Goal: Task Accomplishment & Management: Use online tool/utility

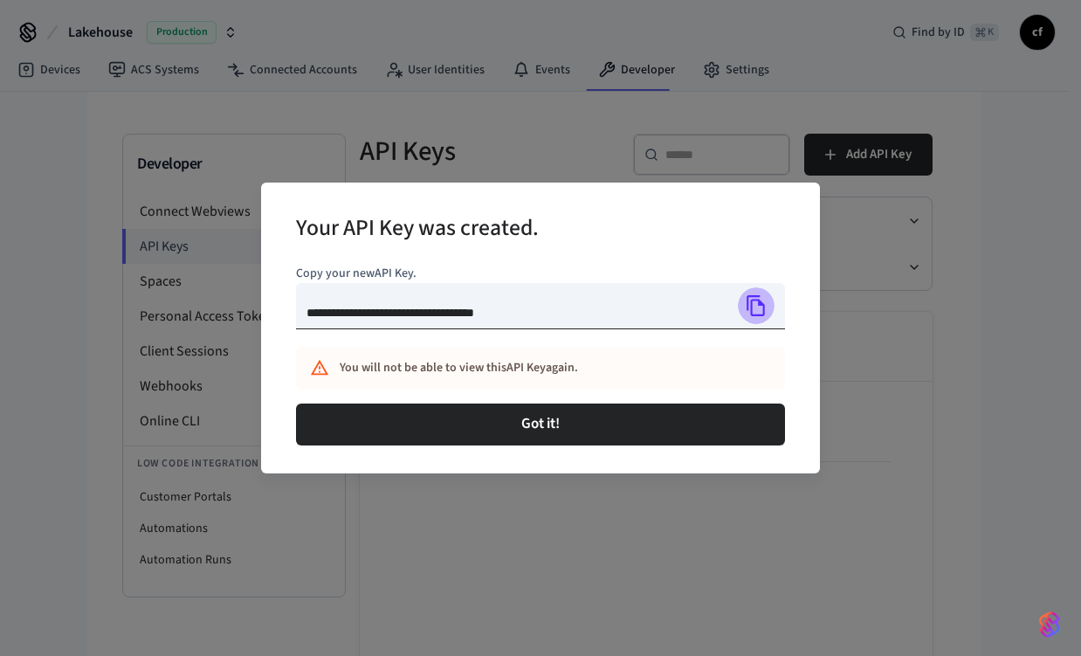
click at [761, 306] on icon "Copy" at bounding box center [756, 305] width 18 height 21
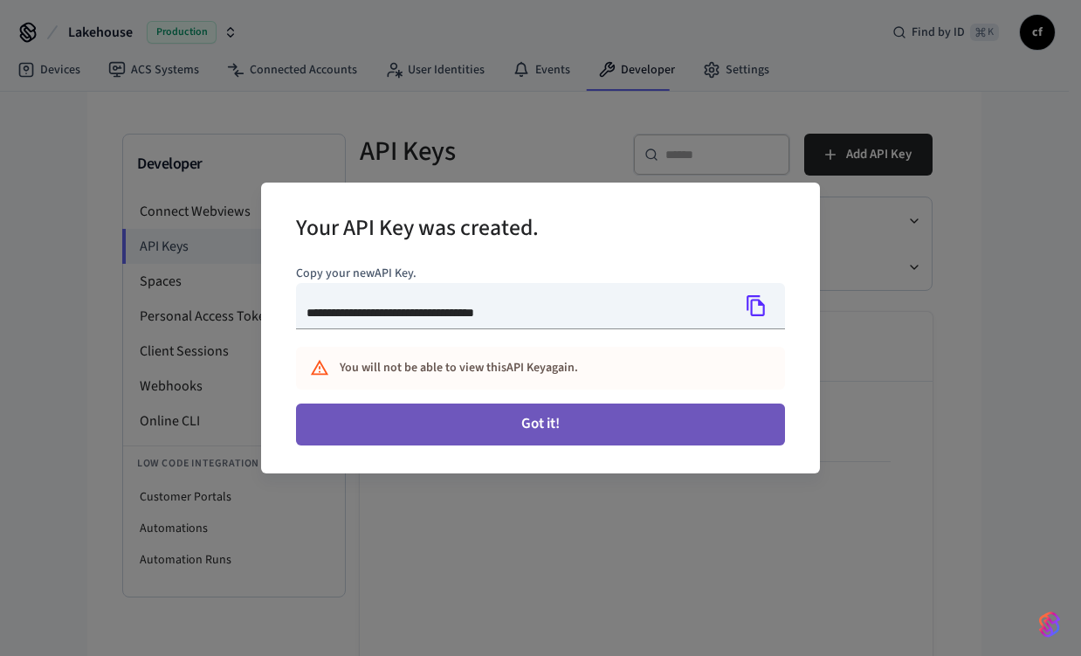
click at [557, 431] on button "Got it!" at bounding box center [540, 424] width 489 height 42
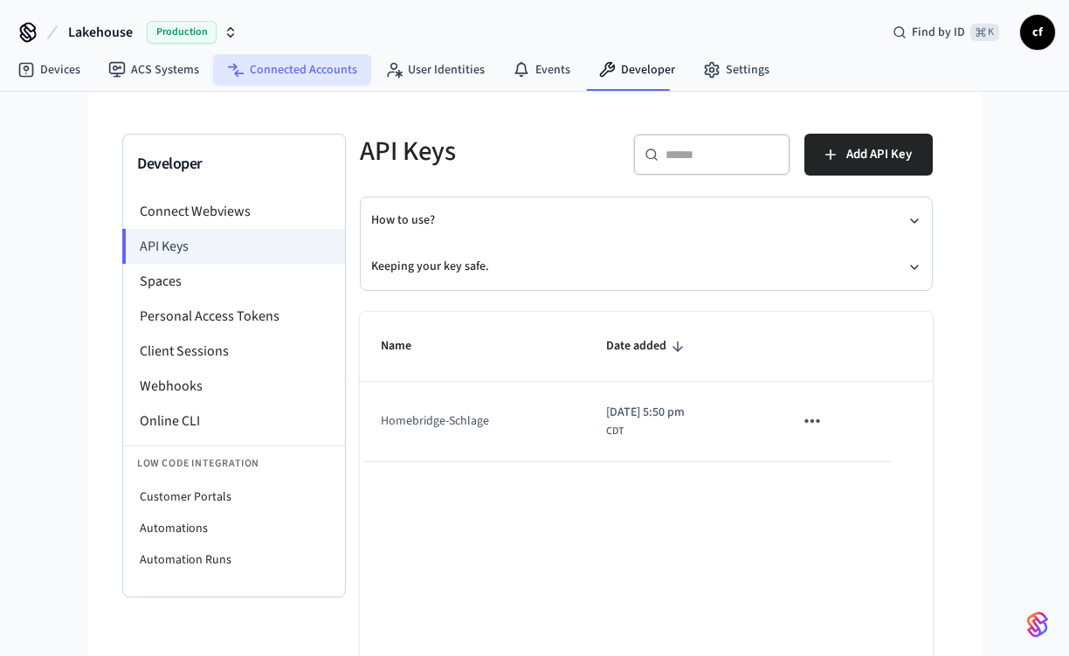
click at [311, 63] on link "Connected Accounts" at bounding box center [292, 69] width 158 height 31
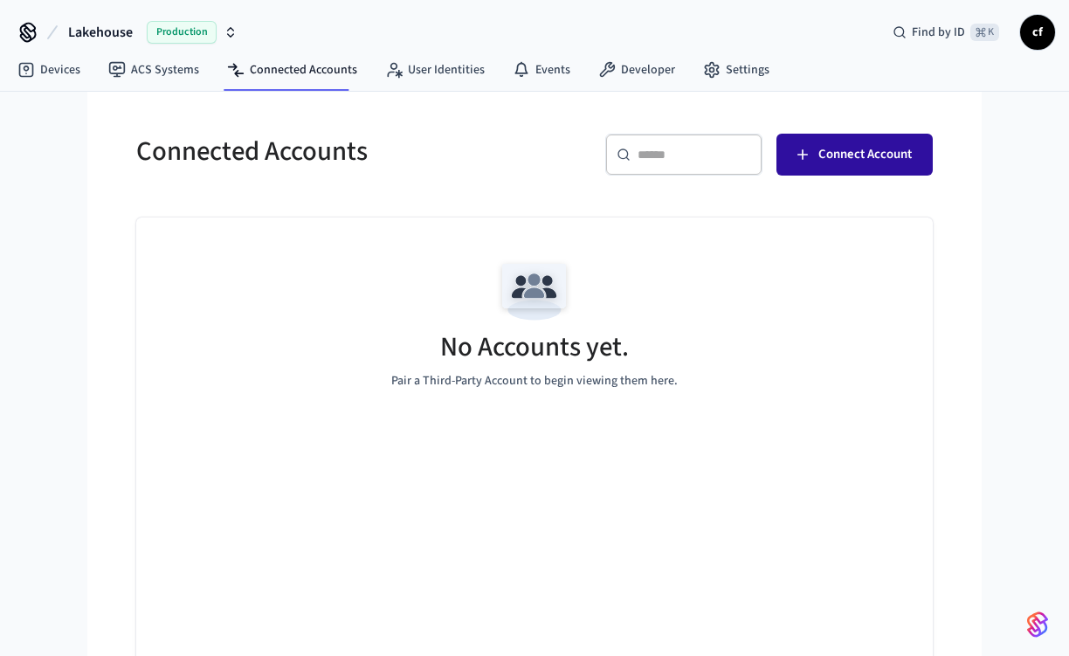
click at [803, 155] on icon "button" at bounding box center [802, 154] width 17 height 17
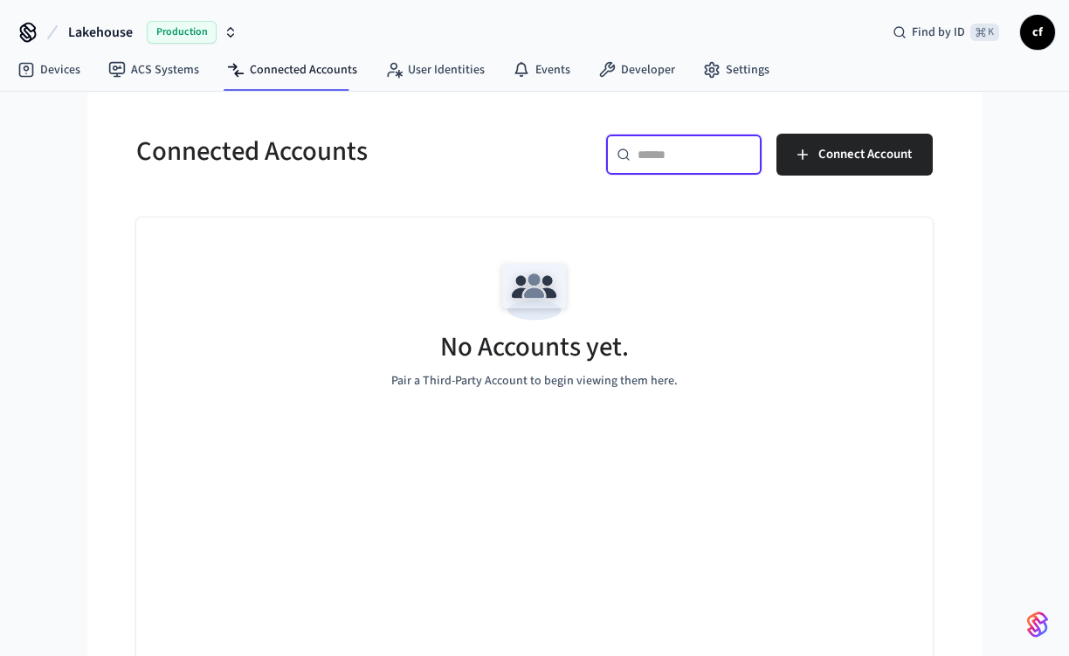
click at [665, 155] on input "text" at bounding box center [695, 154] width 114 height 17
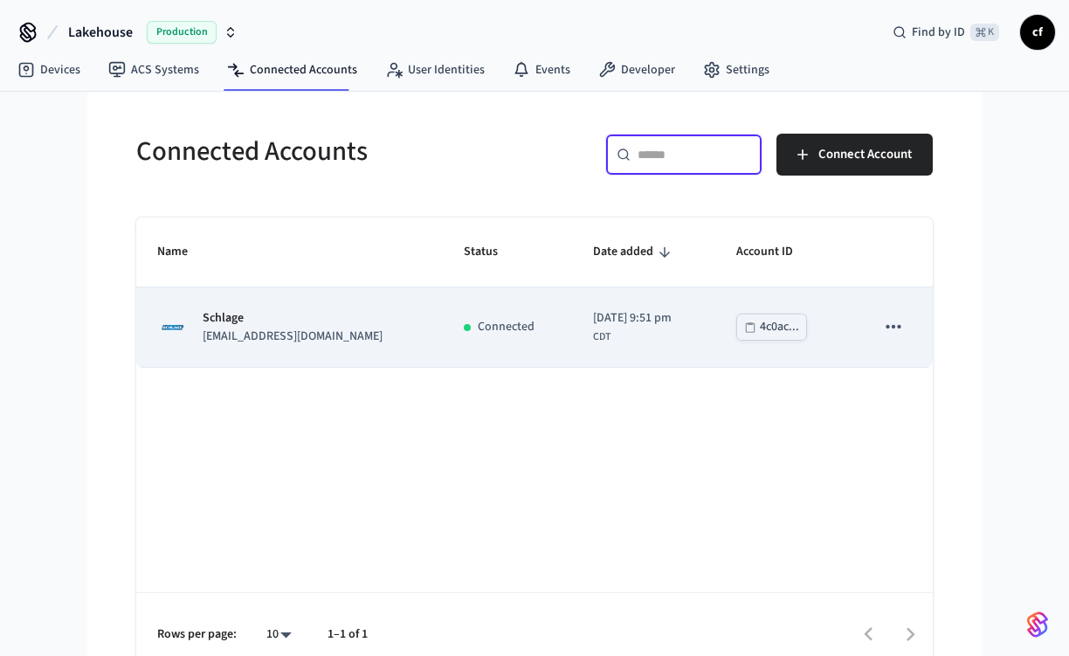
click at [780, 328] on div "4c0ac..." at bounding box center [779, 327] width 39 height 22
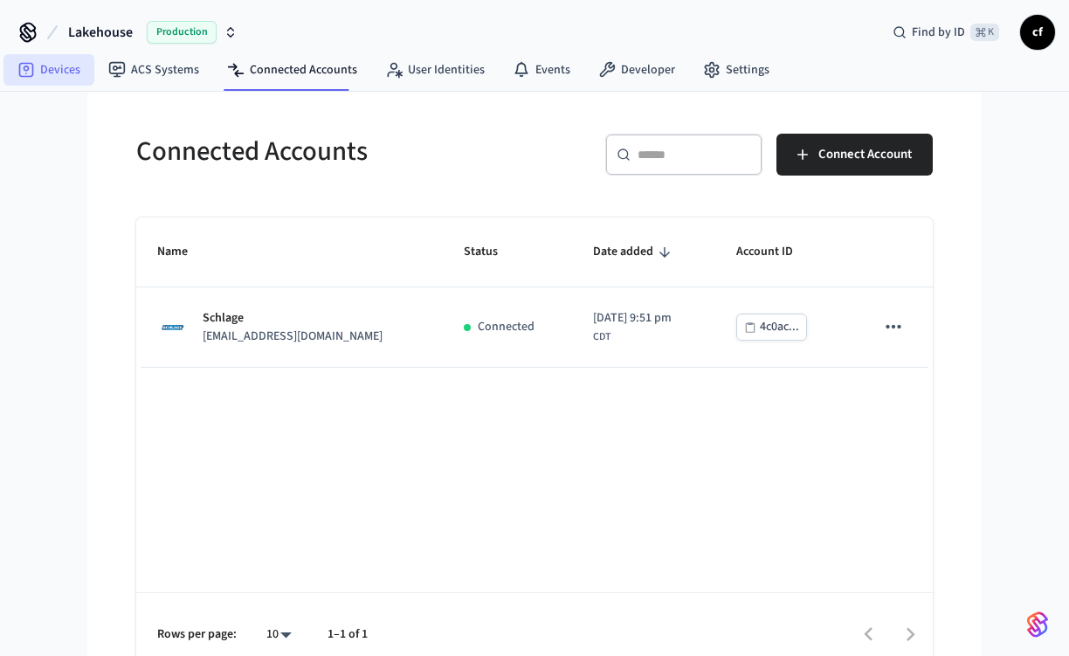
click at [65, 72] on link "Devices" at bounding box center [48, 69] width 91 height 31
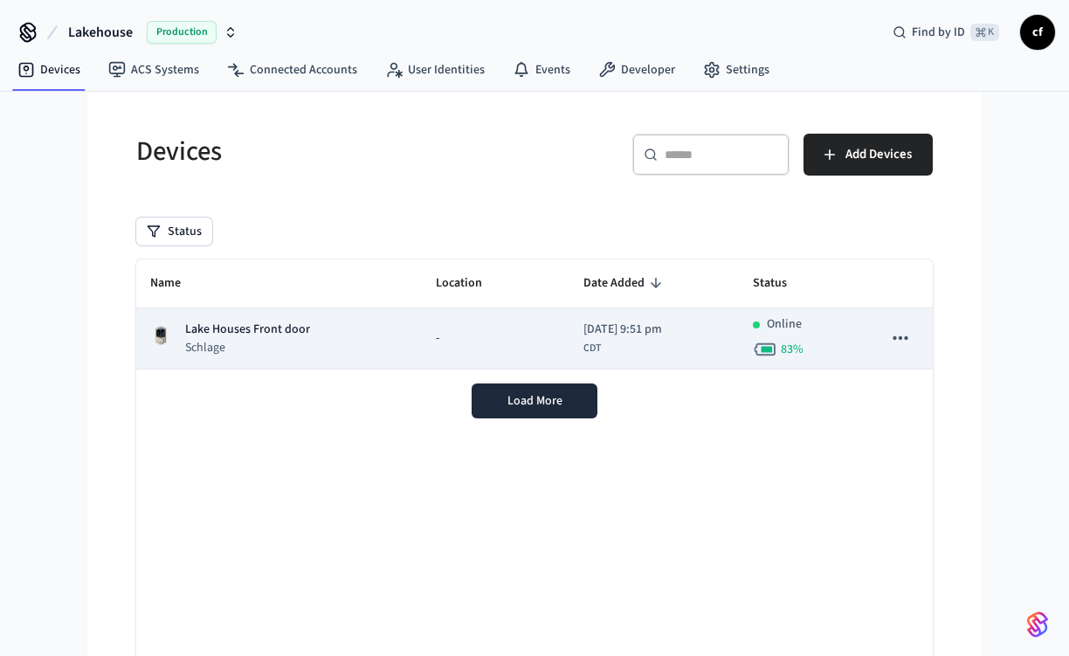
click at [241, 326] on p "Lake Houses Front door" at bounding box center [247, 329] width 125 height 18
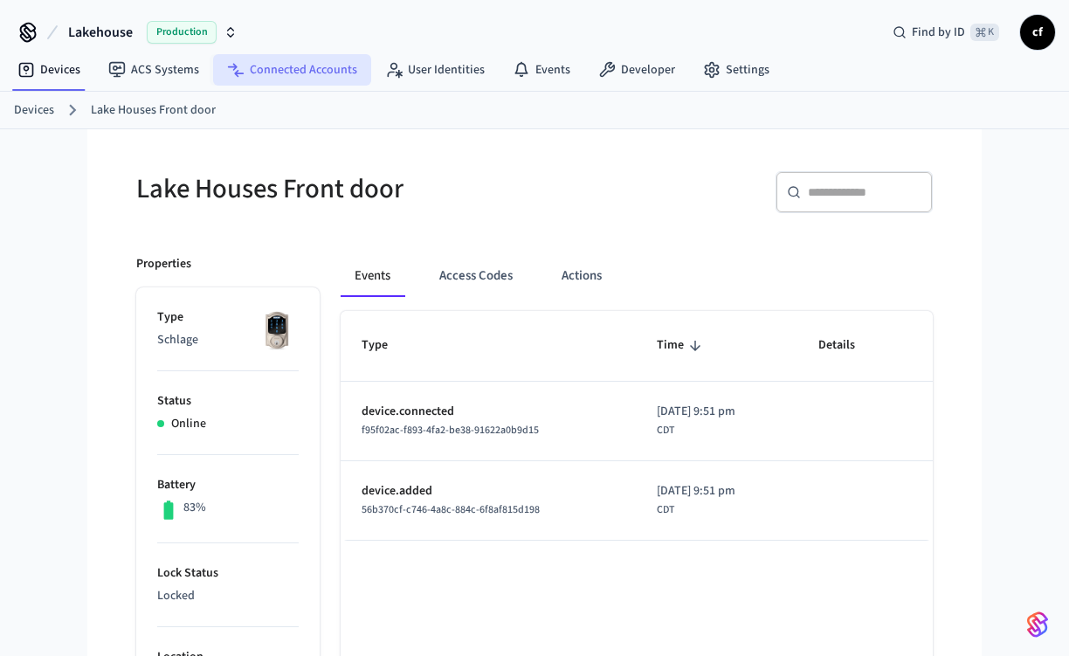
click at [320, 74] on link "Connected Accounts" at bounding box center [292, 69] width 158 height 31
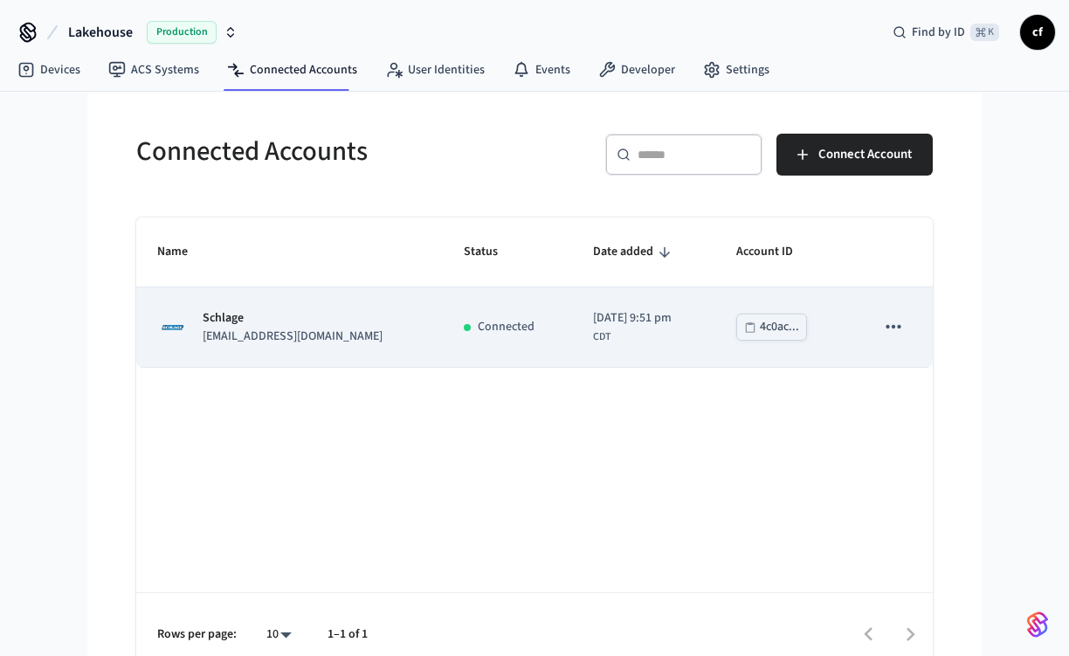
click at [774, 329] on div "4c0ac..." at bounding box center [779, 327] width 39 height 22
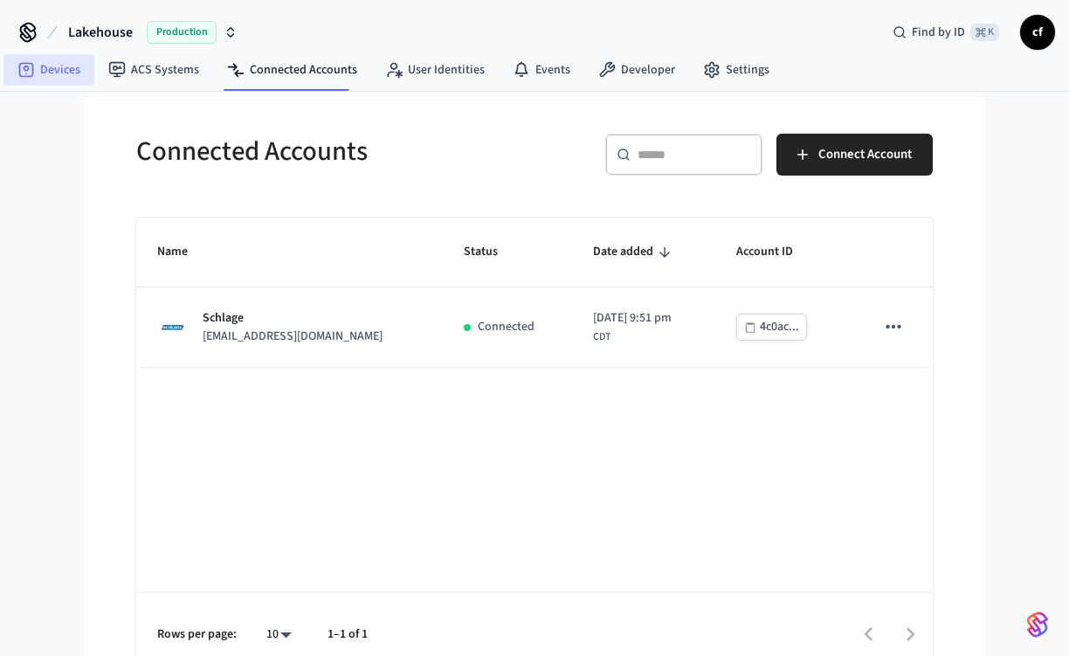
click at [71, 71] on link "Devices" at bounding box center [48, 69] width 91 height 31
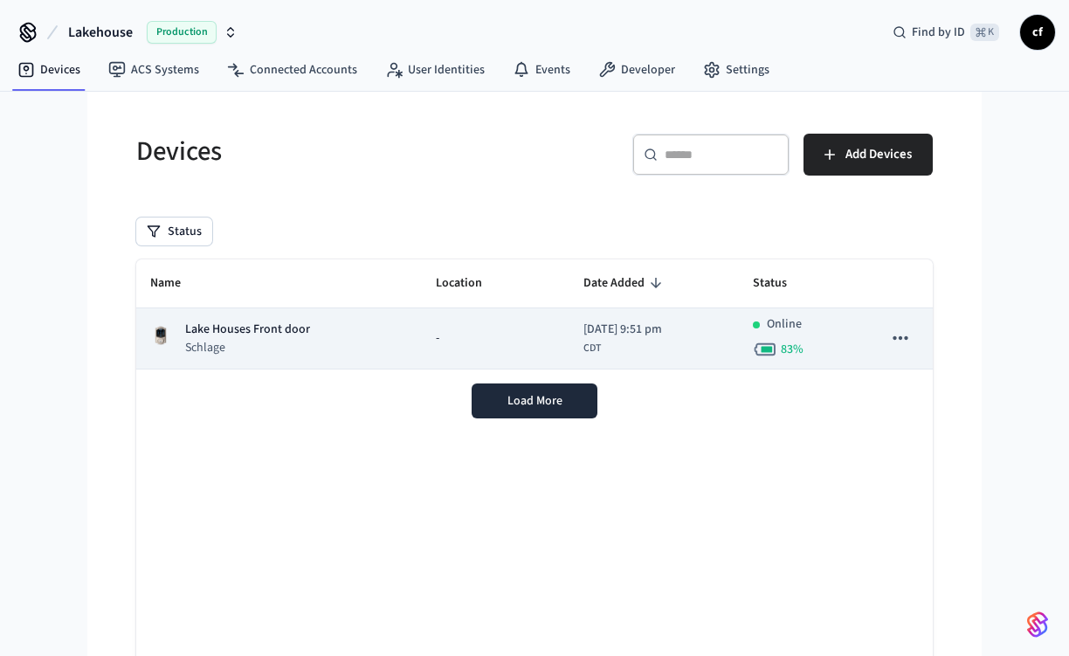
click at [286, 338] on p "Lake Houses Front door" at bounding box center [247, 329] width 125 height 18
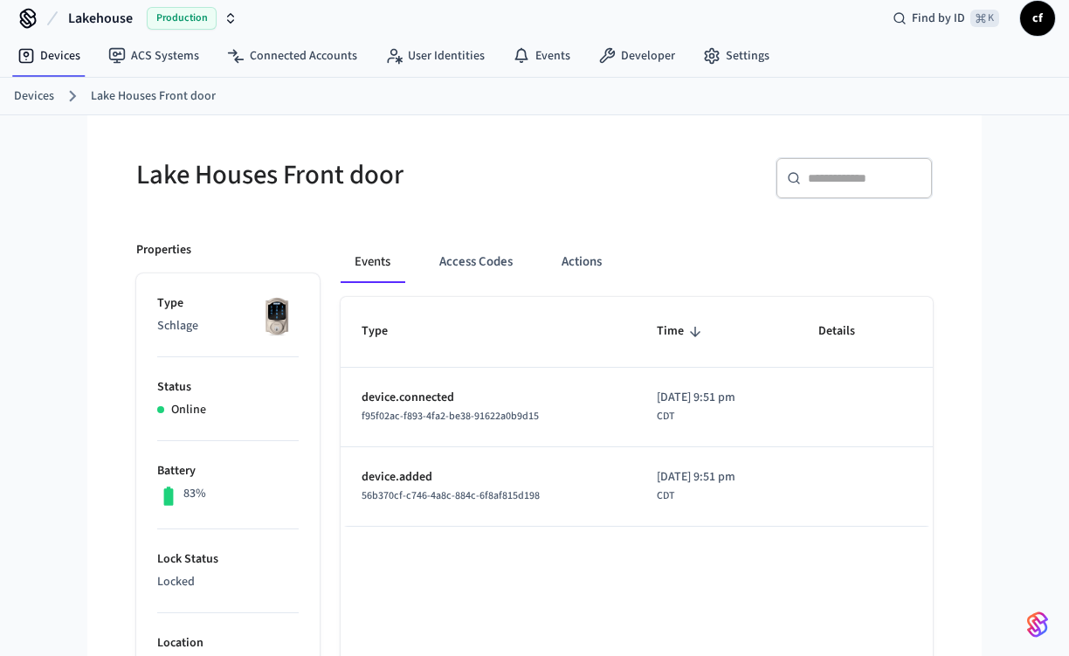
scroll to position [48, 0]
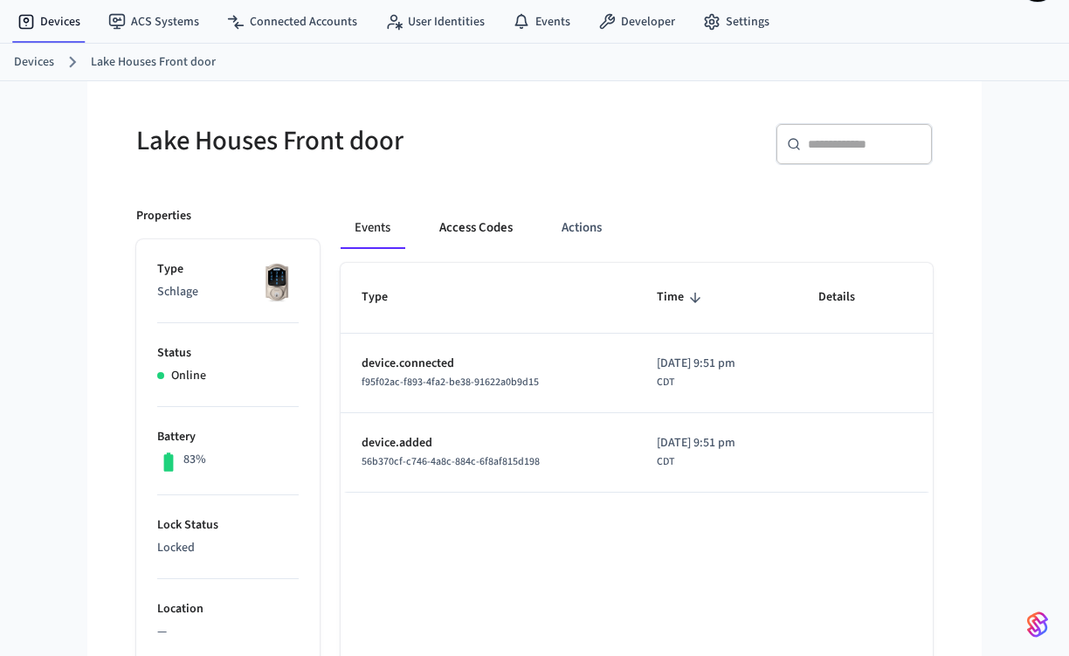
click at [461, 244] on button "Access Codes" at bounding box center [475, 228] width 101 height 42
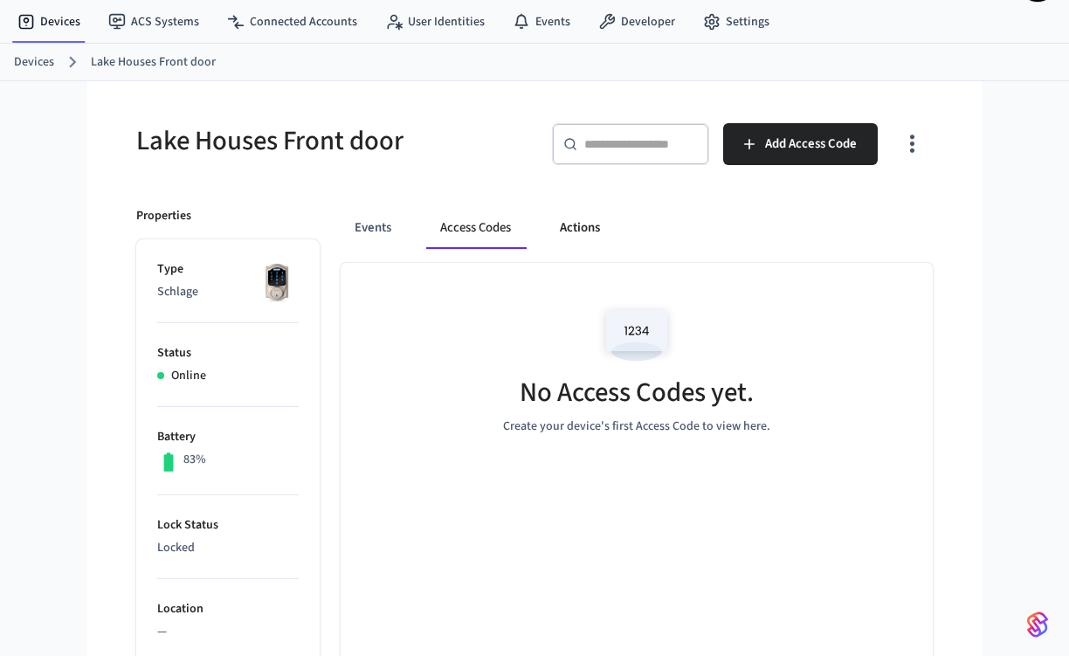
click at [574, 231] on button "Actions" at bounding box center [580, 228] width 68 height 42
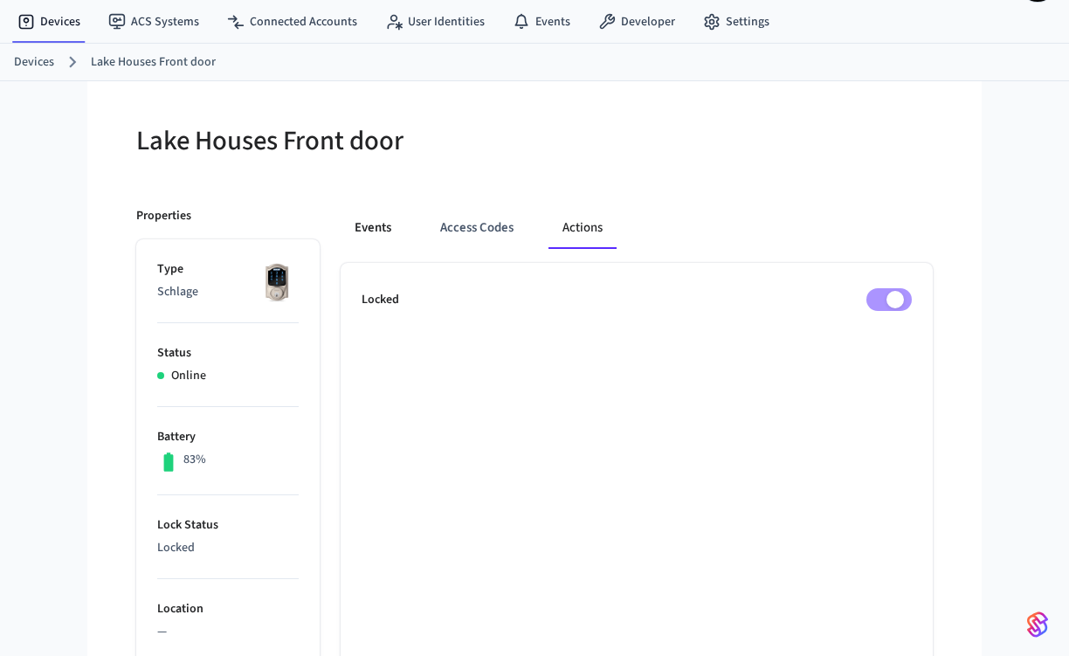
click at [365, 222] on button "Events" at bounding box center [373, 228] width 65 height 42
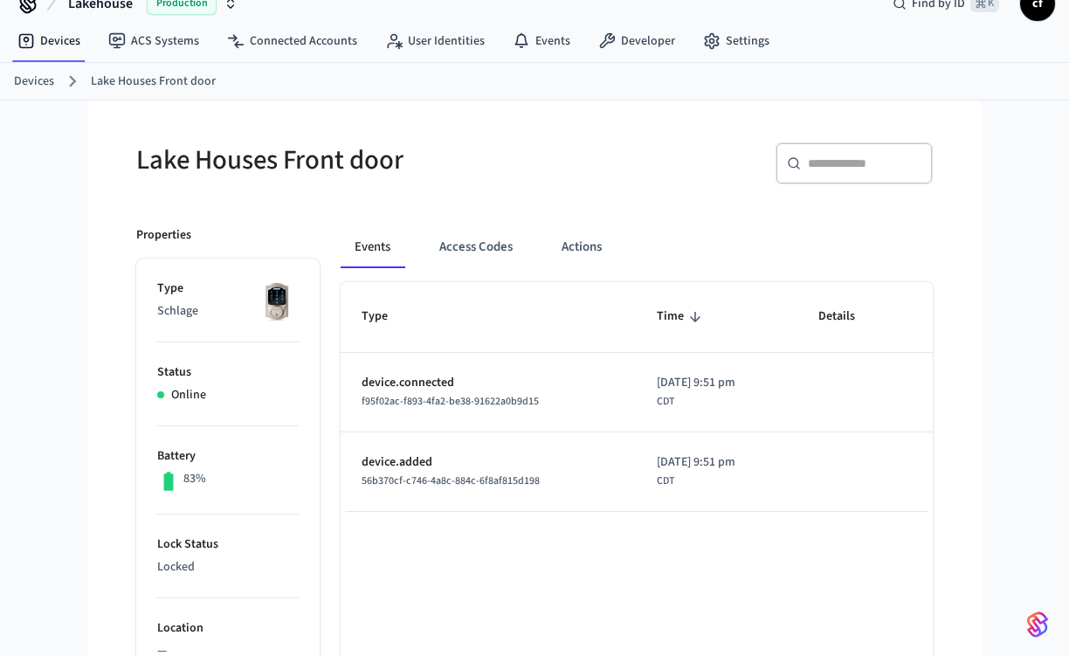
scroll to position [24, 0]
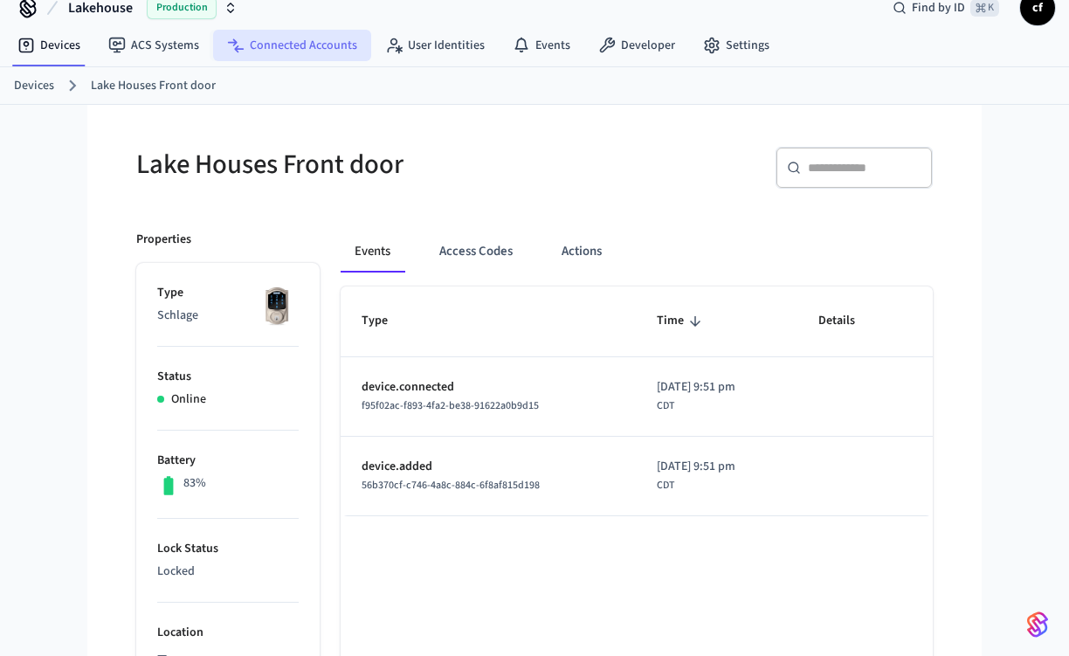
click at [304, 43] on link "Connected Accounts" at bounding box center [292, 45] width 158 height 31
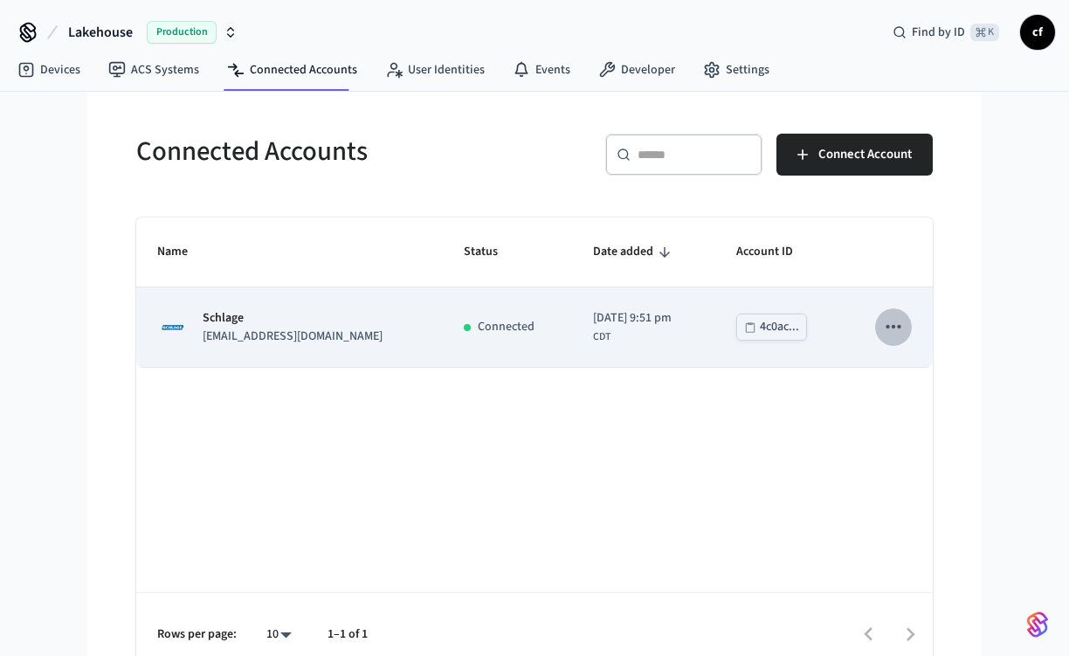
click at [889, 327] on icon "sticky table" at bounding box center [893, 326] width 15 height 3
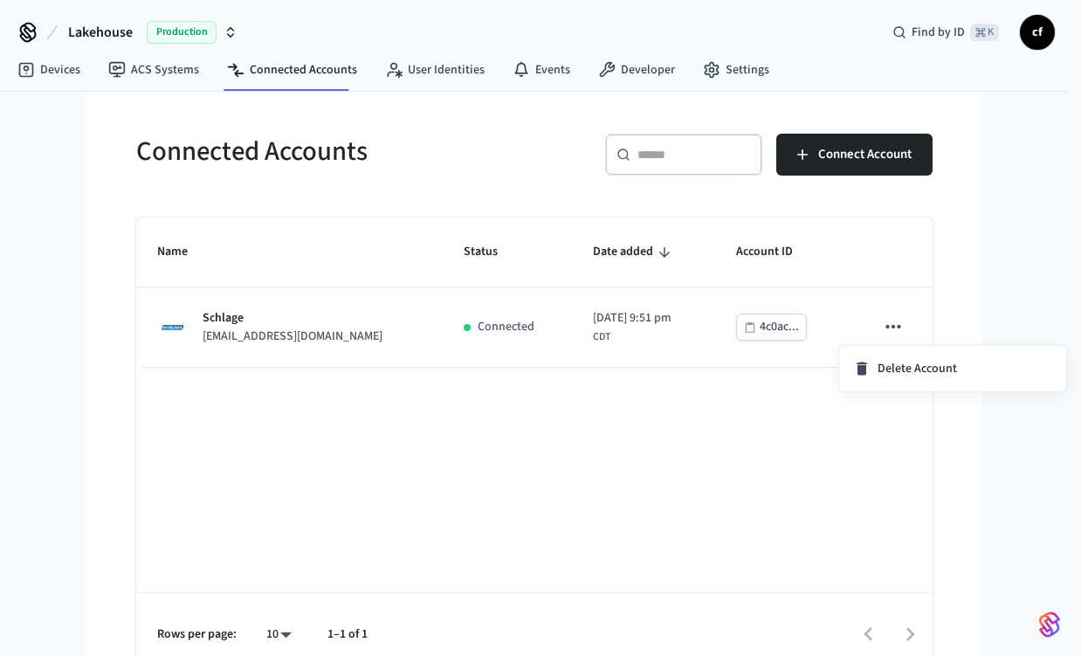
click at [769, 352] on div at bounding box center [540, 328] width 1081 height 656
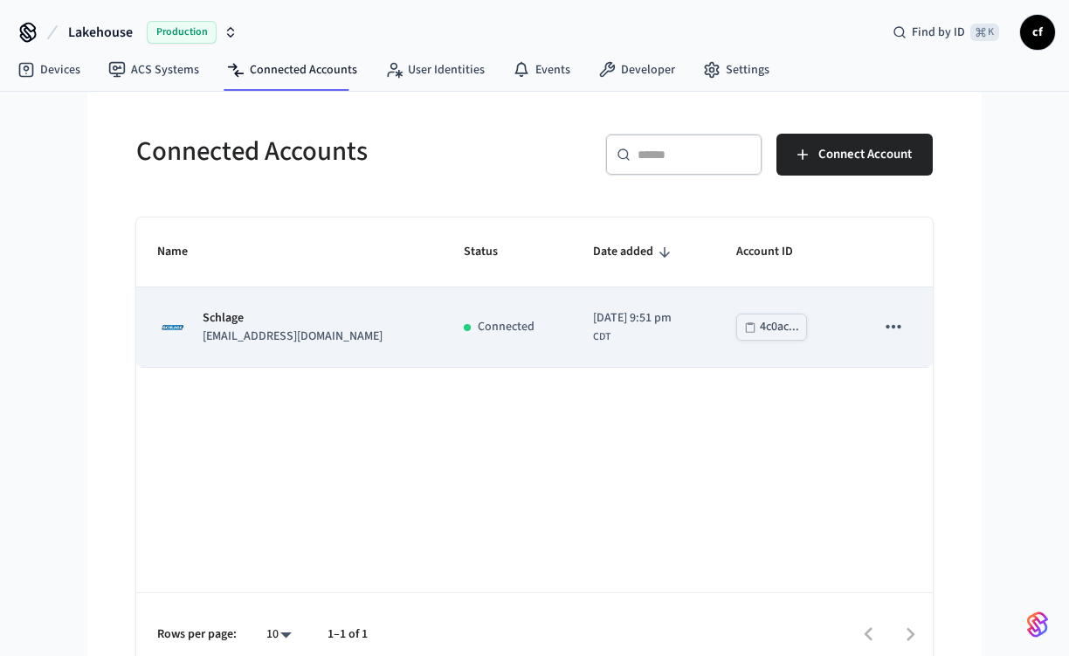
click at [331, 339] on p "[EMAIL_ADDRESS][DOMAIN_NAME]" at bounding box center [293, 336] width 180 height 18
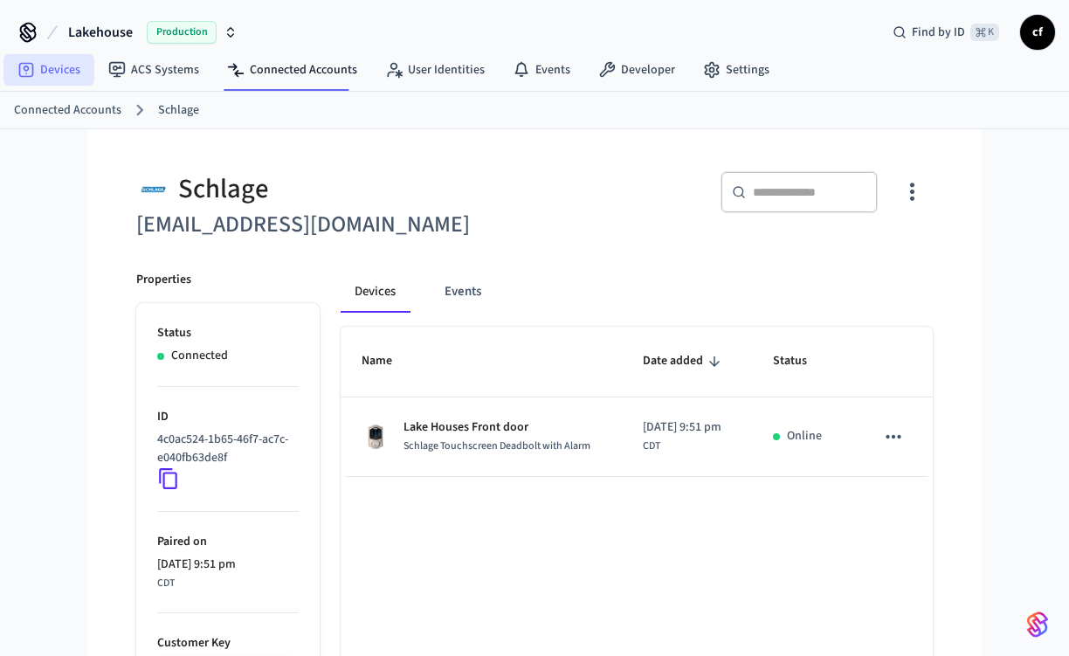
click at [52, 72] on link "Devices" at bounding box center [48, 69] width 91 height 31
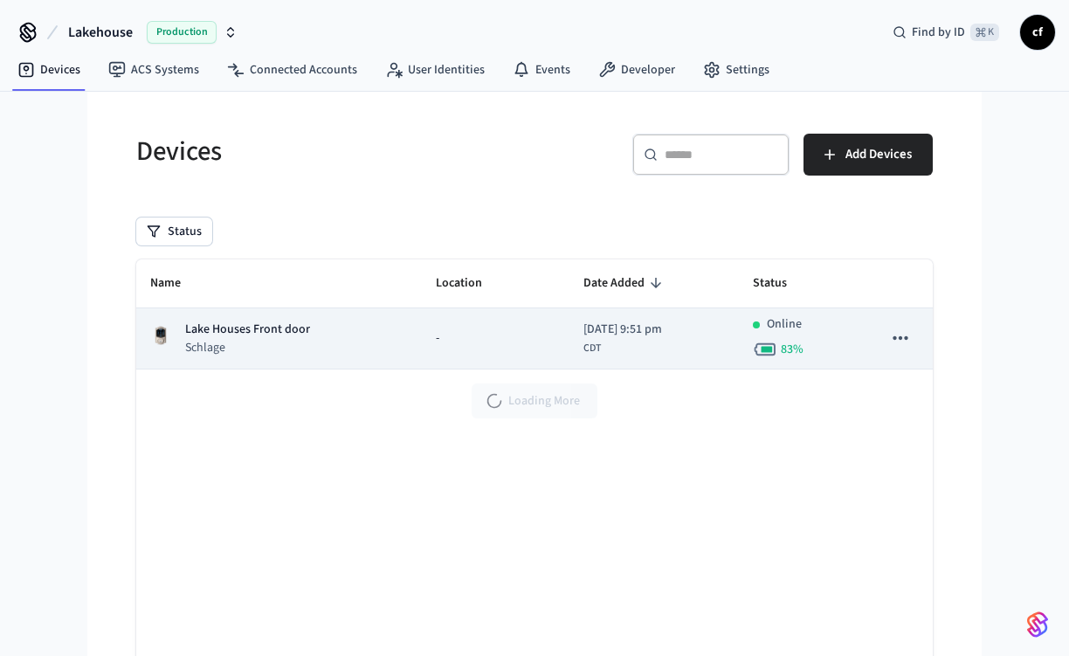
click at [899, 336] on icon "sticky table" at bounding box center [900, 338] width 23 height 23
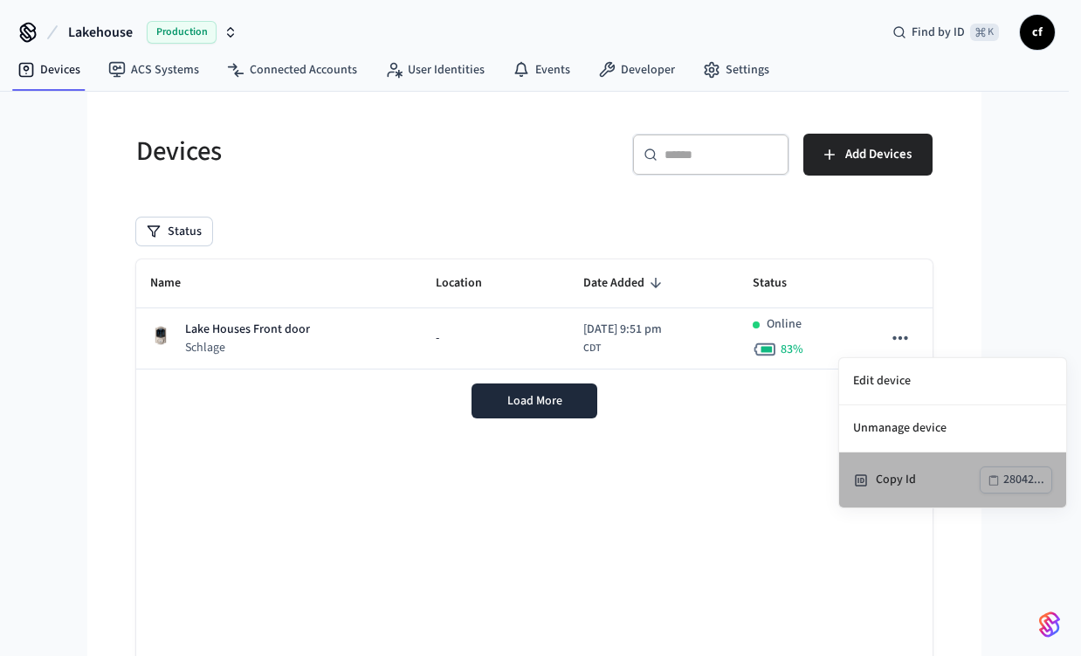
click at [898, 482] on div "Copy Id" at bounding box center [928, 480] width 104 height 18
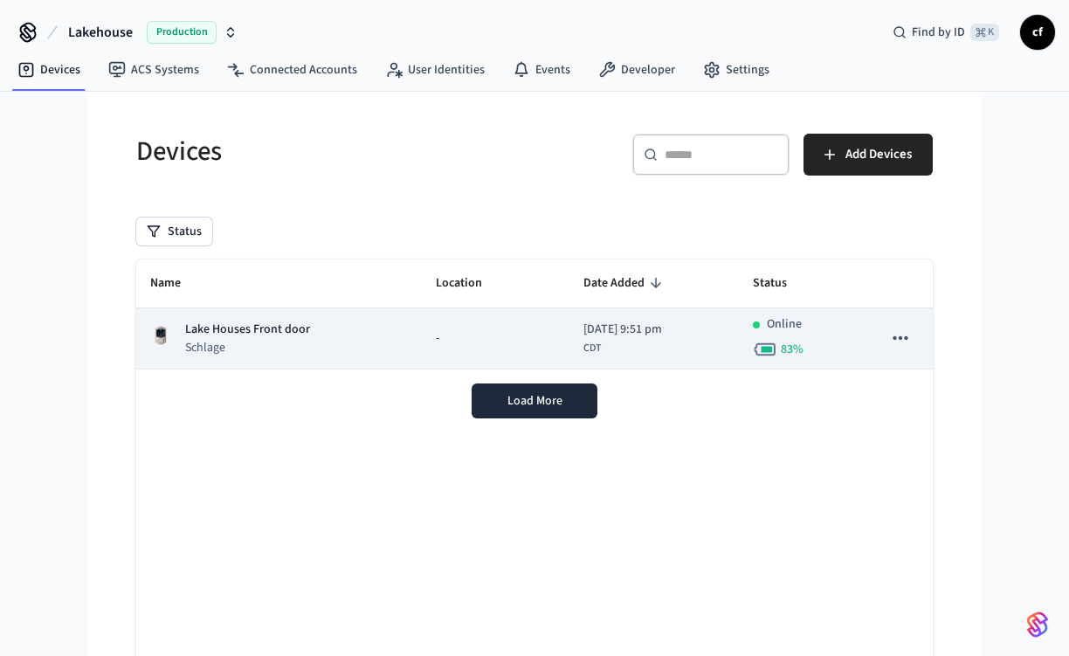
click at [901, 335] on icon "sticky table" at bounding box center [900, 338] width 23 height 23
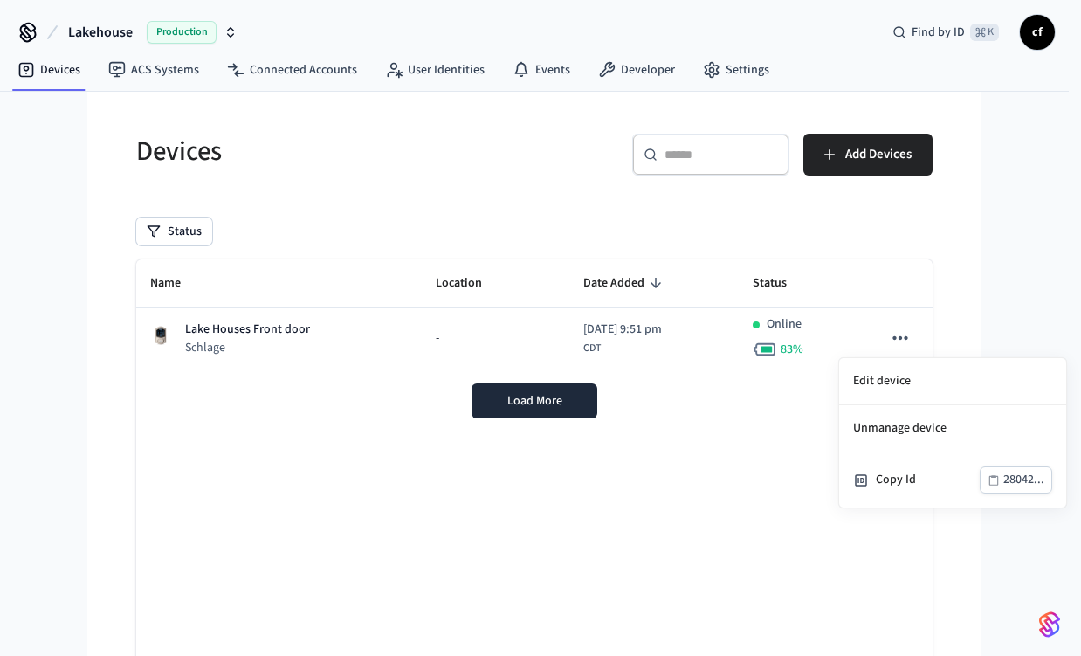
click at [321, 73] on div at bounding box center [540, 328] width 1081 height 656
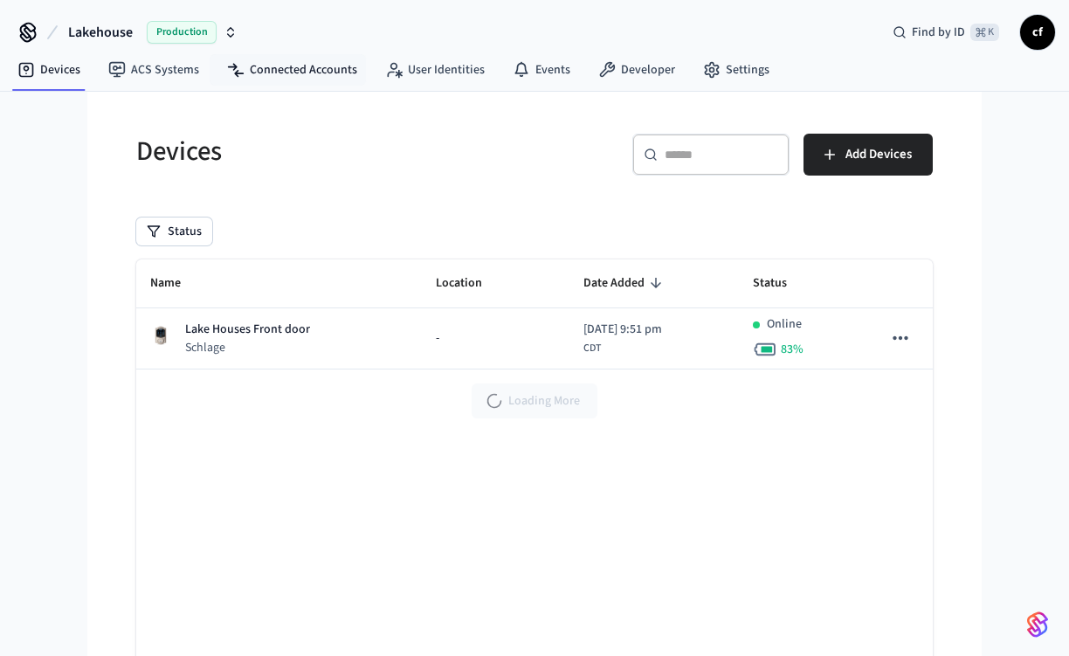
click at [321, 73] on link "Connected Accounts" at bounding box center [292, 69] width 158 height 31
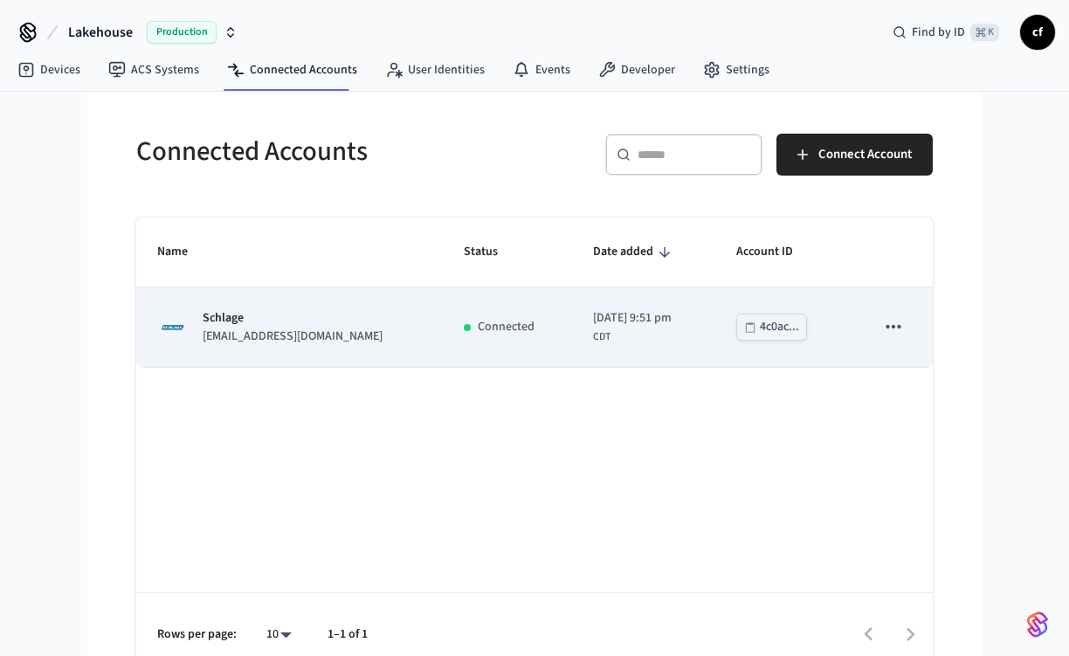
click at [780, 330] on div "4c0ac..." at bounding box center [779, 327] width 39 height 22
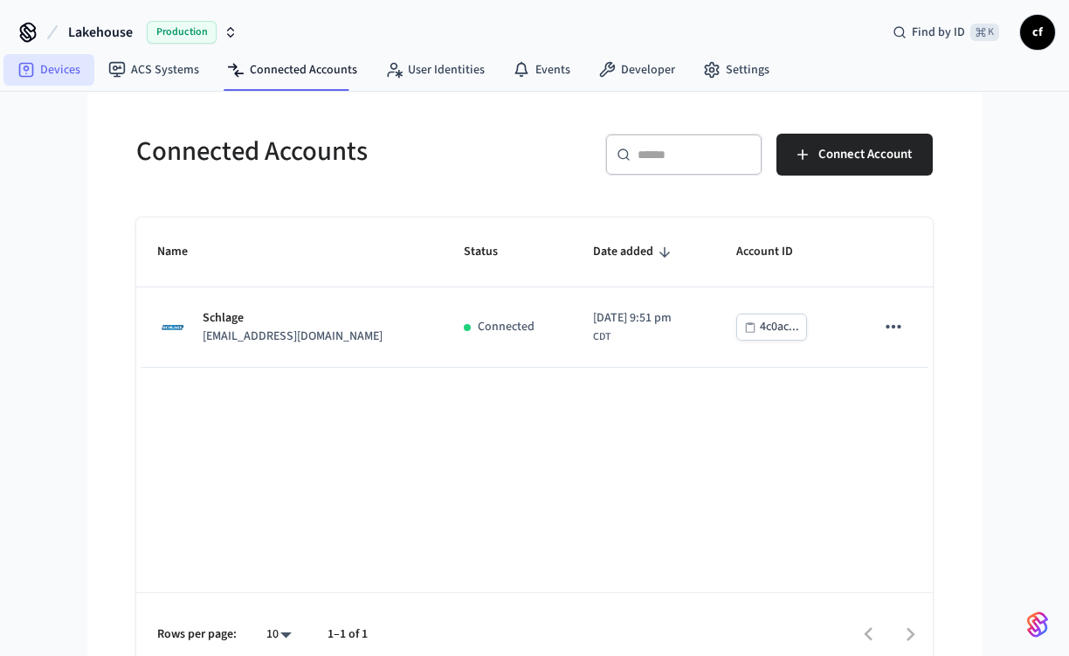
click at [64, 72] on link "Devices" at bounding box center [48, 69] width 91 height 31
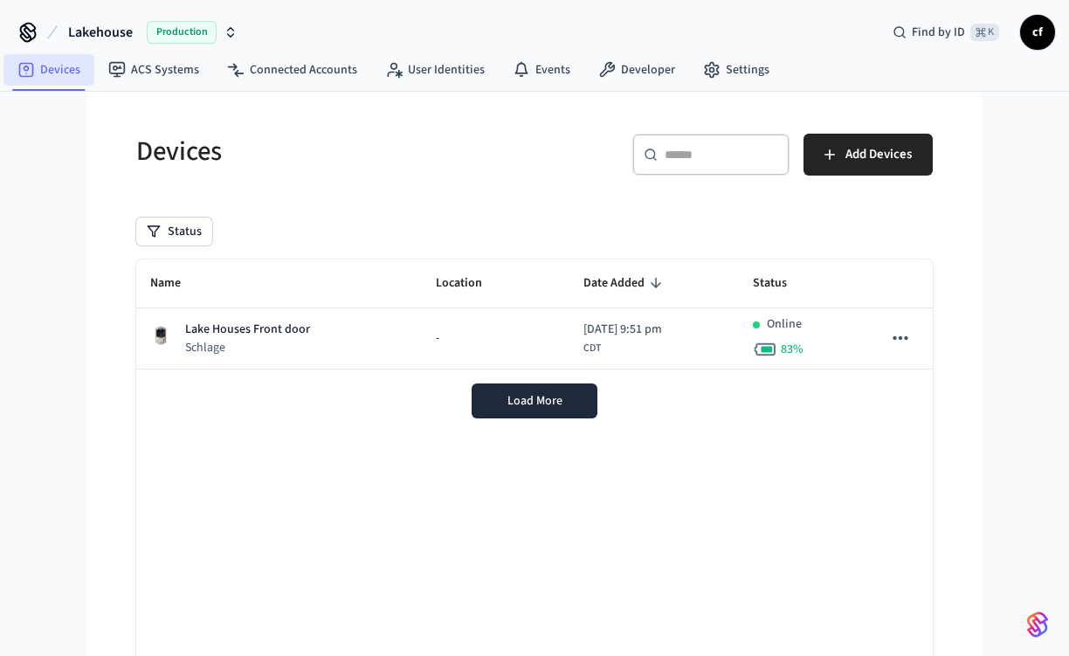
click at [63, 67] on link "Devices" at bounding box center [48, 69] width 91 height 31
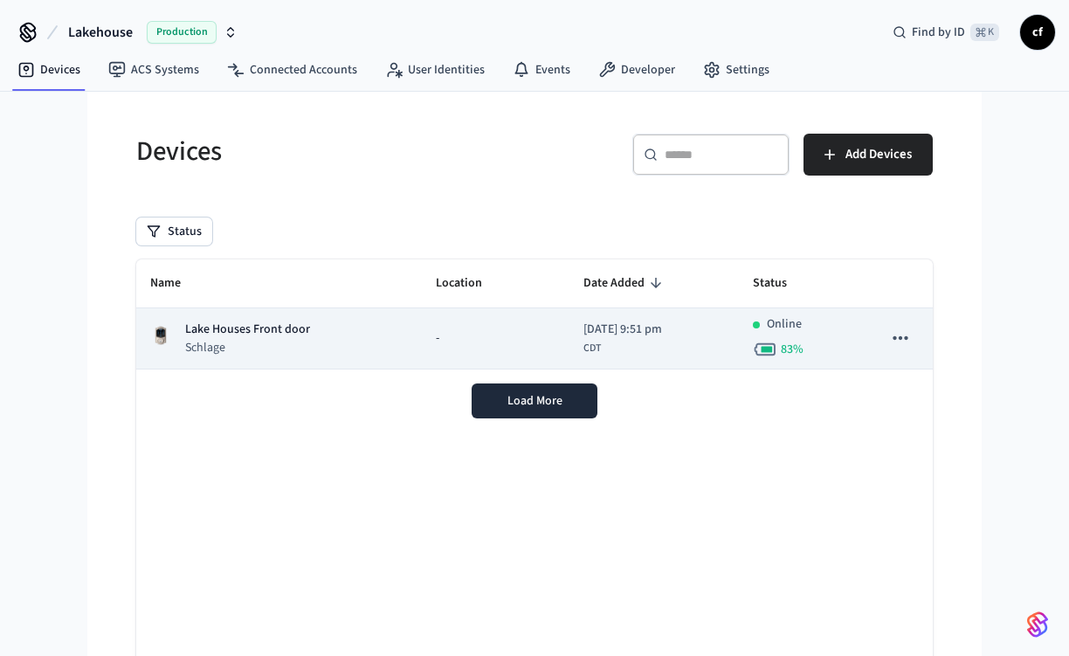
click at [280, 345] on p "Schlage" at bounding box center [247, 347] width 125 height 17
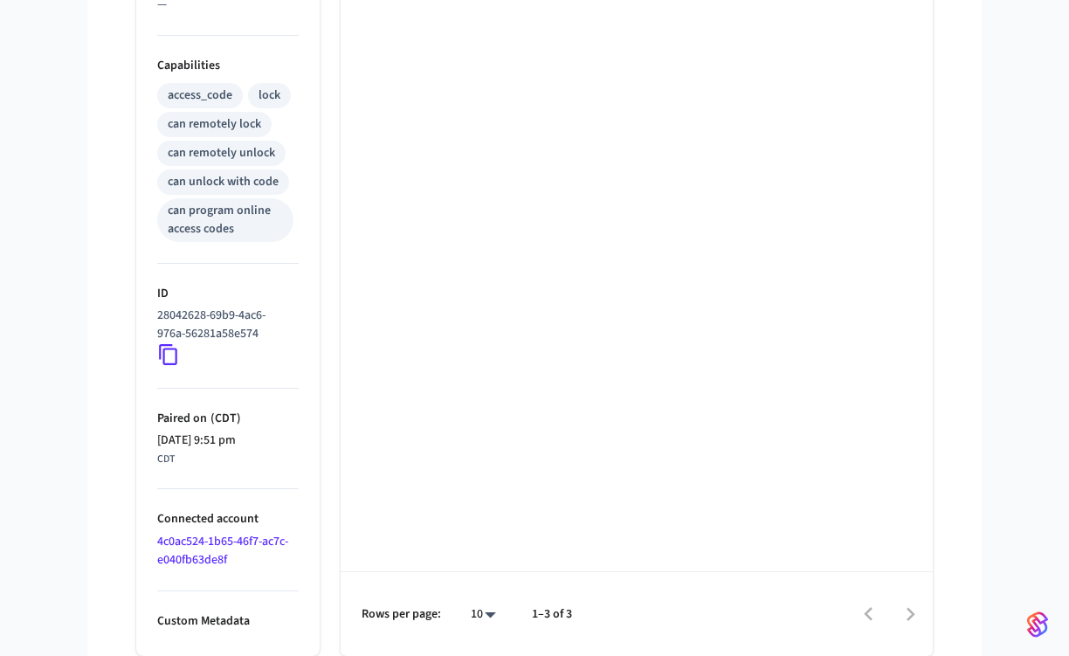
scroll to position [675, 0]
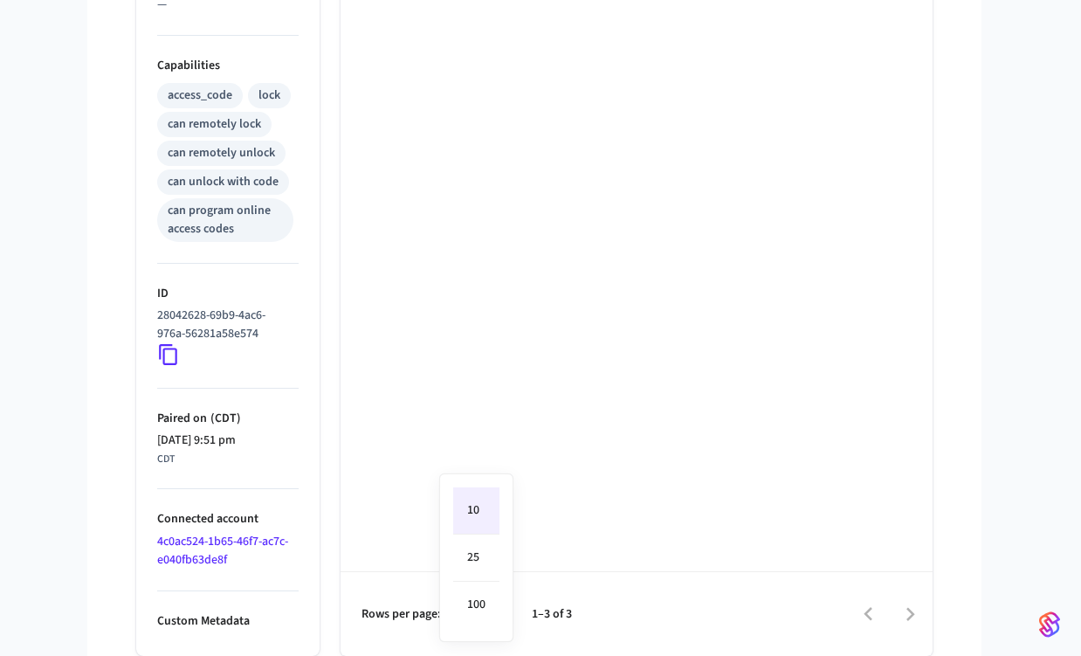
click at [491, 610] on li "100" at bounding box center [476, 605] width 46 height 46
type input "***"
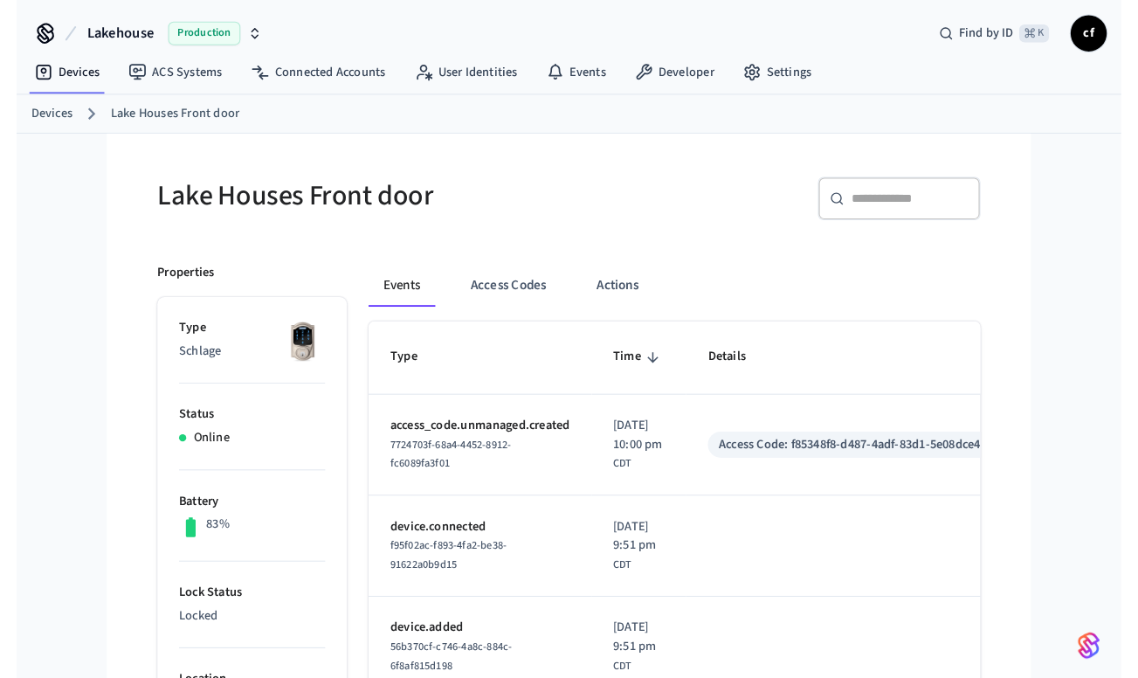
scroll to position [0, 0]
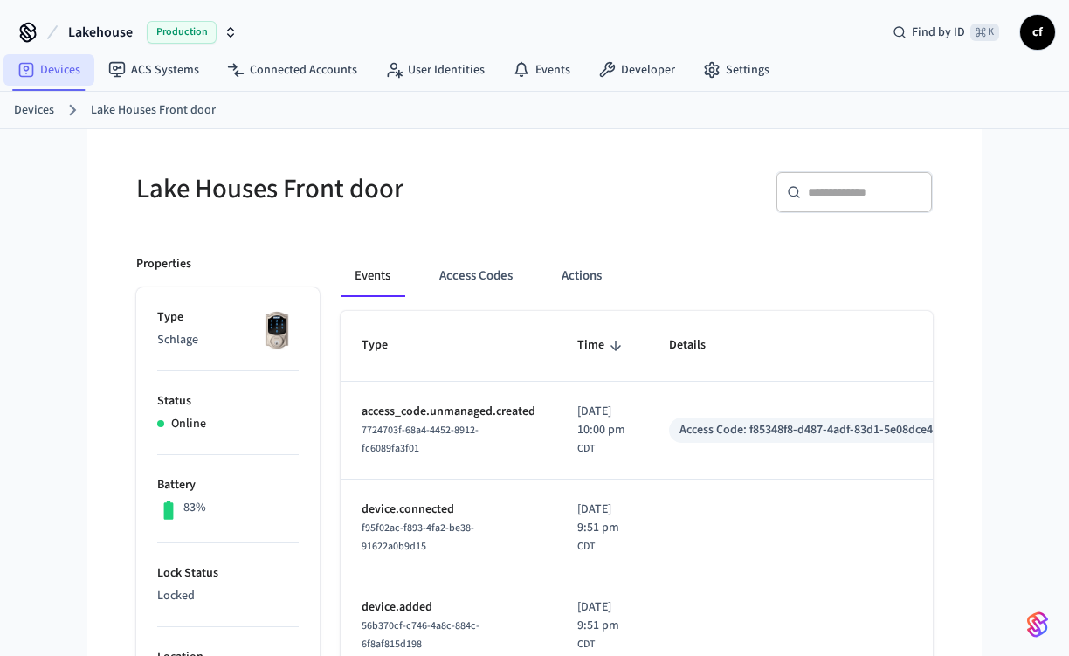
click at [58, 70] on link "Devices" at bounding box center [48, 69] width 91 height 31
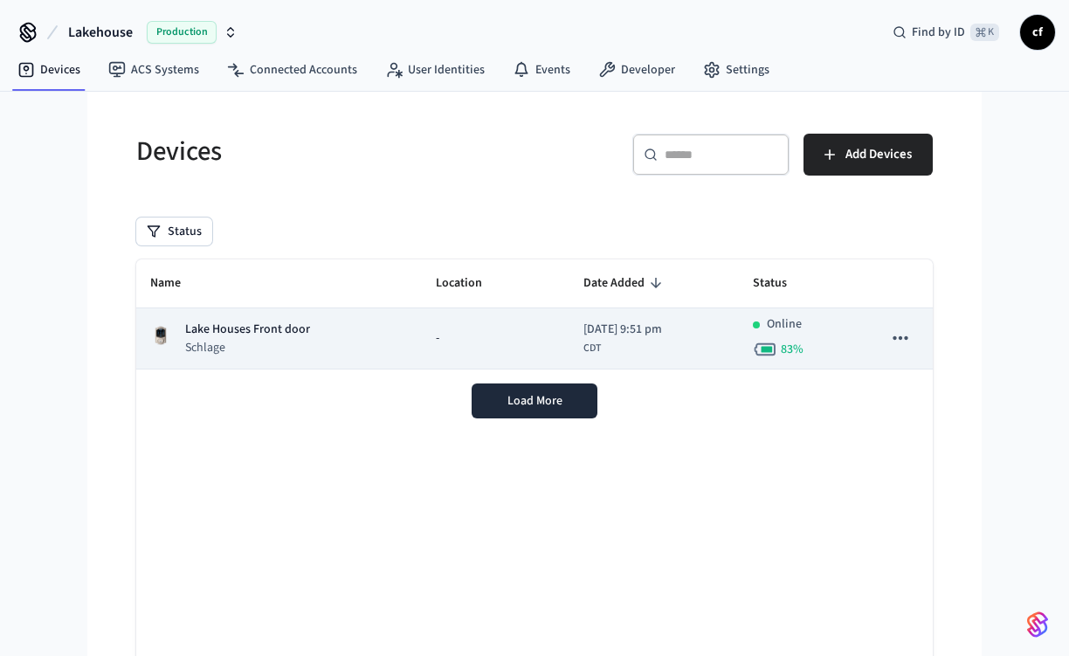
click at [906, 339] on icon "sticky table" at bounding box center [900, 337] width 15 height 3
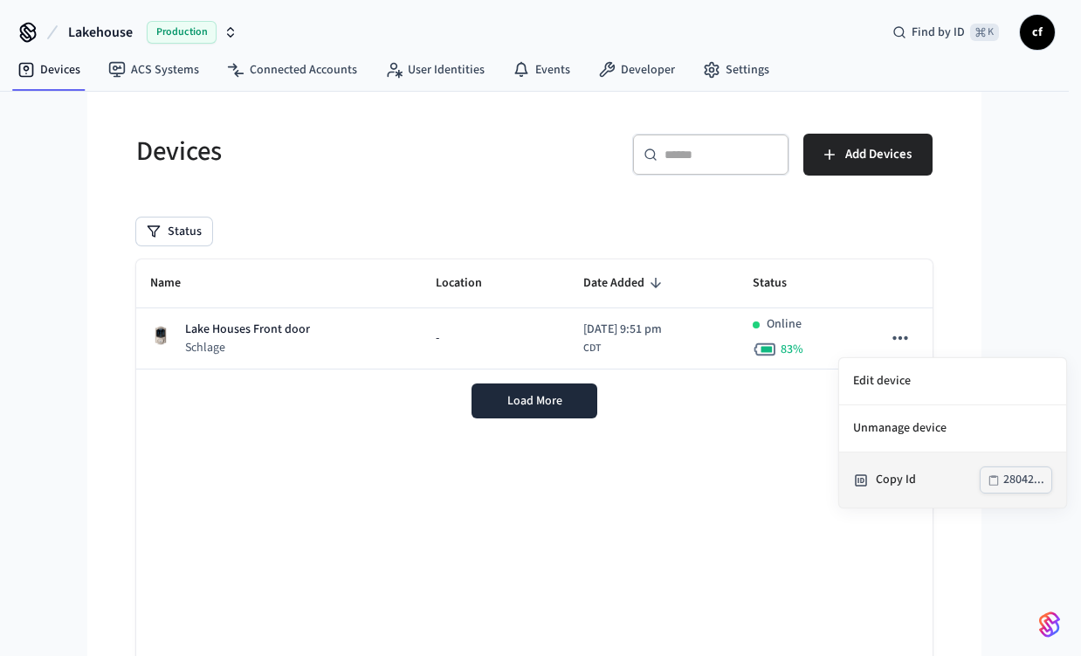
click at [900, 479] on div "Copy Id" at bounding box center [928, 480] width 104 height 18
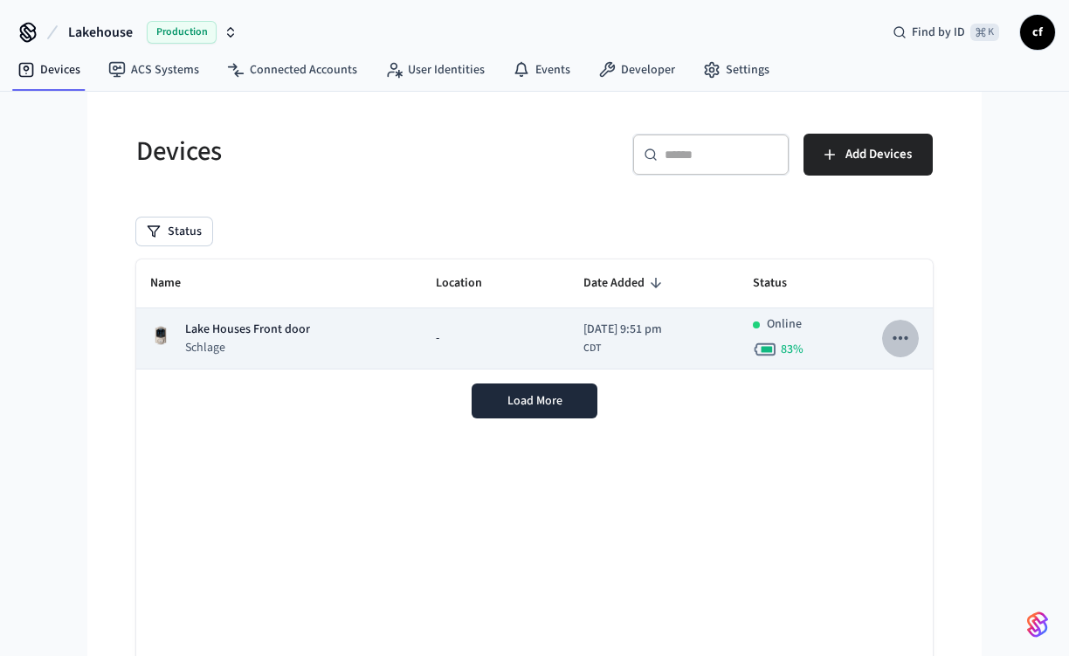
click at [900, 340] on icon "sticky table" at bounding box center [900, 337] width 15 height 3
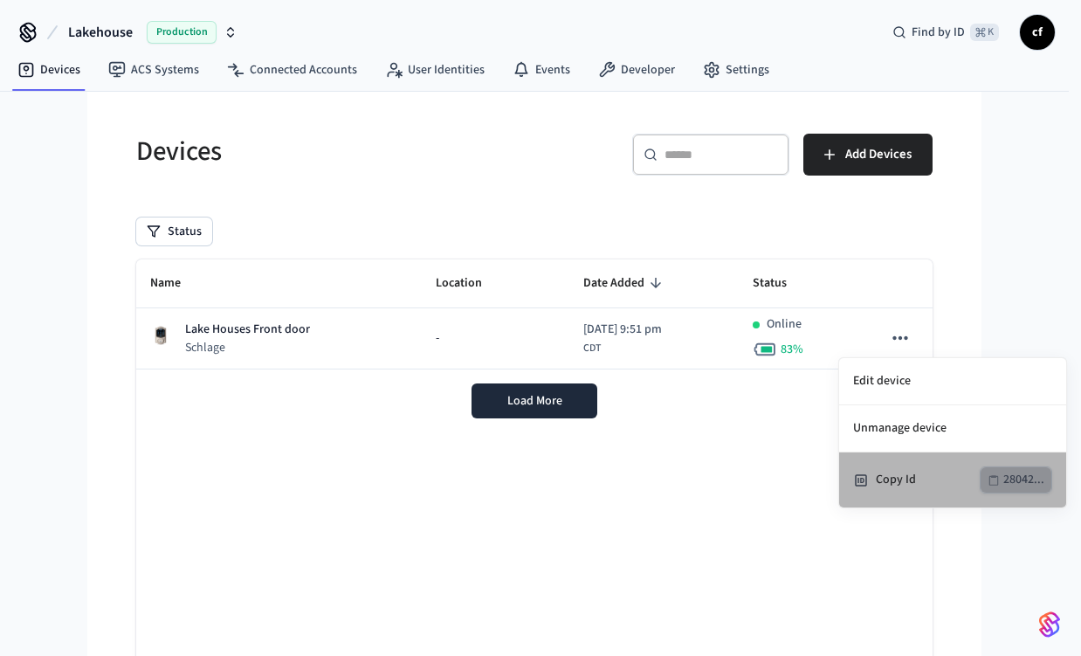
click at [1009, 482] on div "28042..." at bounding box center [1023, 480] width 41 height 22
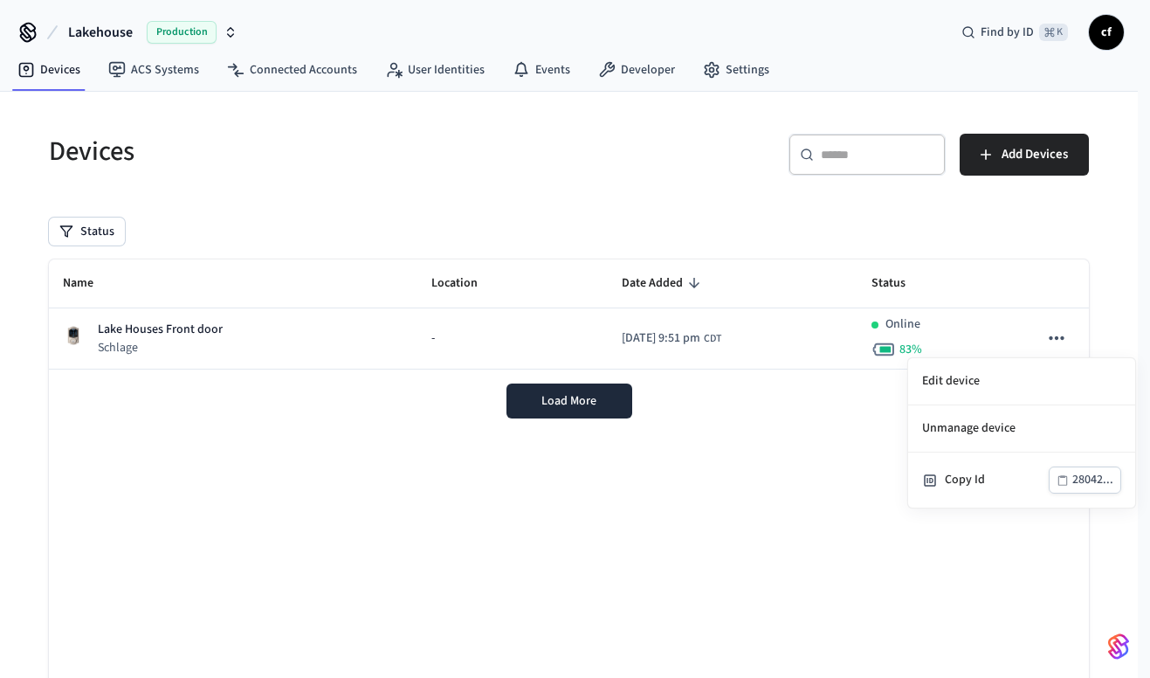
click at [1059, 334] on div at bounding box center [575, 339] width 1150 height 678
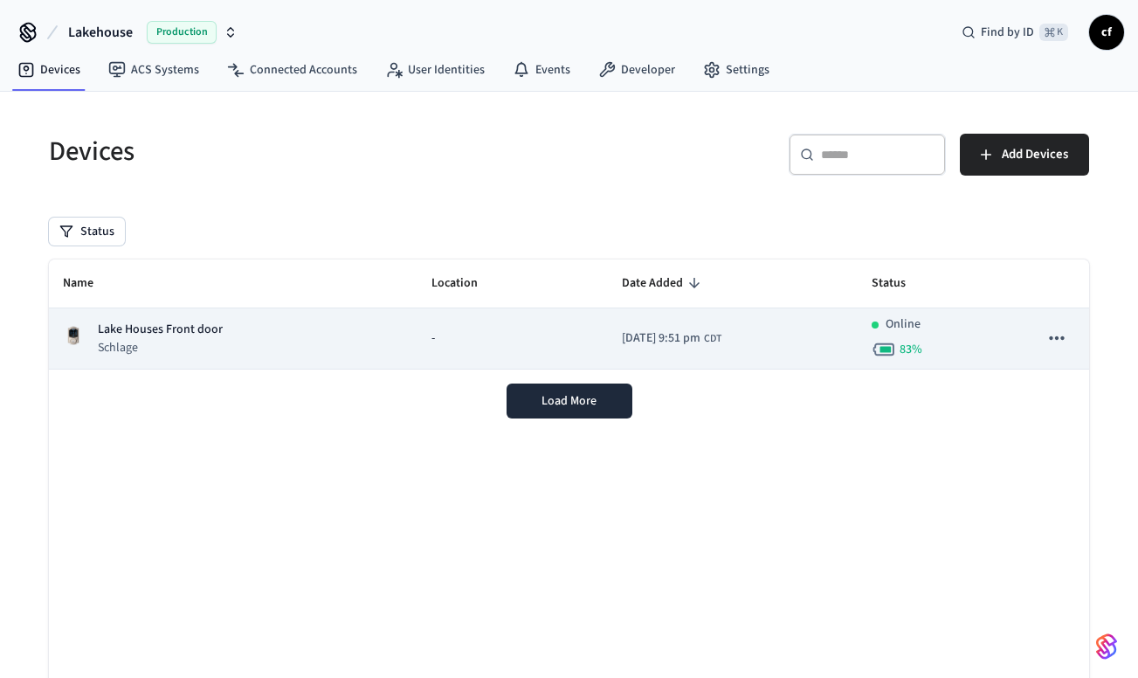
click at [1058, 339] on icon "sticky table" at bounding box center [1056, 337] width 15 height 3
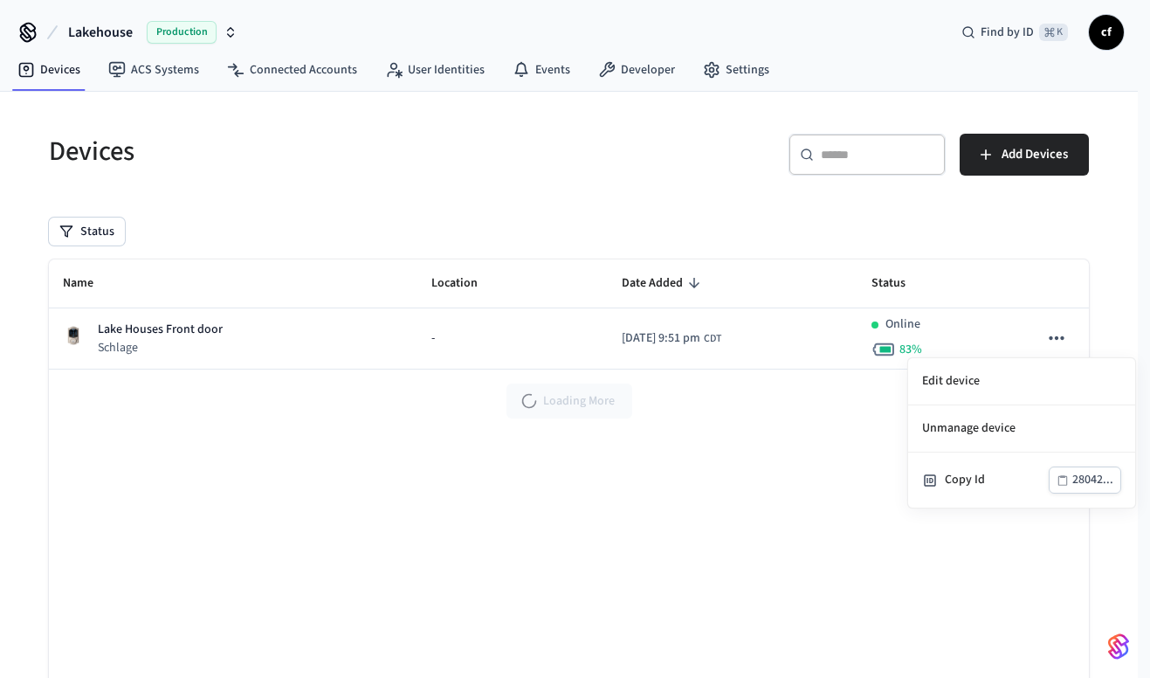
click at [769, 417] on div at bounding box center [575, 339] width 1150 height 678
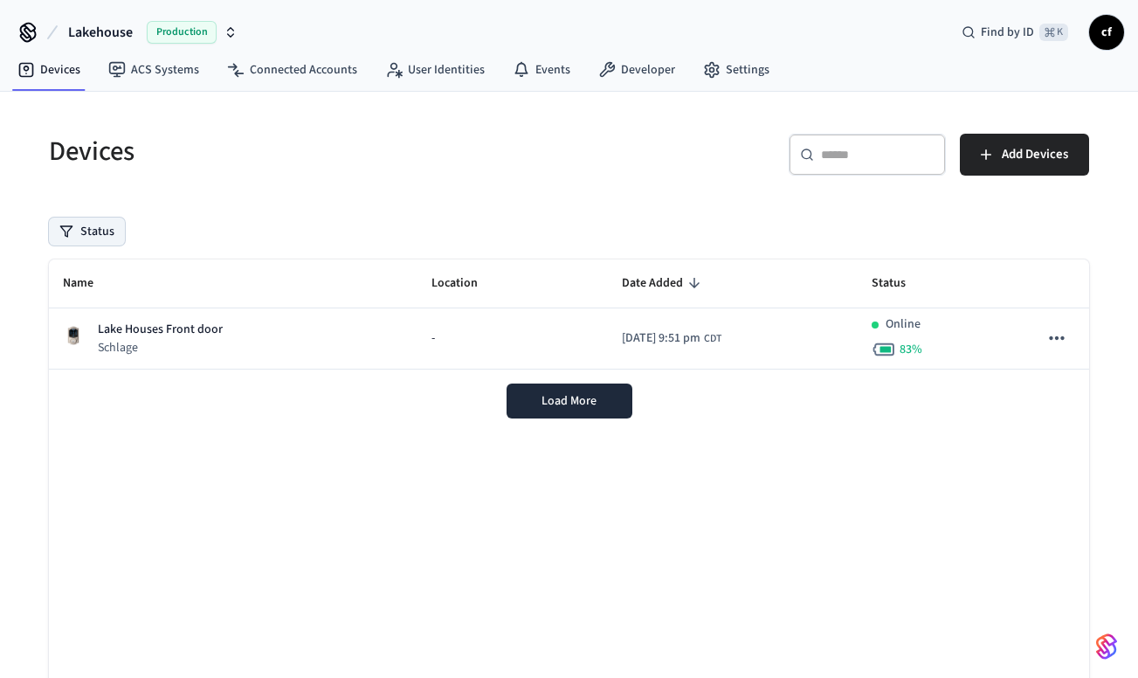
click at [100, 235] on button "Status" at bounding box center [87, 231] width 76 height 28
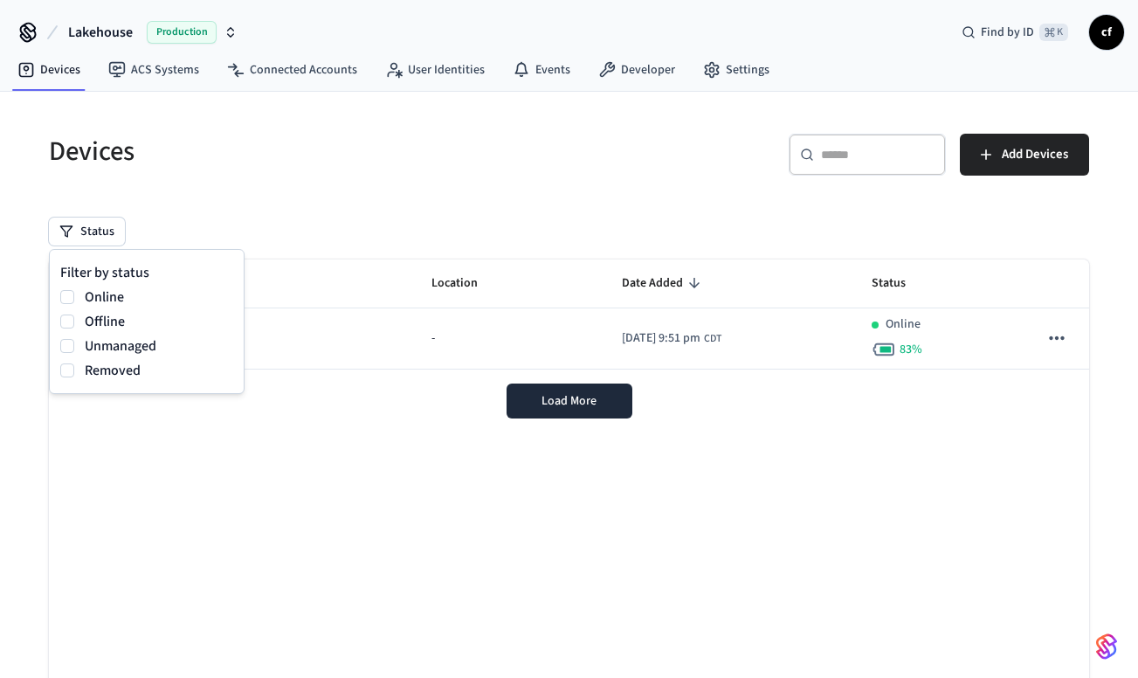
click at [204, 211] on div "Devices ​ ​ Add Devices Status Name Location Date Added Status Lake Houses Fron…" at bounding box center [569, 446] width 1068 height 667
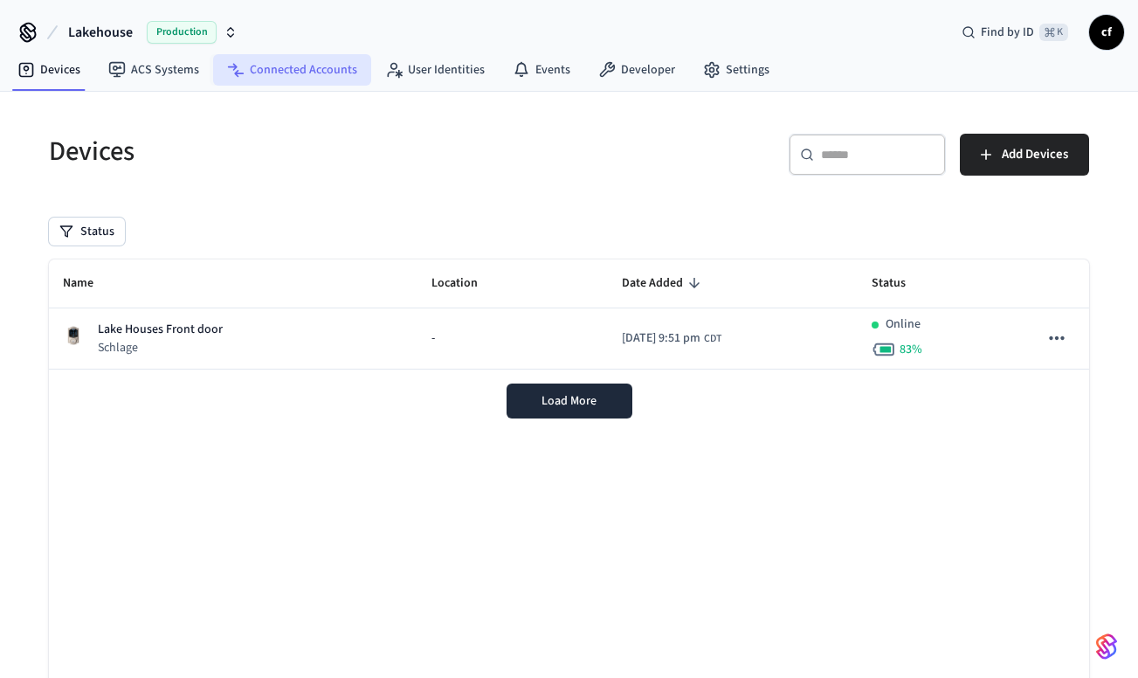
click at [303, 74] on link "Connected Accounts" at bounding box center [292, 69] width 158 height 31
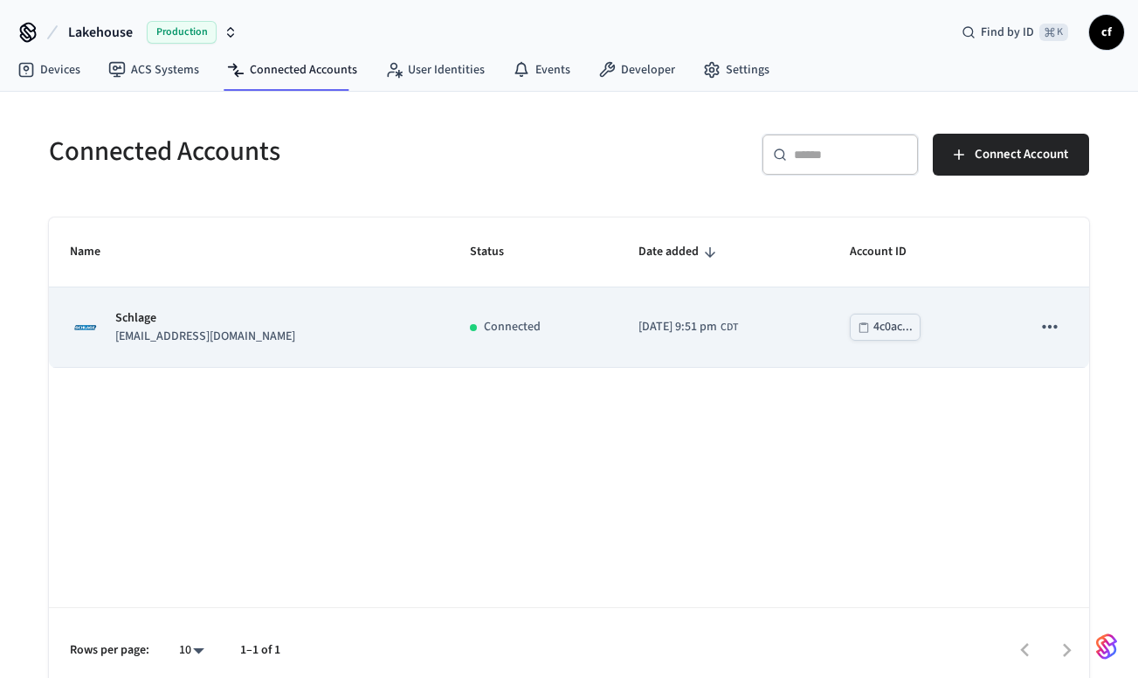
click at [215, 337] on p "[EMAIL_ADDRESS][DOMAIN_NAME]" at bounding box center [205, 336] width 180 height 18
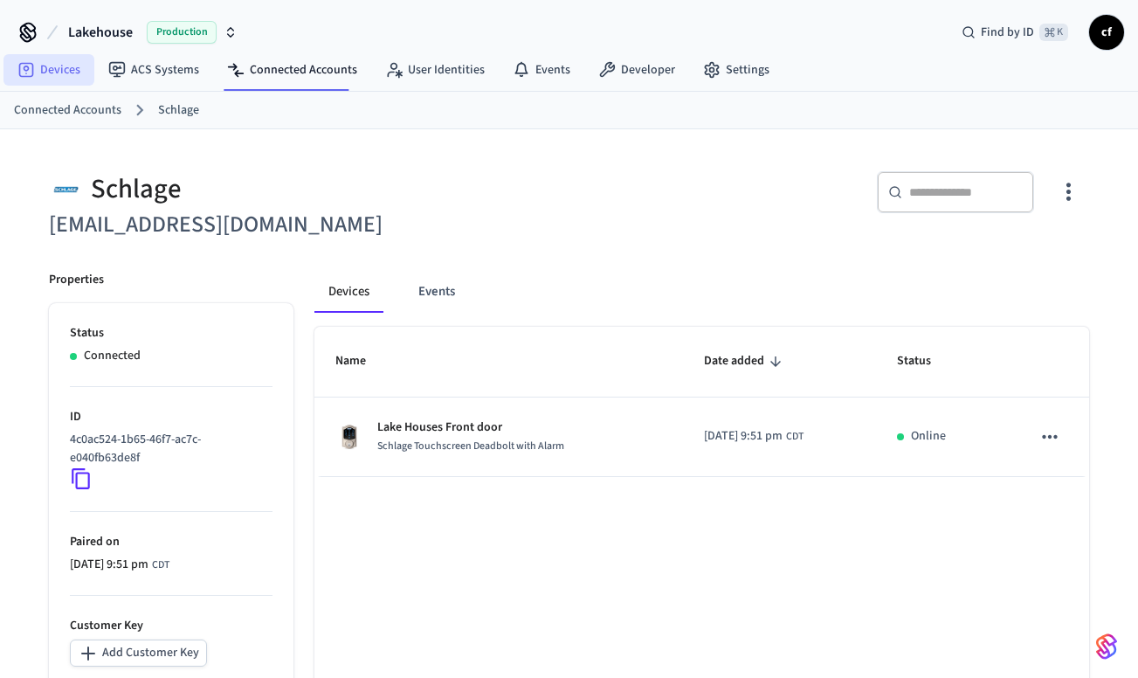
click at [51, 66] on link "Devices" at bounding box center [48, 69] width 91 height 31
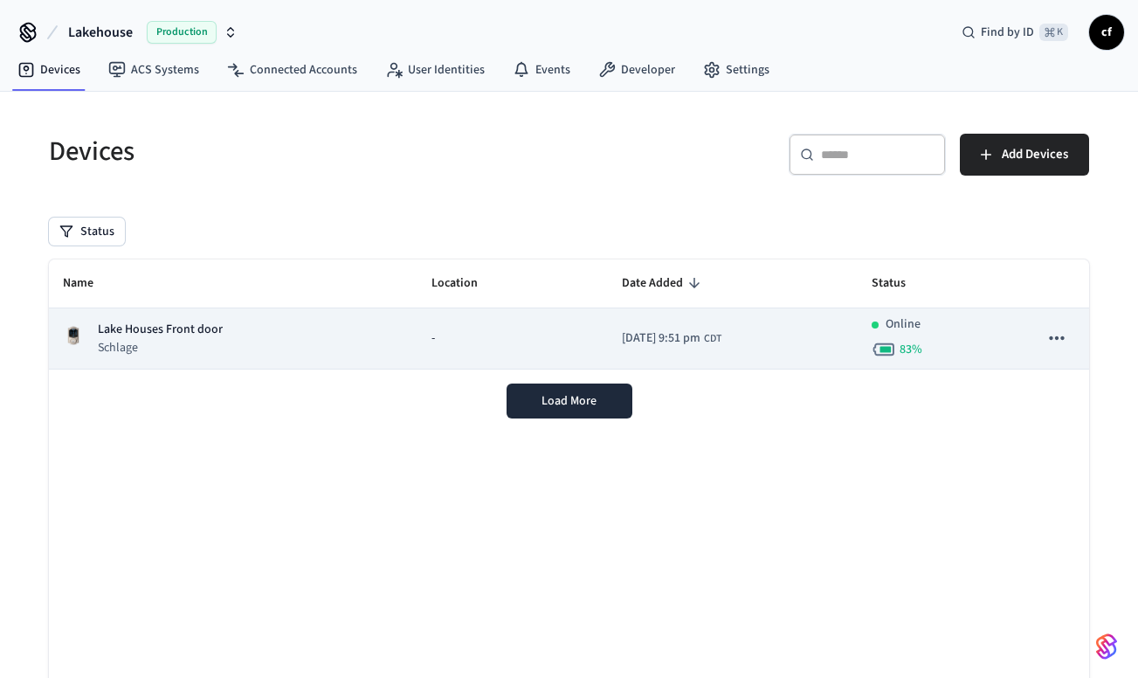
click at [180, 334] on p "Lake Houses Front door" at bounding box center [160, 329] width 125 height 18
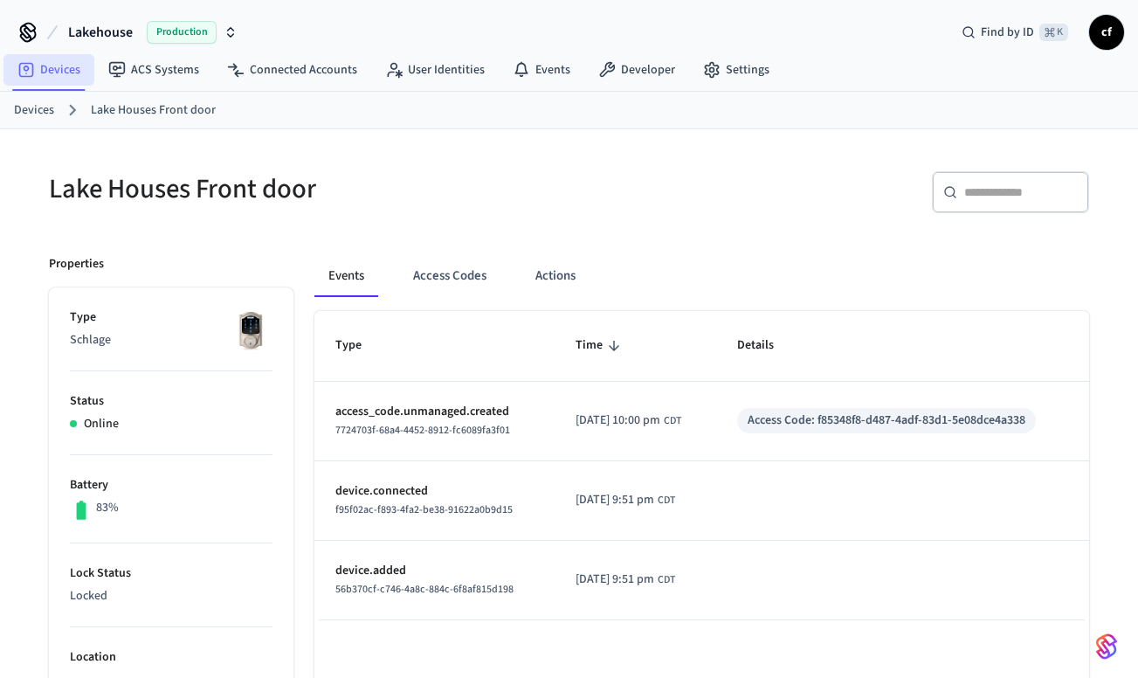
click at [50, 67] on link "Devices" at bounding box center [48, 69] width 91 height 31
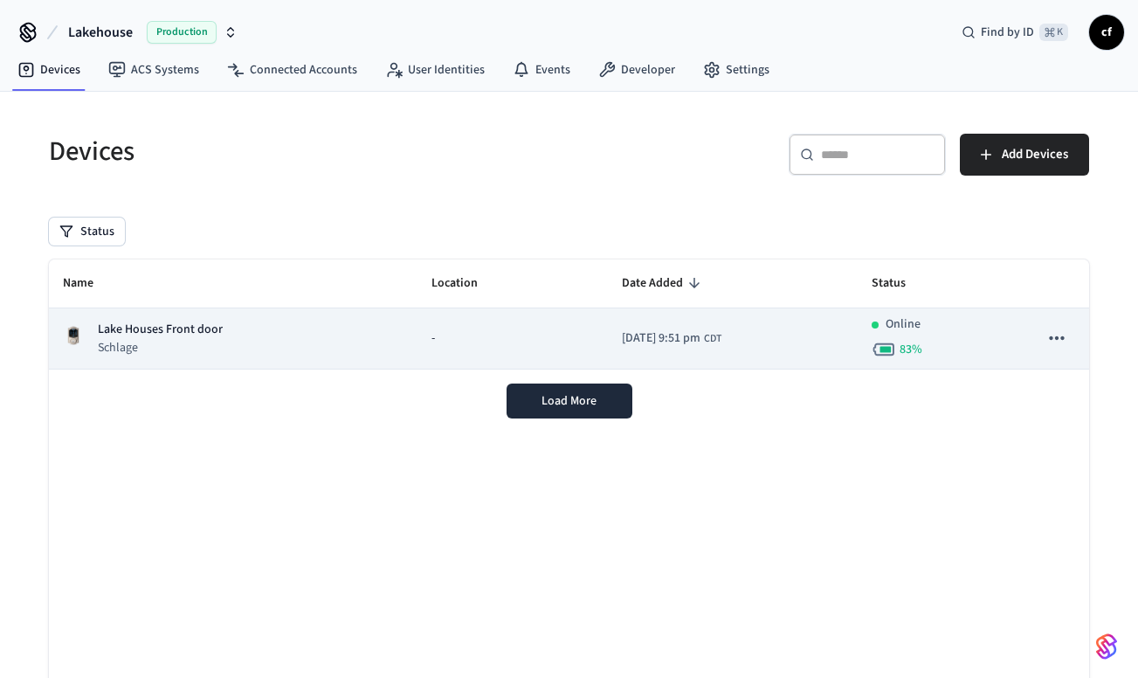
click at [1060, 340] on icon "sticky table" at bounding box center [1056, 338] width 23 height 23
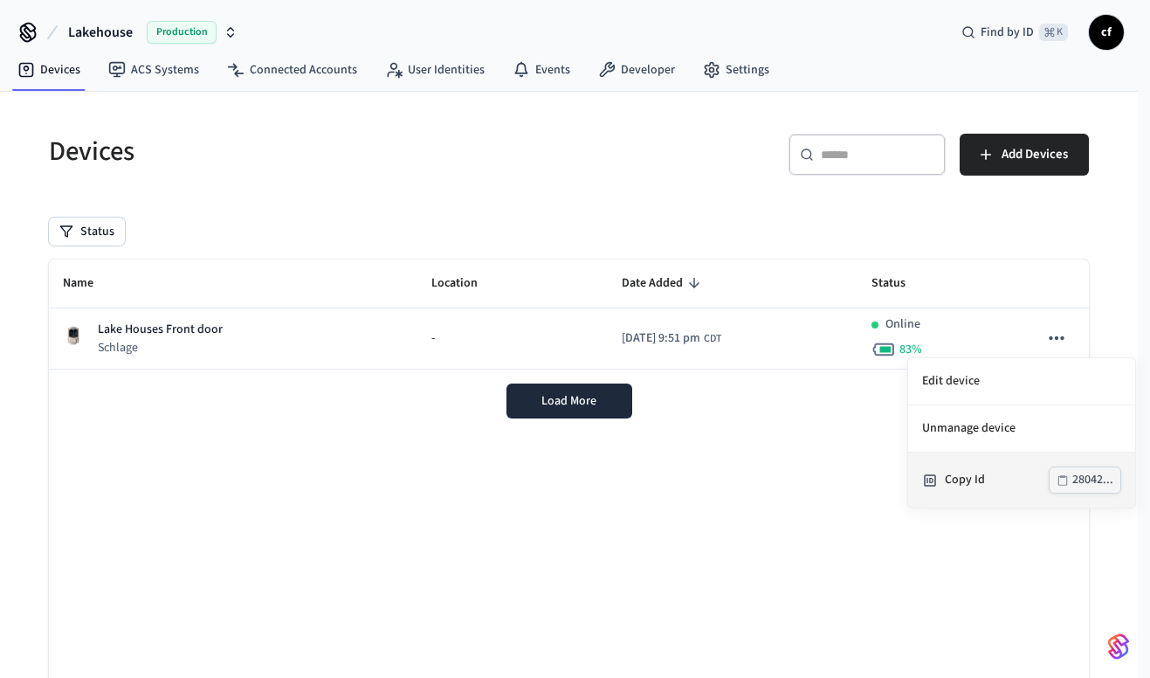
click at [1080, 480] on div "28042..." at bounding box center [1092, 480] width 41 height 22
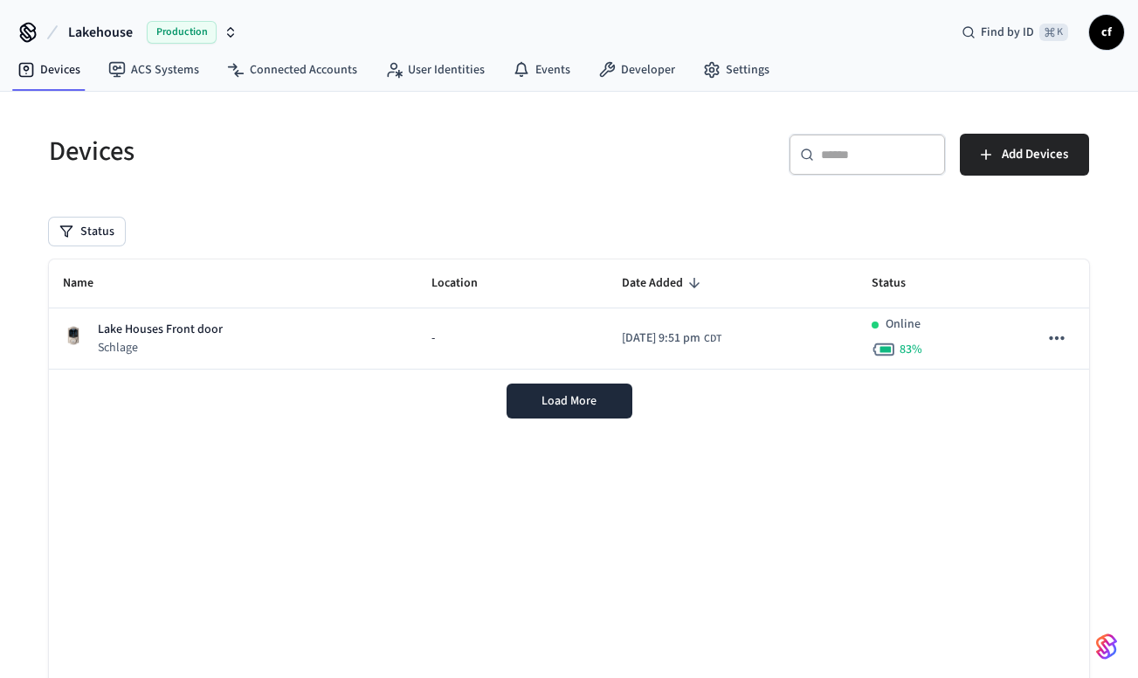
scroll to position [8, 0]
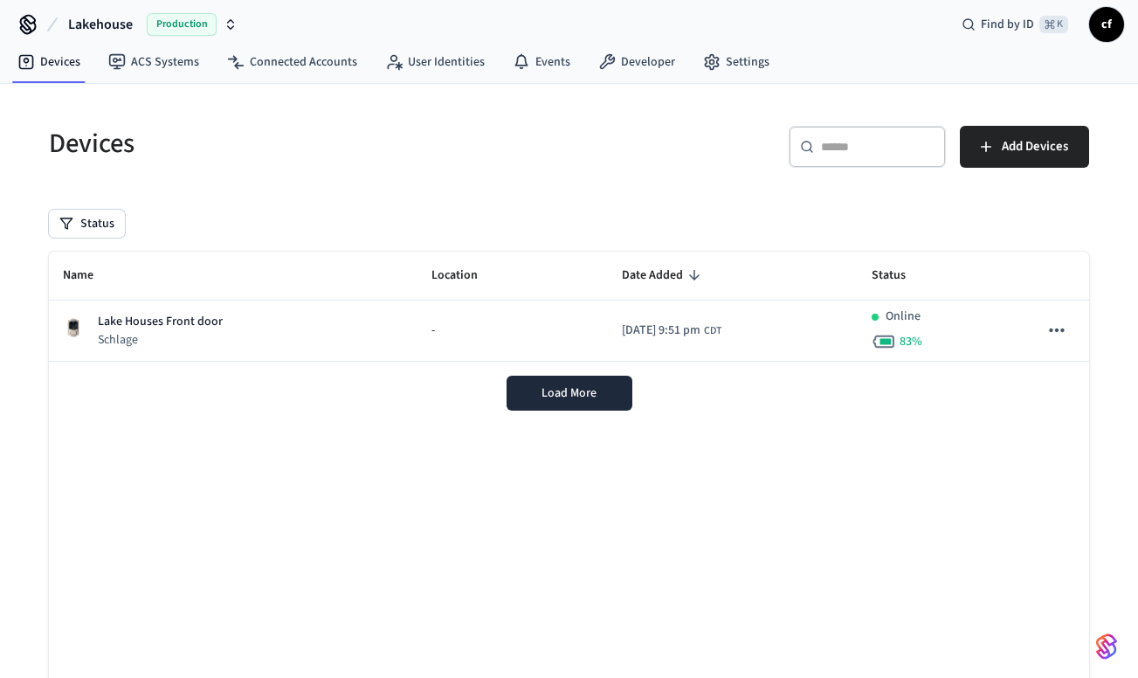
click at [29, 25] on icon at bounding box center [28, 24] width 28 height 28
click at [93, 24] on span "Lakehouse" at bounding box center [100, 24] width 65 height 21
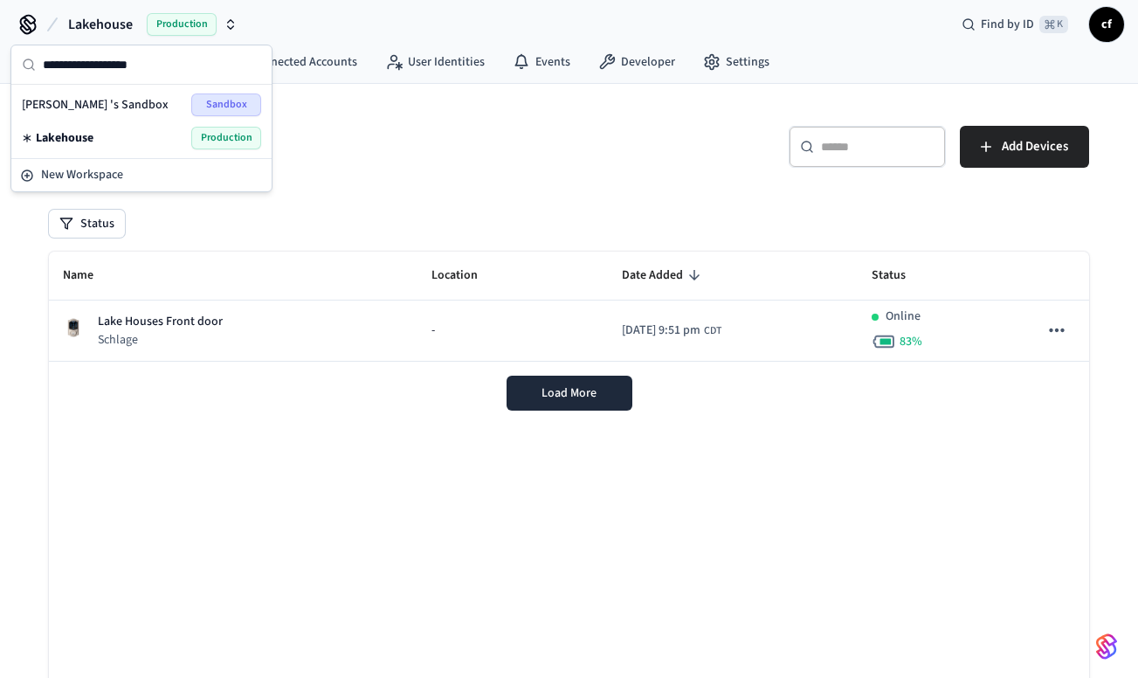
click at [426, 128] on h5 "Devices" at bounding box center [304, 144] width 510 height 36
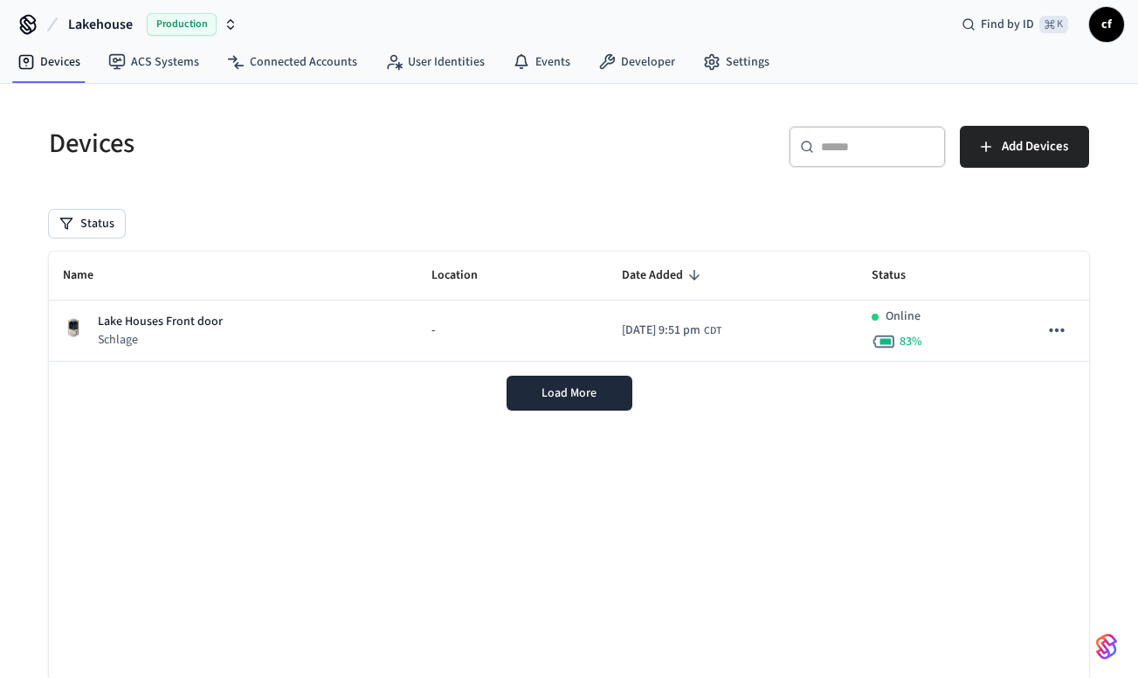
click at [427, 128] on h5 "Devices" at bounding box center [304, 144] width 510 height 36
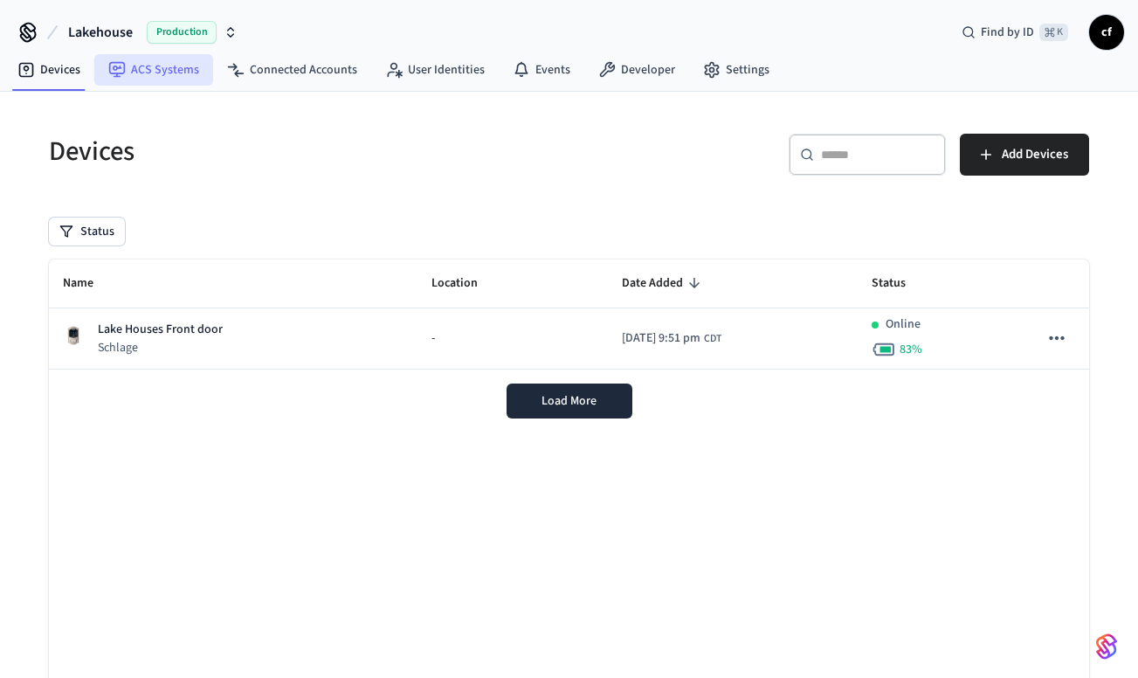
scroll to position [0, 0]
click at [60, 72] on link "Devices" at bounding box center [48, 69] width 91 height 31
click at [160, 71] on link "ACS Systems" at bounding box center [153, 69] width 119 height 31
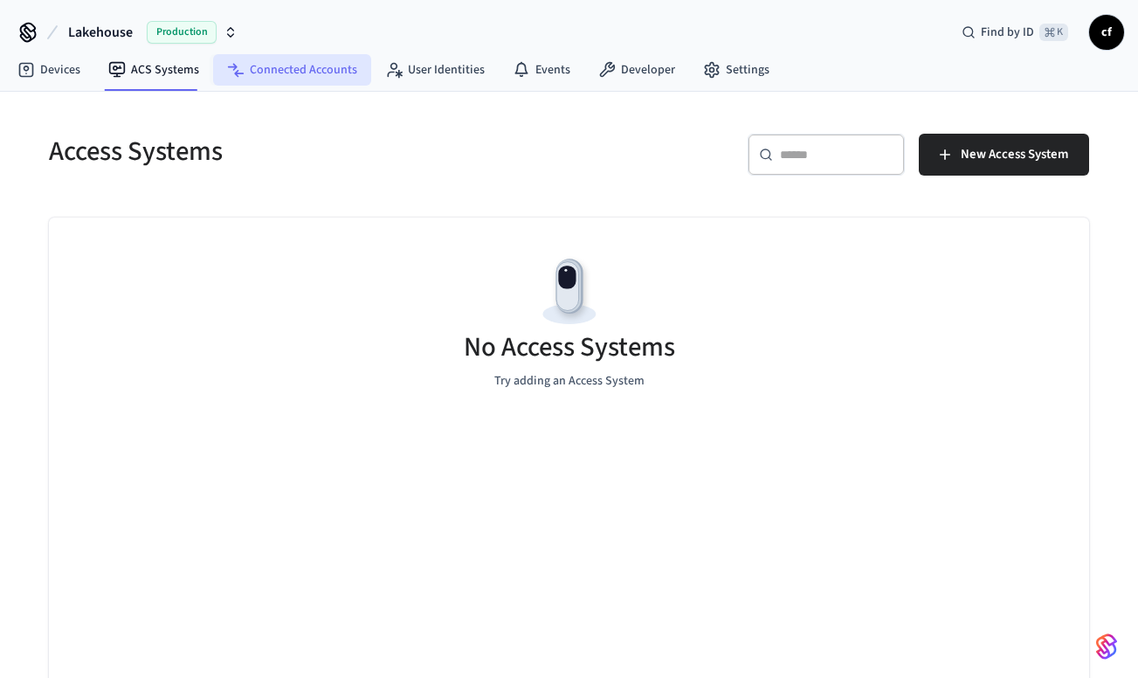
click at [267, 71] on link "Connected Accounts" at bounding box center [292, 69] width 158 height 31
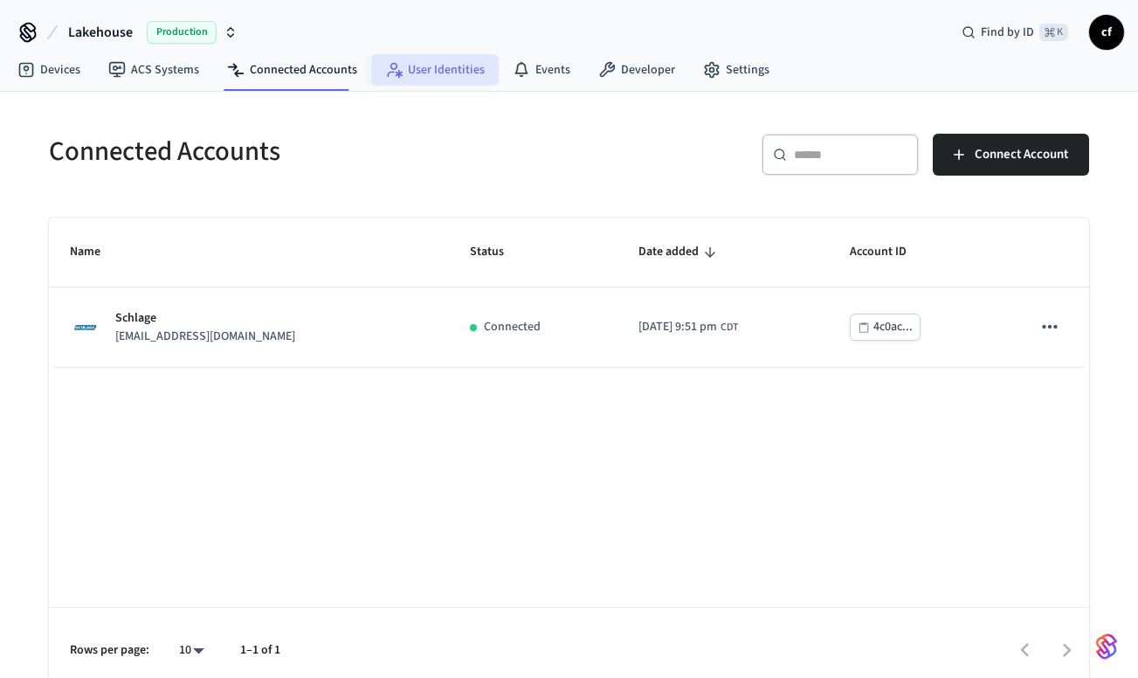
click at [424, 76] on link "User Identities" at bounding box center [435, 69] width 128 height 31
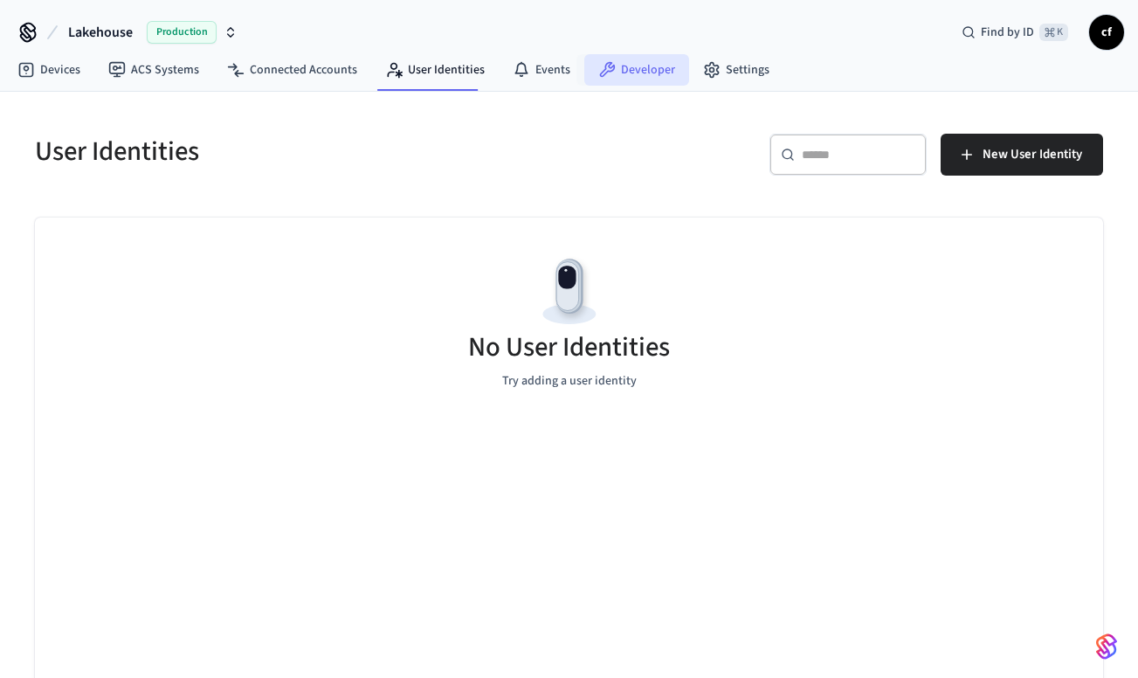
click at [633, 76] on link "Developer" at bounding box center [636, 69] width 105 height 31
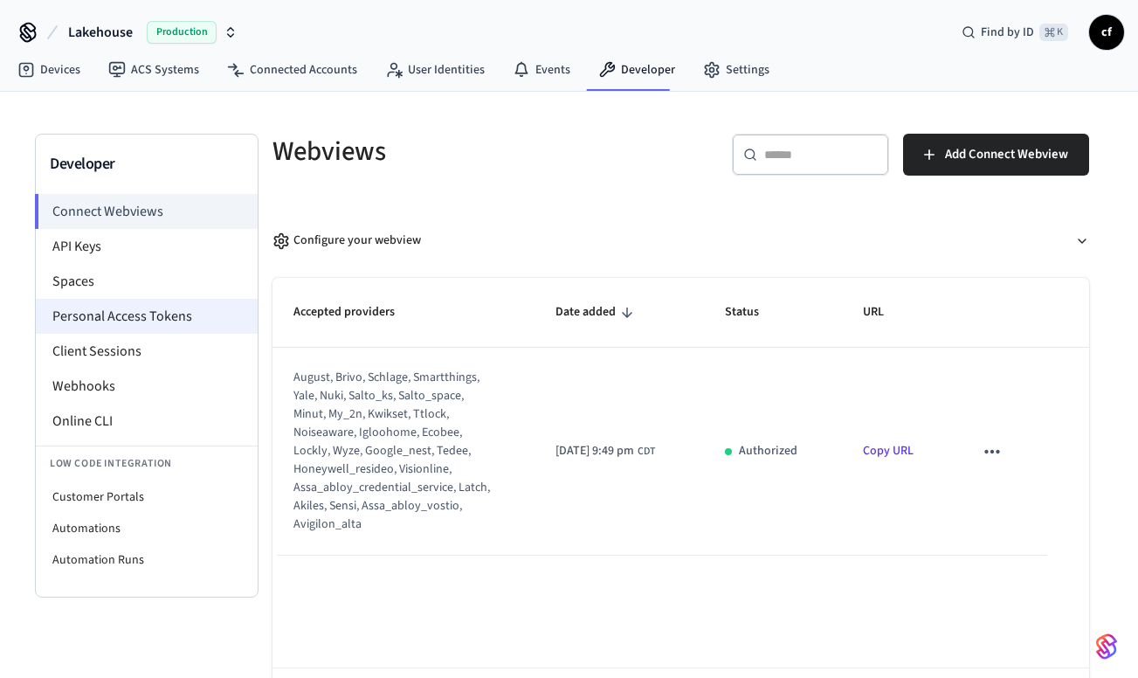
click at [151, 307] on li "Personal Access Tokens" at bounding box center [147, 316] width 222 height 35
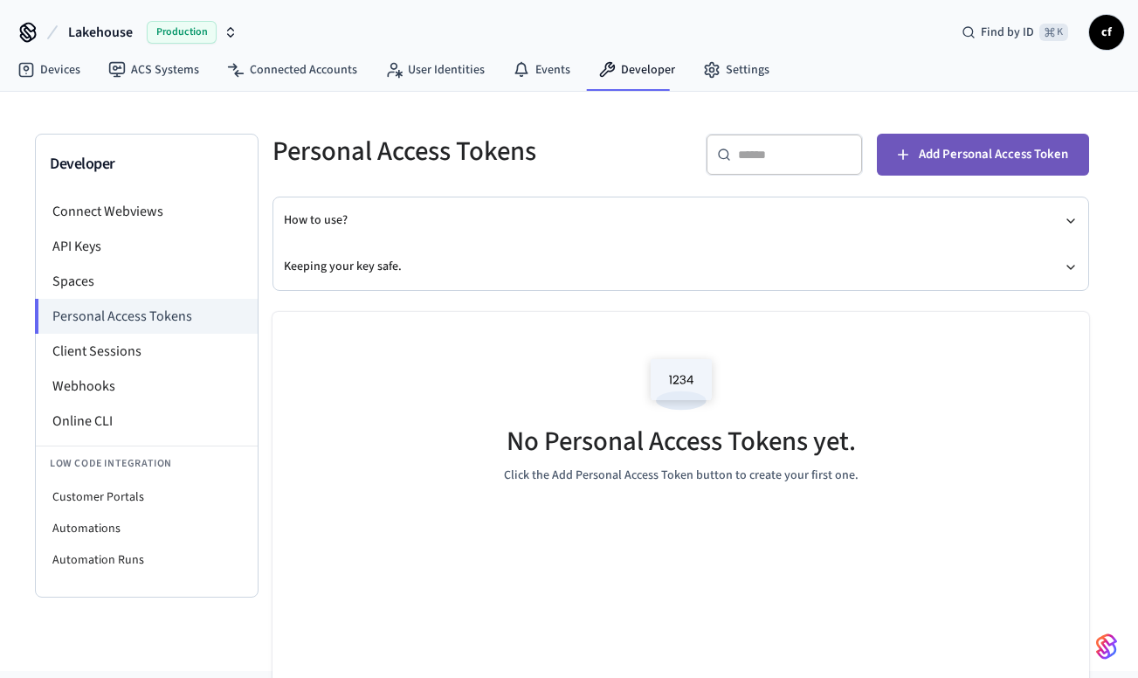
click at [941, 155] on span "Add Personal Access Token" at bounding box center [993, 154] width 149 height 23
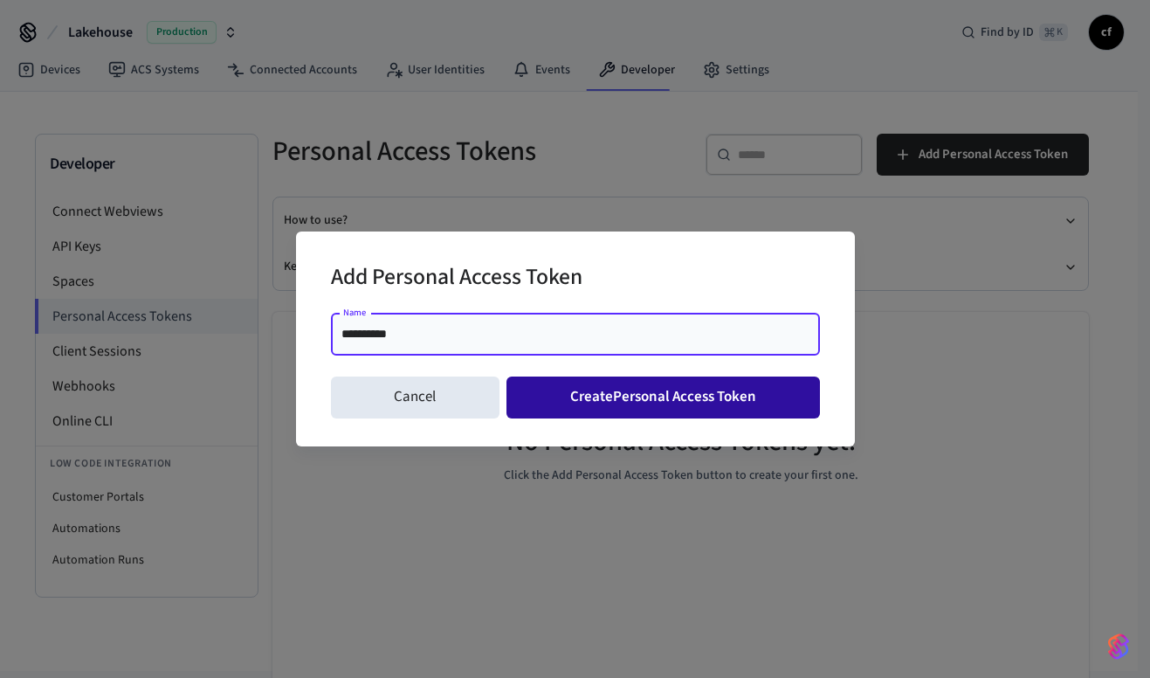
type input "**********"
click at [605, 402] on button "Create Personal Access Token" at bounding box center [664, 397] width 314 height 42
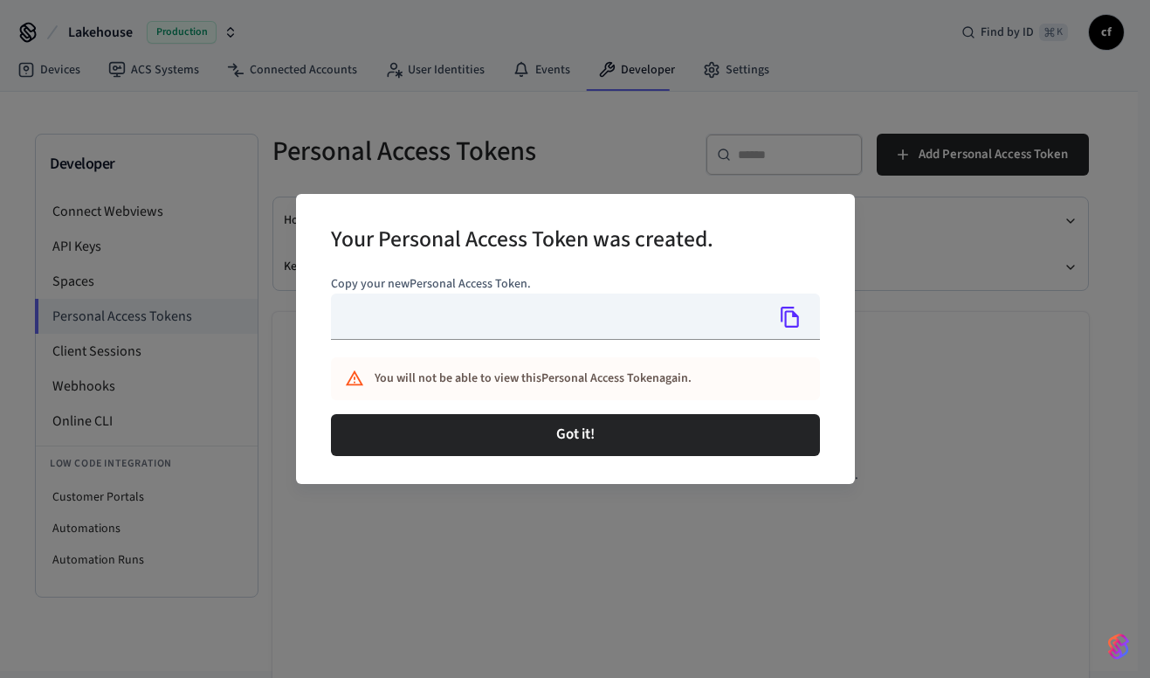
type input "**********"
click at [794, 318] on icon "Copy" at bounding box center [790, 317] width 23 height 23
click at [794, 316] on icon "Copy" at bounding box center [791, 317] width 18 height 21
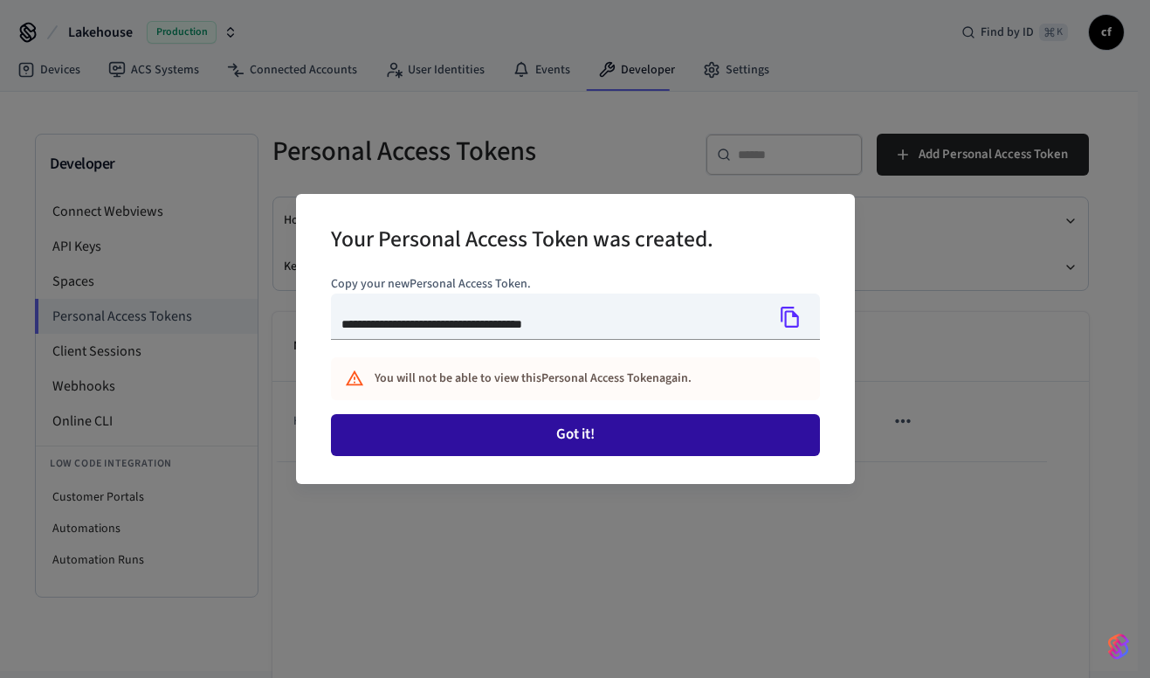
click at [597, 435] on button "Got it!" at bounding box center [575, 435] width 489 height 42
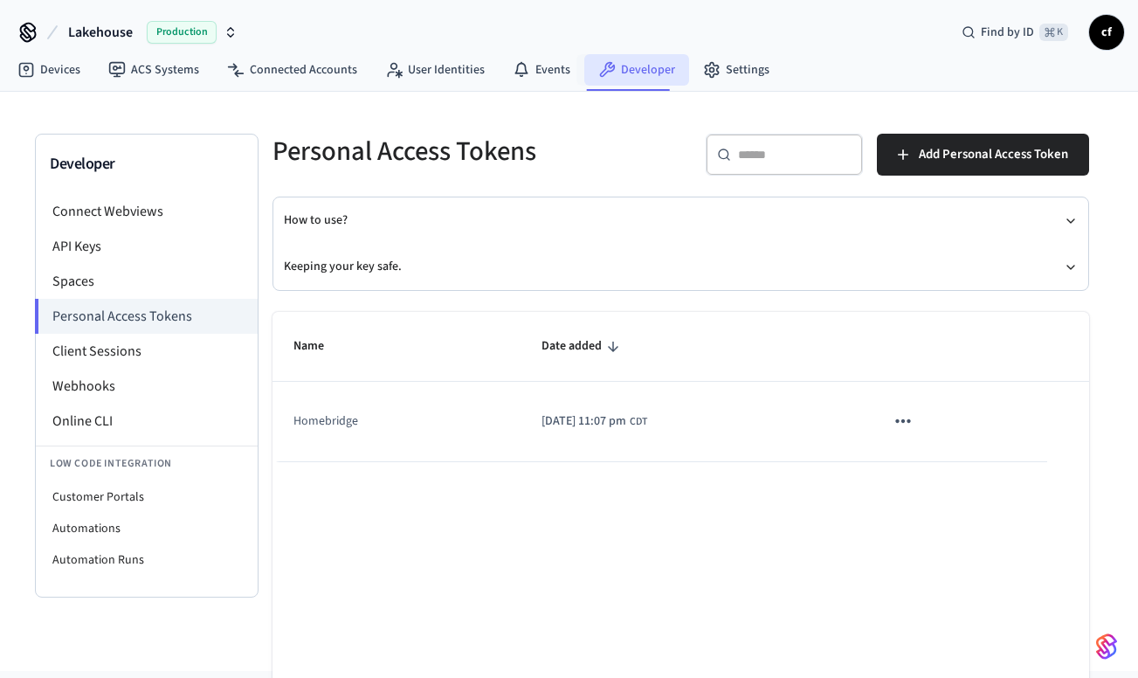
click at [628, 71] on link "Developer" at bounding box center [636, 69] width 105 height 31
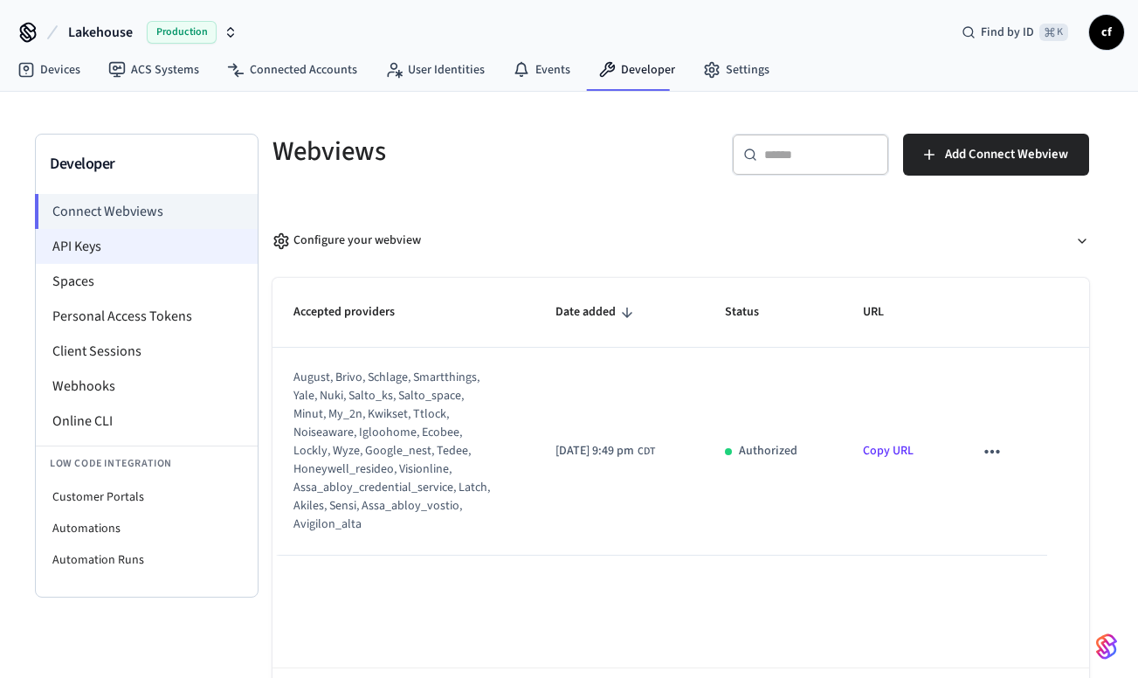
click at [104, 246] on li "API Keys" at bounding box center [147, 246] width 222 height 35
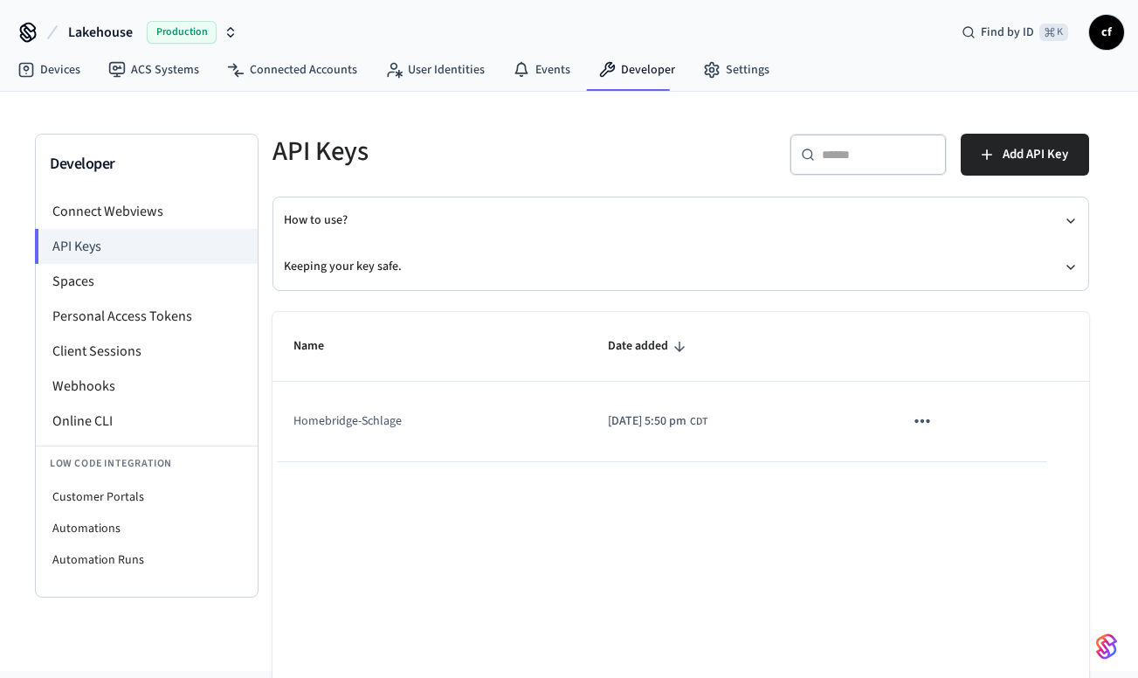
click at [929, 420] on icon "sticky table" at bounding box center [921, 420] width 15 height 3
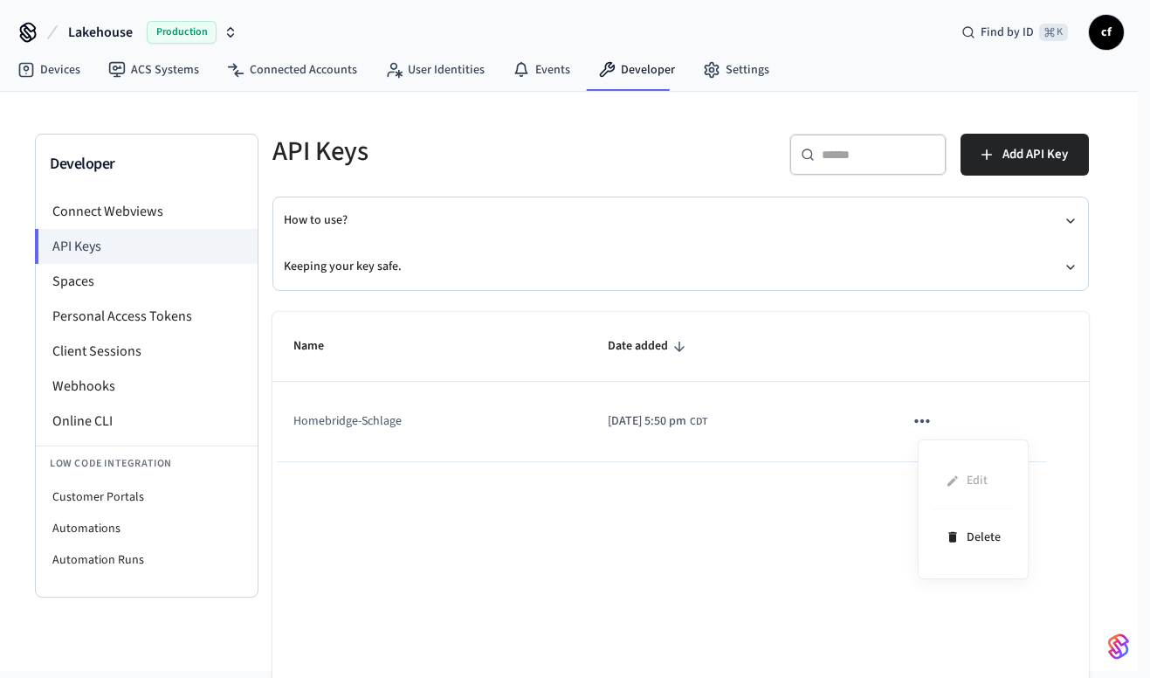
click at [813, 394] on div at bounding box center [575, 339] width 1150 height 678
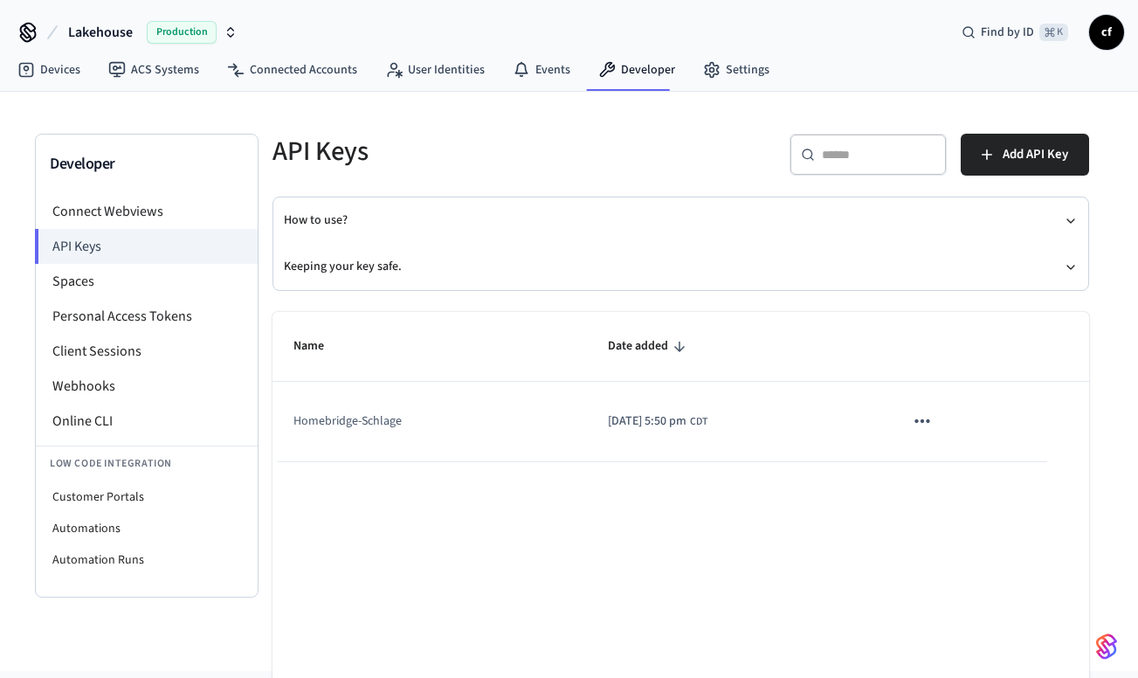
click at [372, 416] on td "Homebridge-Schlage" at bounding box center [429, 421] width 314 height 79
click at [630, 78] on link "Developer" at bounding box center [636, 69] width 105 height 31
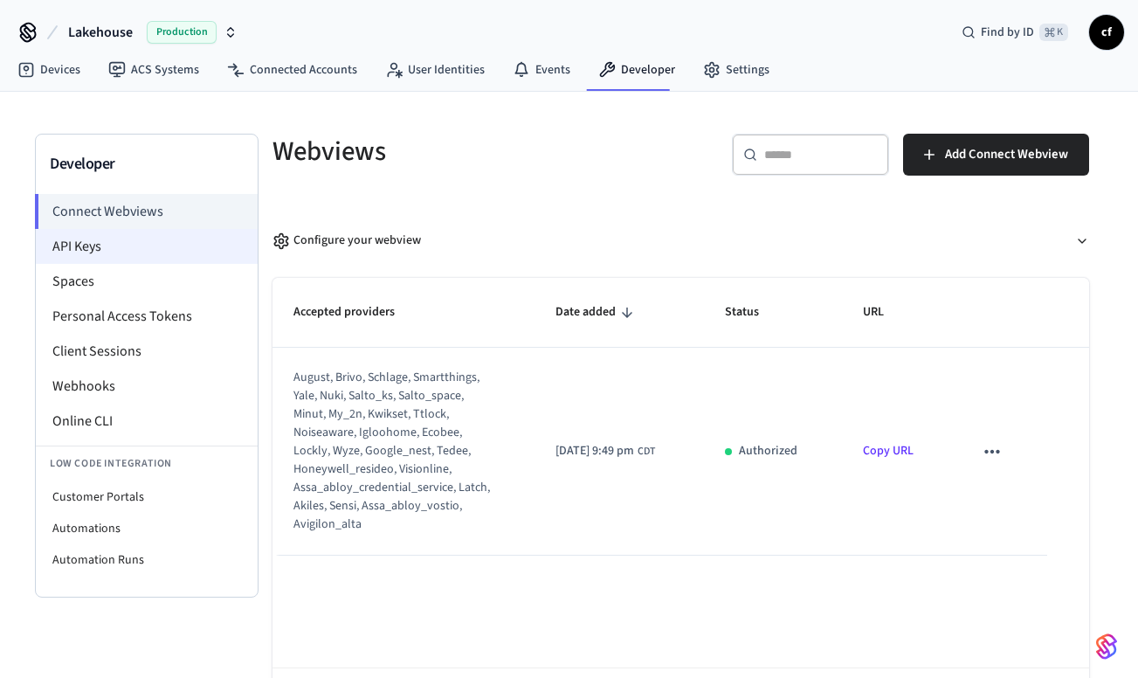
click at [108, 247] on li "API Keys" at bounding box center [147, 246] width 222 height 35
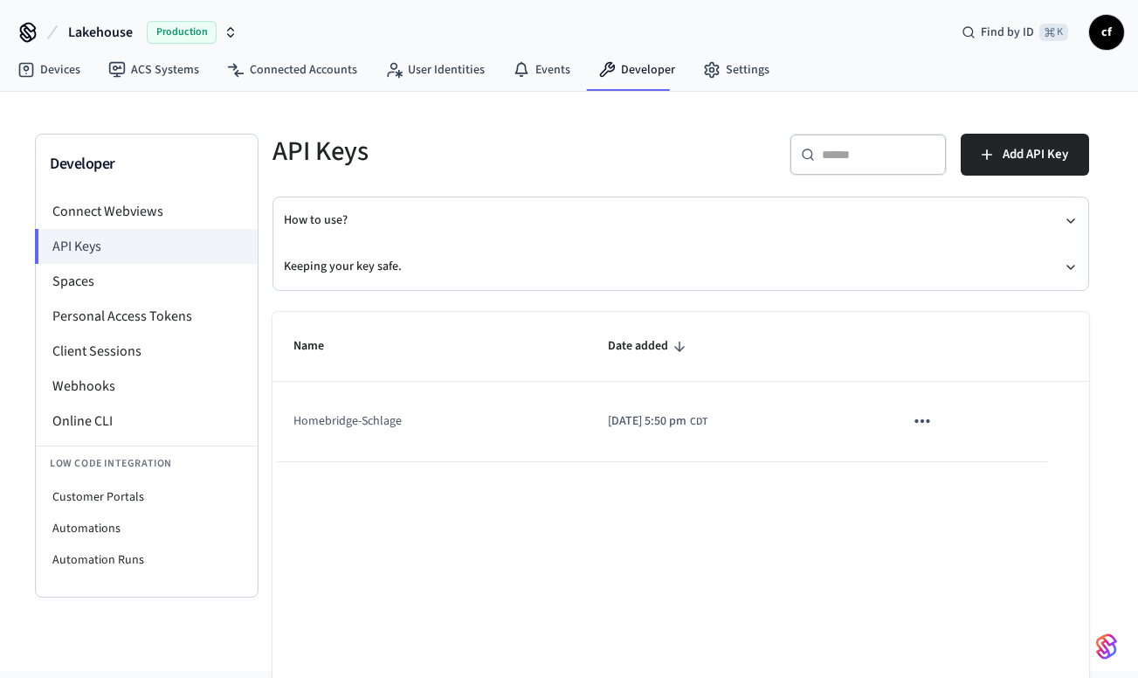
click at [933, 420] on icon "sticky table" at bounding box center [922, 421] width 23 height 23
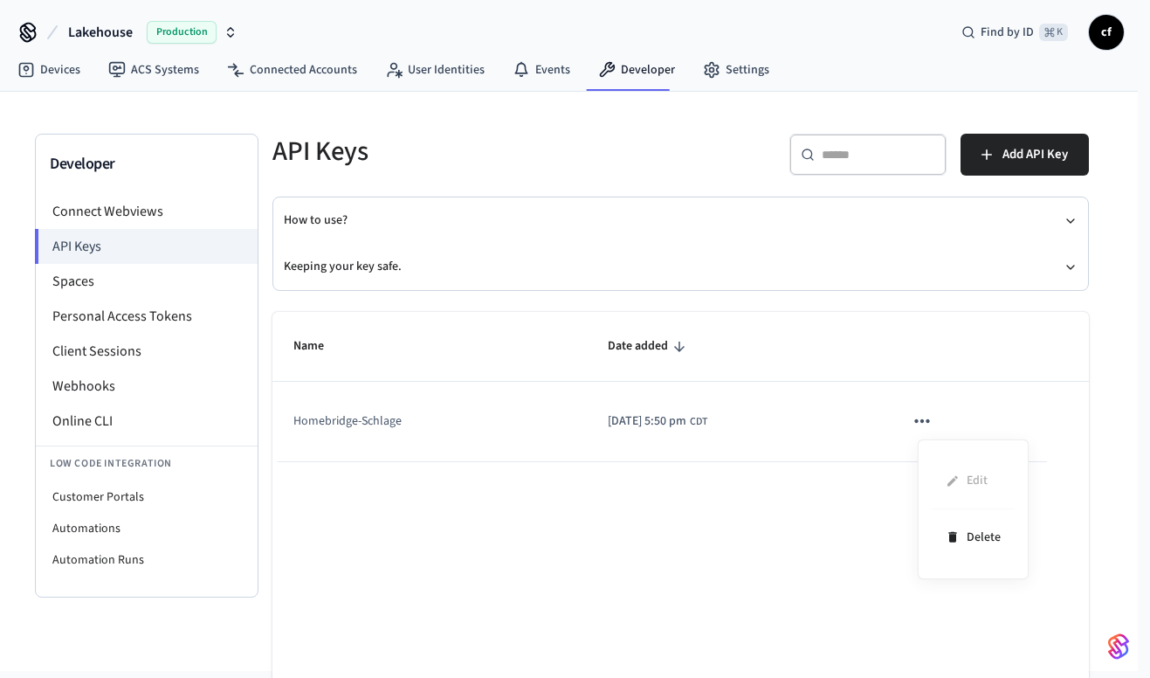
click at [757, 417] on div at bounding box center [575, 339] width 1150 height 678
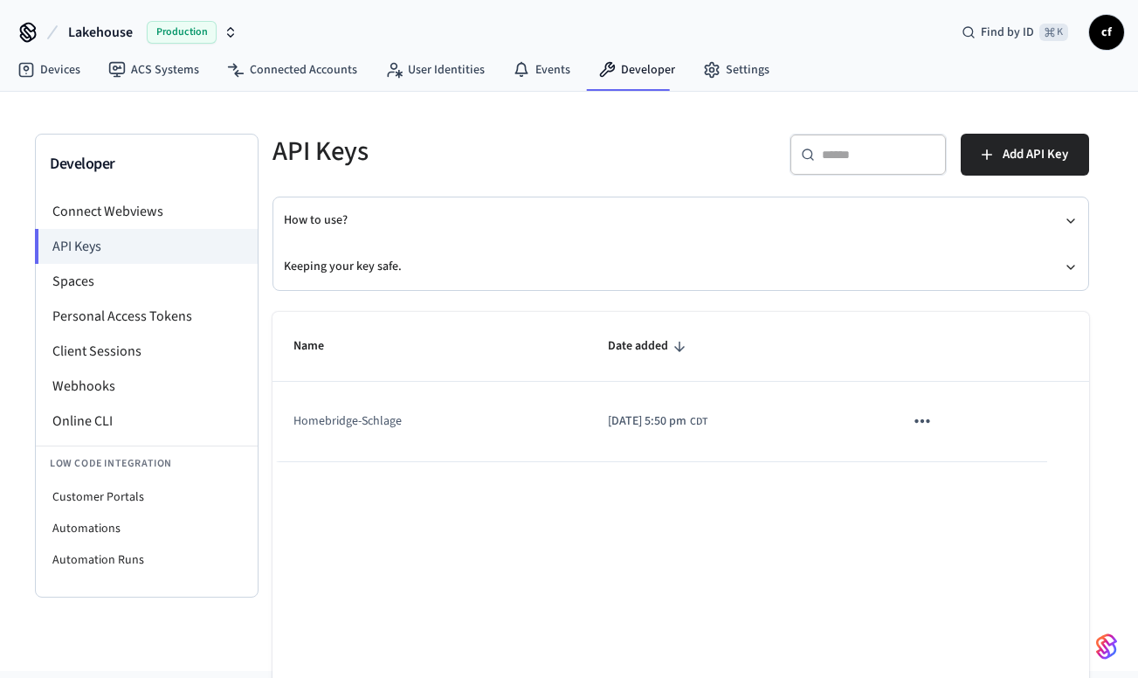
click at [652, 422] on span "[DATE] 5:50 pm" at bounding box center [647, 421] width 79 height 18
click at [111, 244] on li "API Keys" at bounding box center [146, 246] width 223 height 35
click at [628, 68] on link "Developer" at bounding box center [636, 69] width 105 height 31
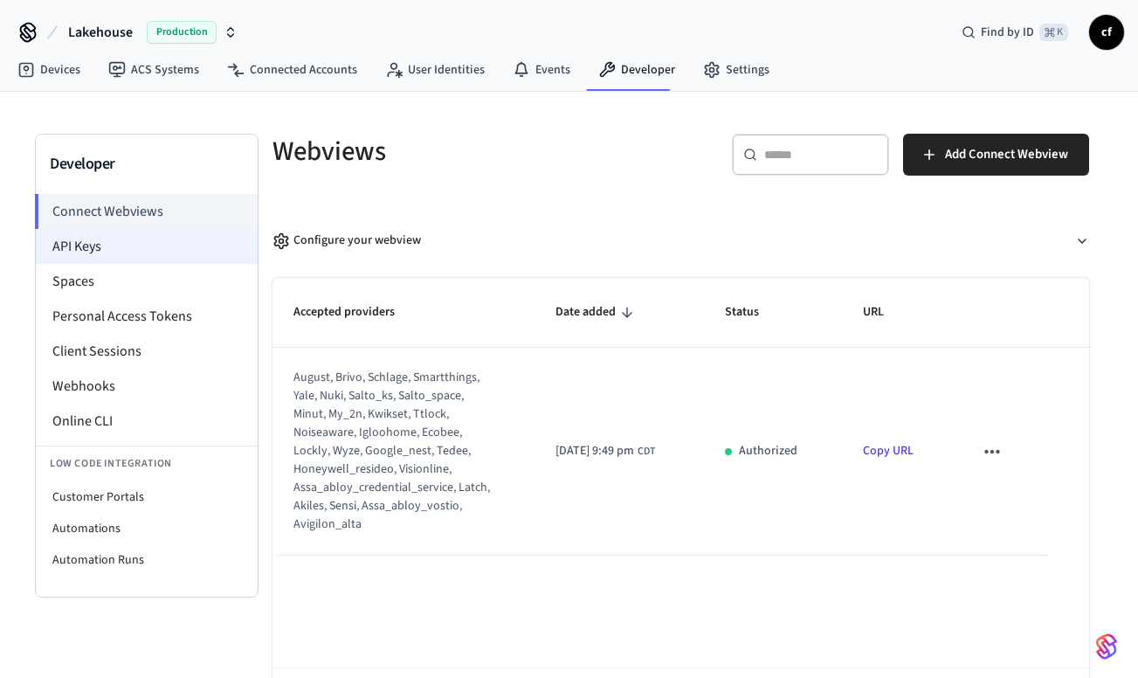
click at [87, 248] on li "API Keys" at bounding box center [147, 246] width 222 height 35
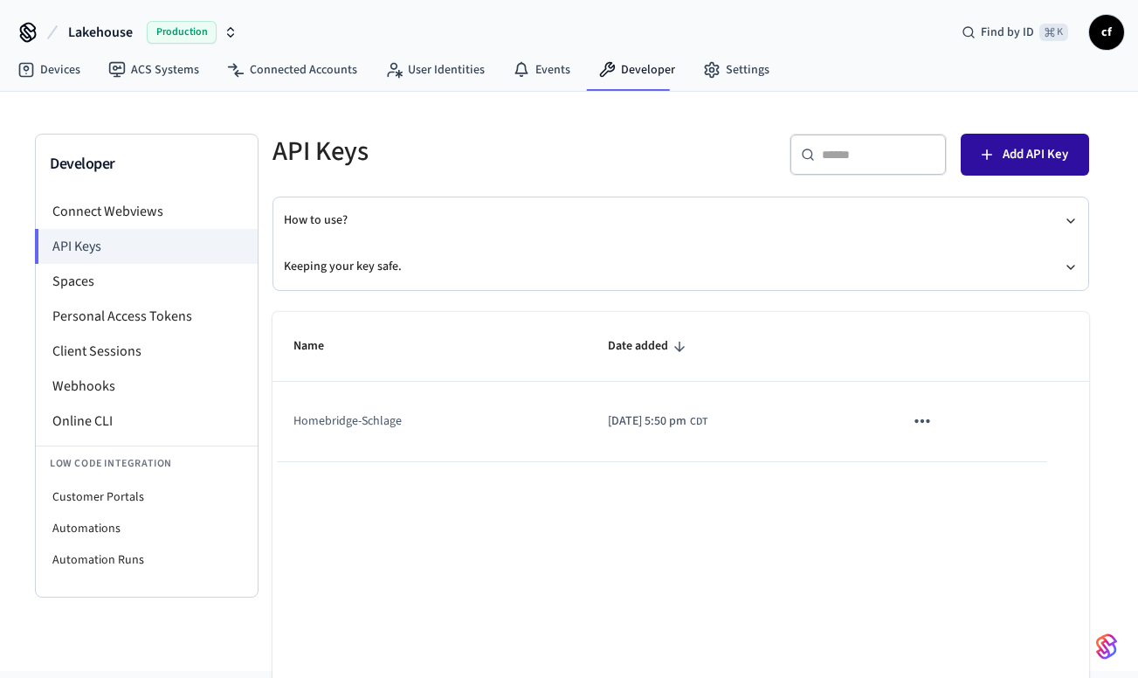
click at [1023, 156] on span "Add API Key" at bounding box center [1035, 154] width 65 height 23
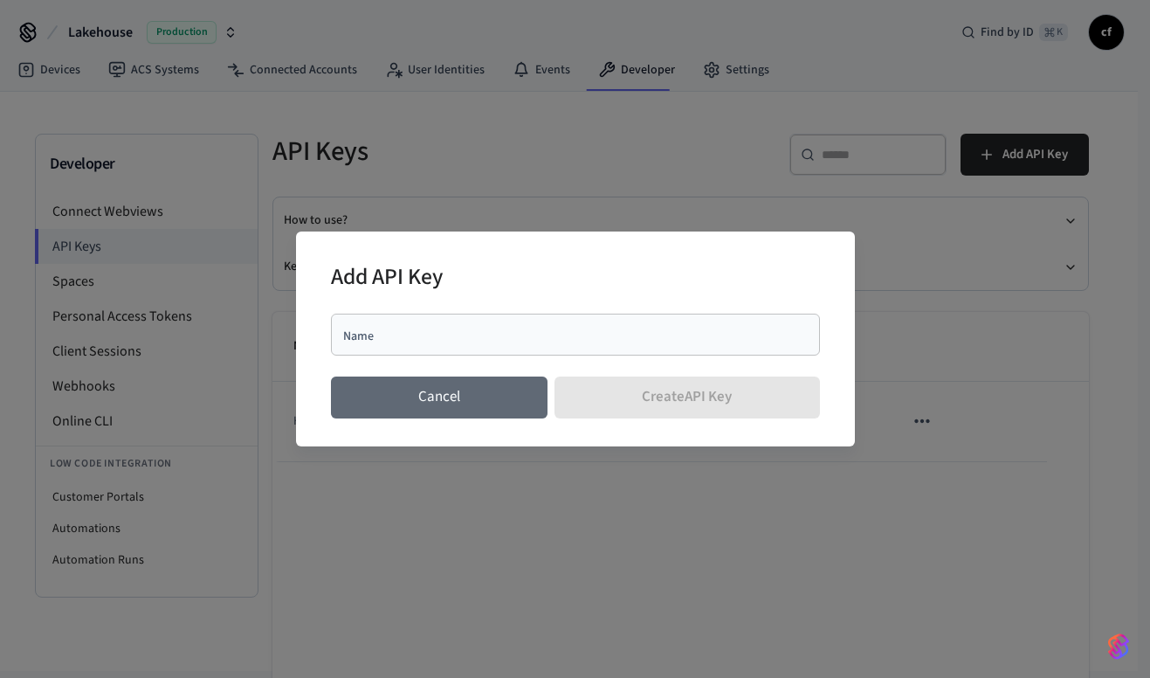
click at [486, 409] on button "Cancel" at bounding box center [439, 397] width 217 height 42
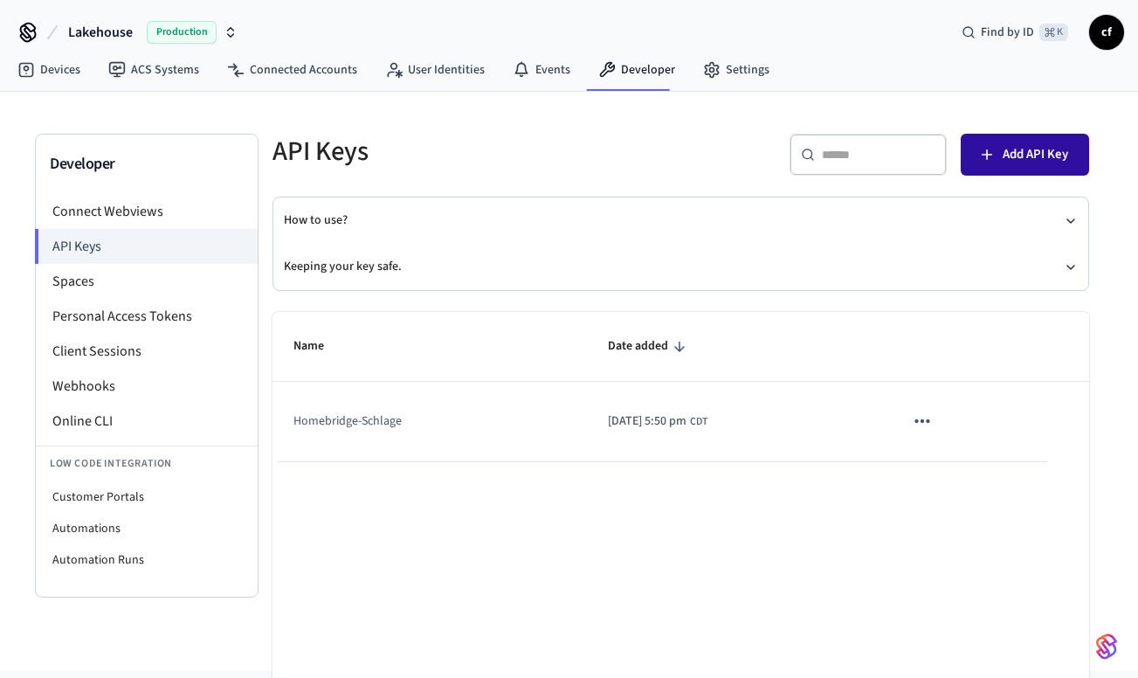
click at [1010, 167] on button "Add API Key" at bounding box center [1025, 155] width 128 height 42
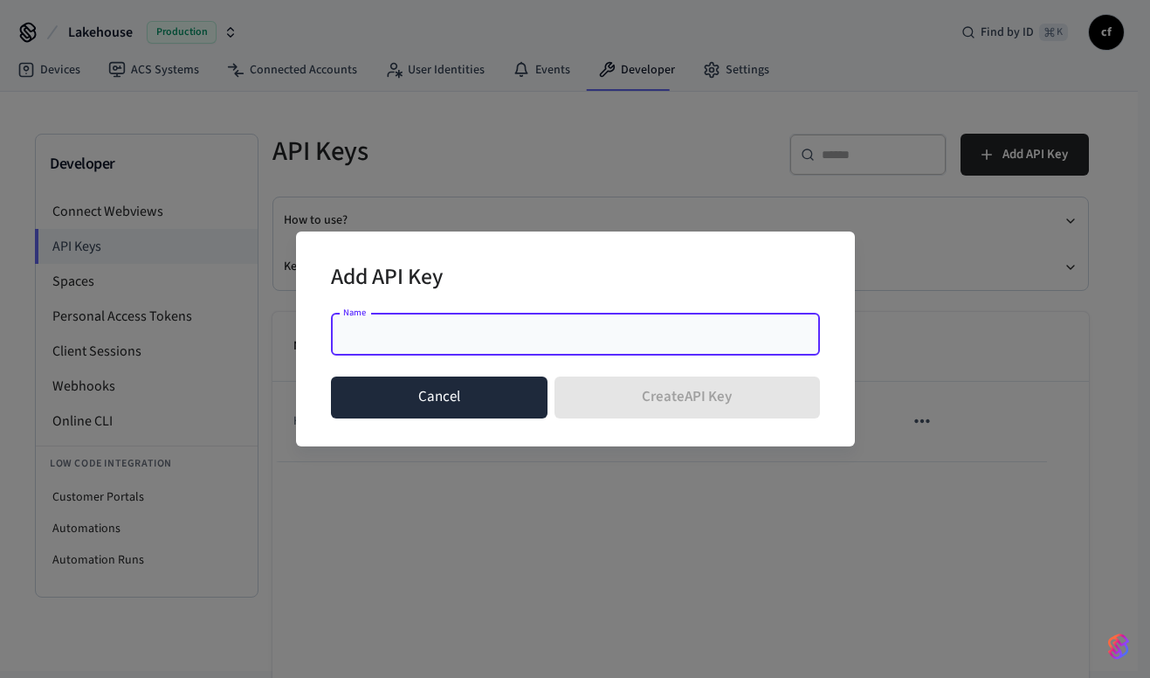
click at [458, 400] on button "Cancel" at bounding box center [439, 397] width 217 height 42
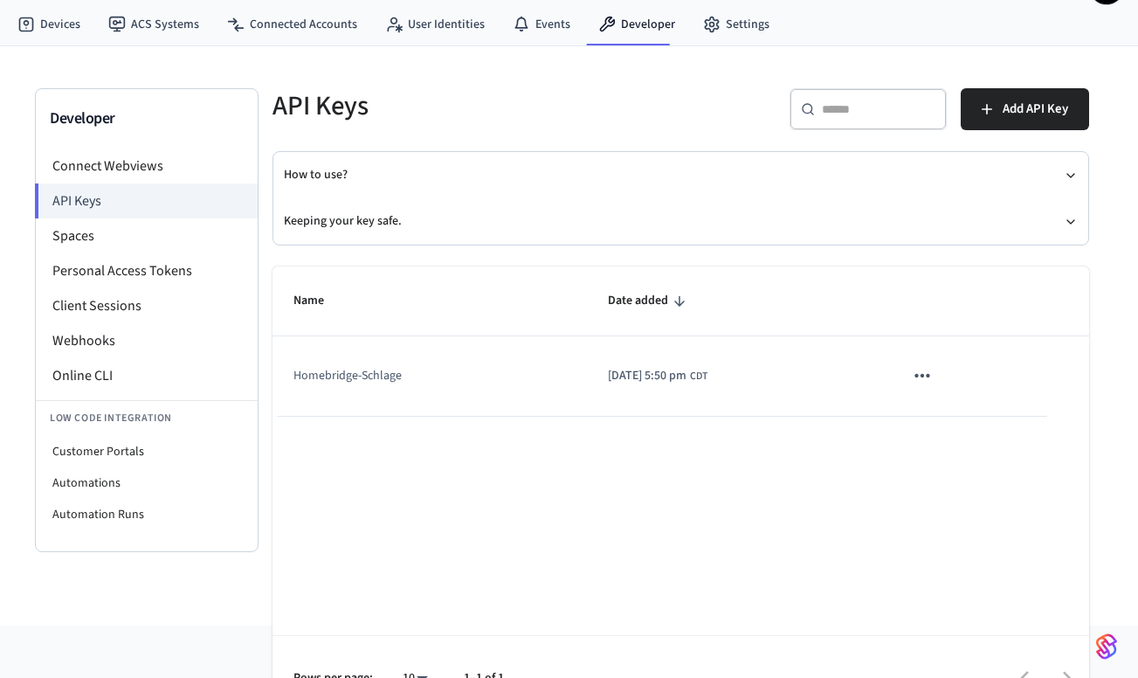
scroll to position [10, 0]
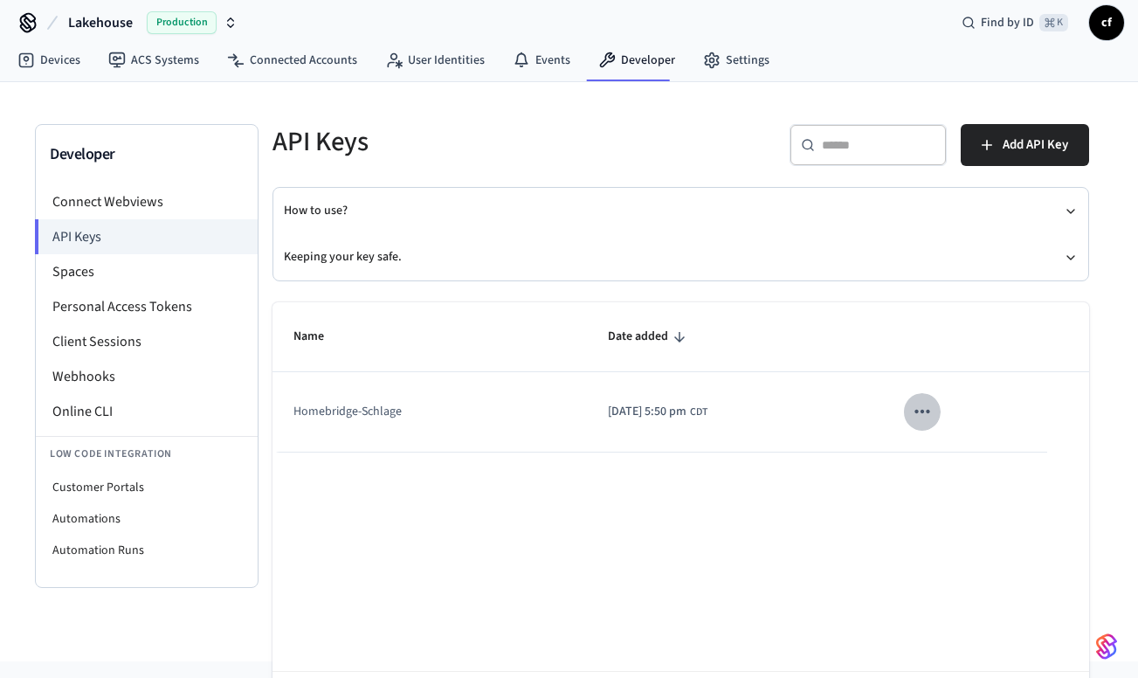
click at [934, 411] on icon "sticky table" at bounding box center [922, 411] width 23 height 23
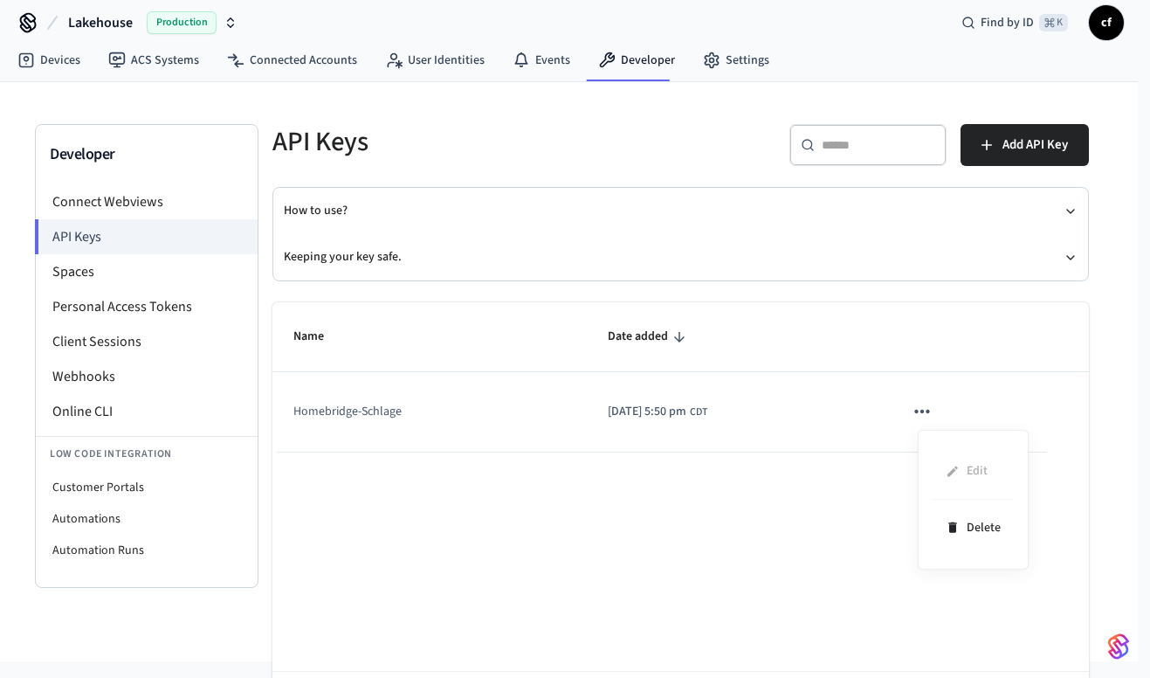
click at [764, 325] on div at bounding box center [575, 339] width 1150 height 678
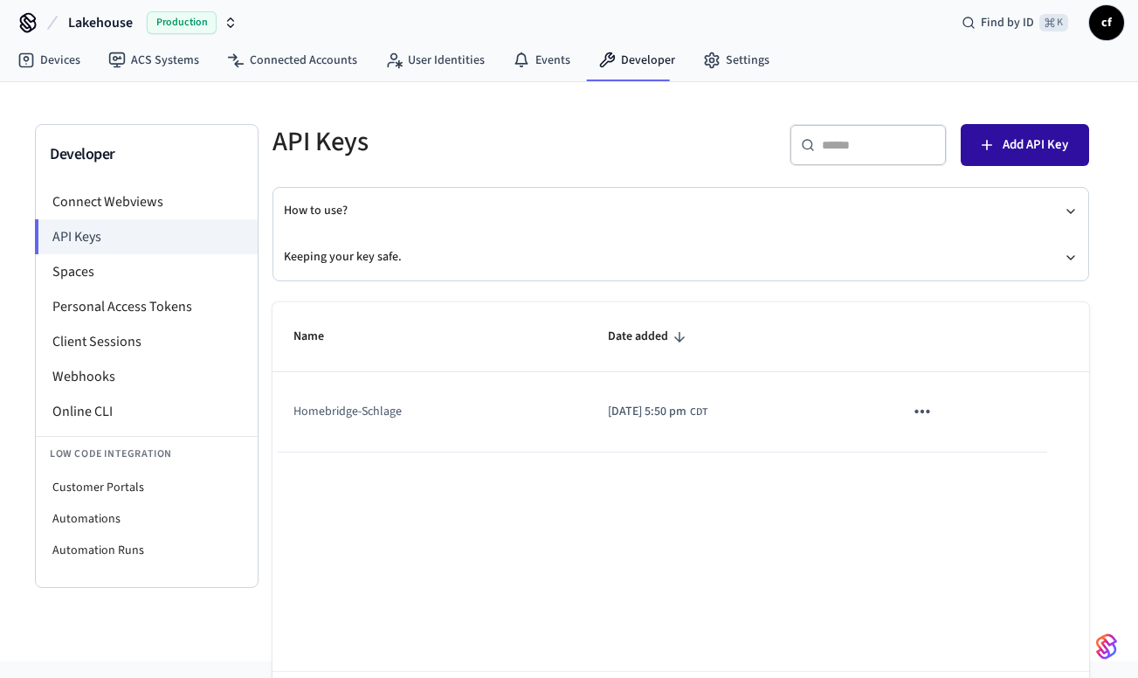
click at [1012, 154] on span "Add API Key" at bounding box center [1035, 145] width 65 height 23
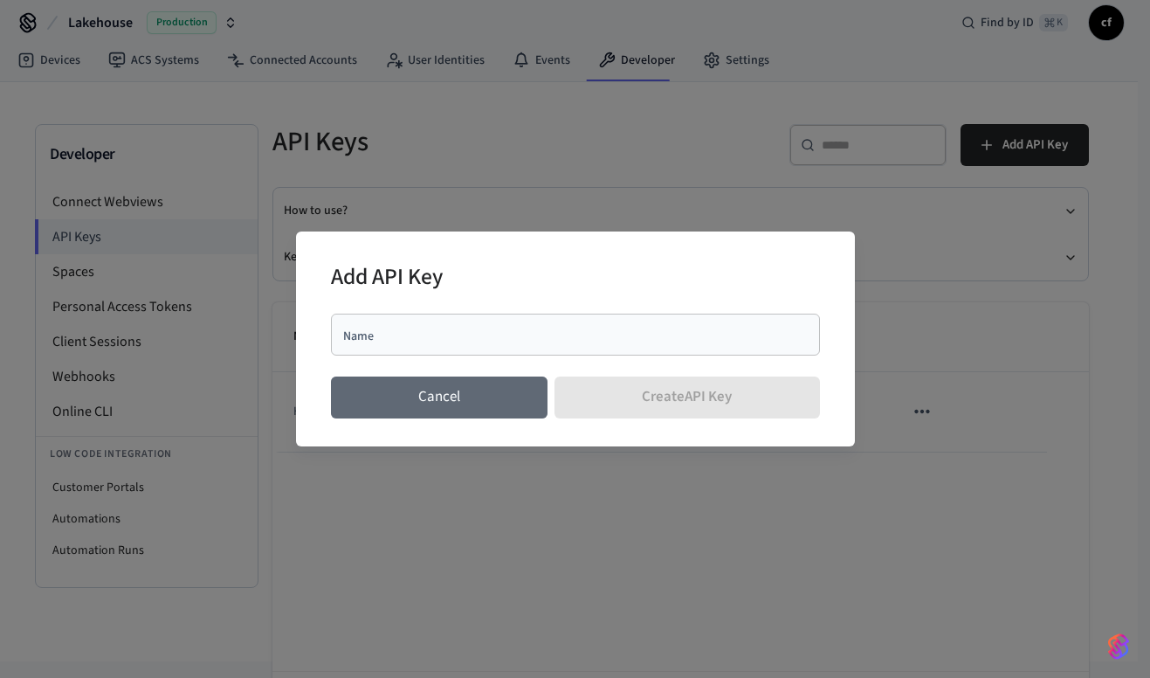
click at [490, 403] on button "Cancel" at bounding box center [439, 397] width 217 height 42
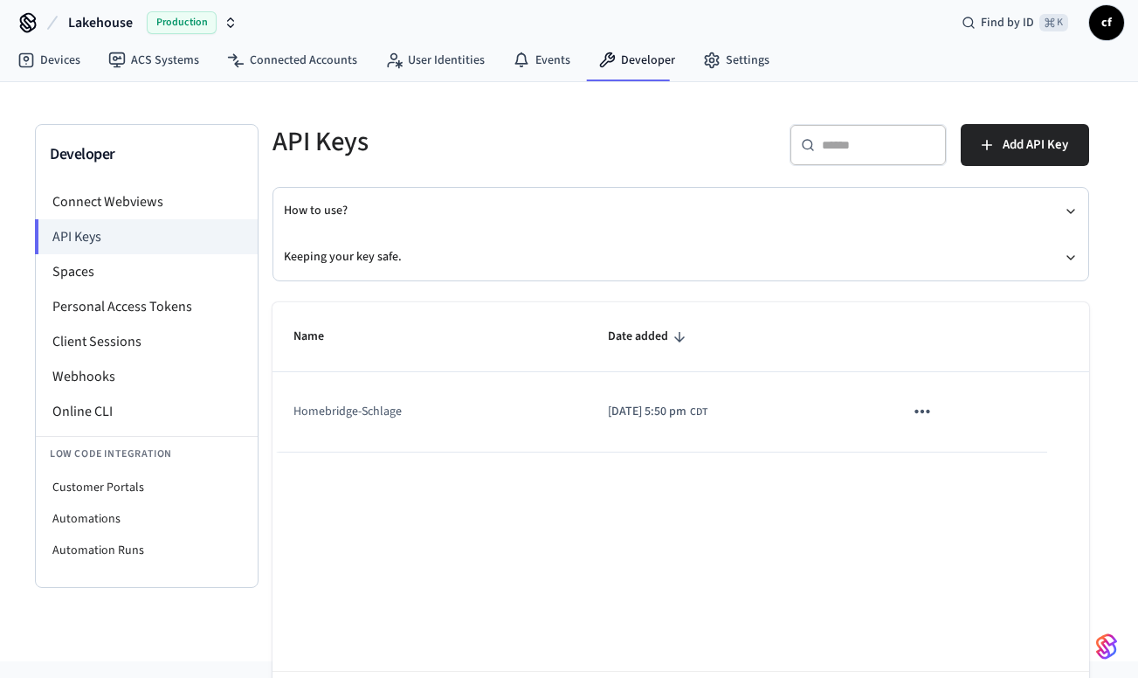
click at [934, 413] on icon "sticky table" at bounding box center [922, 411] width 23 height 23
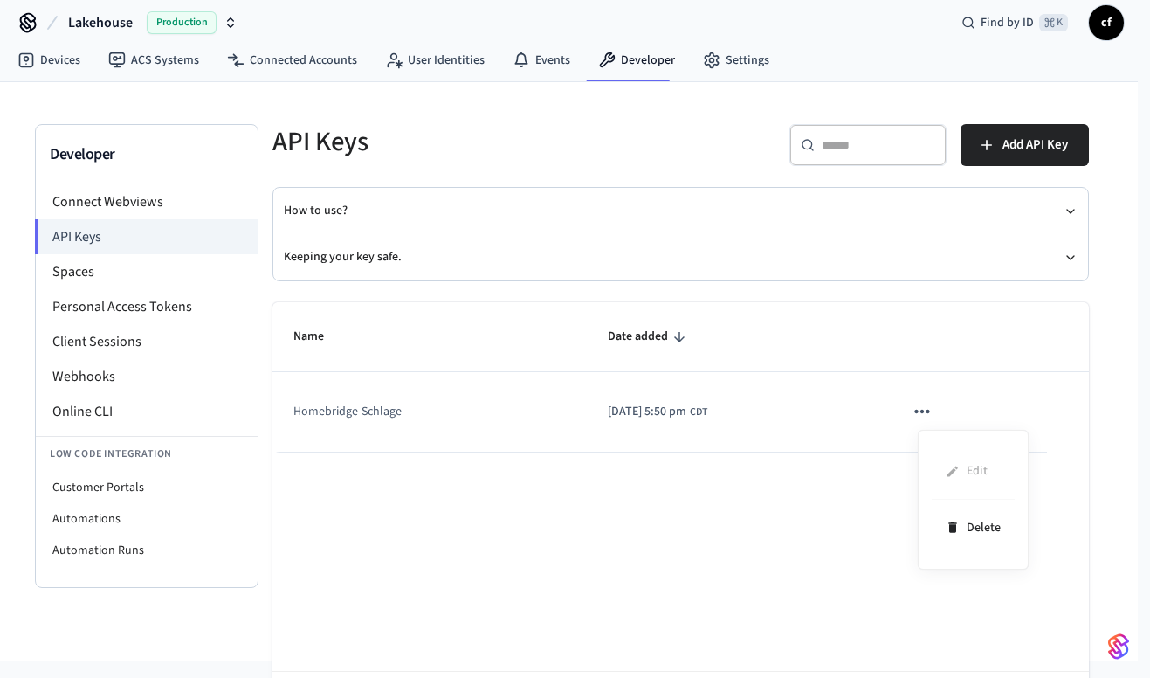
click at [841, 329] on div at bounding box center [575, 339] width 1150 height 678
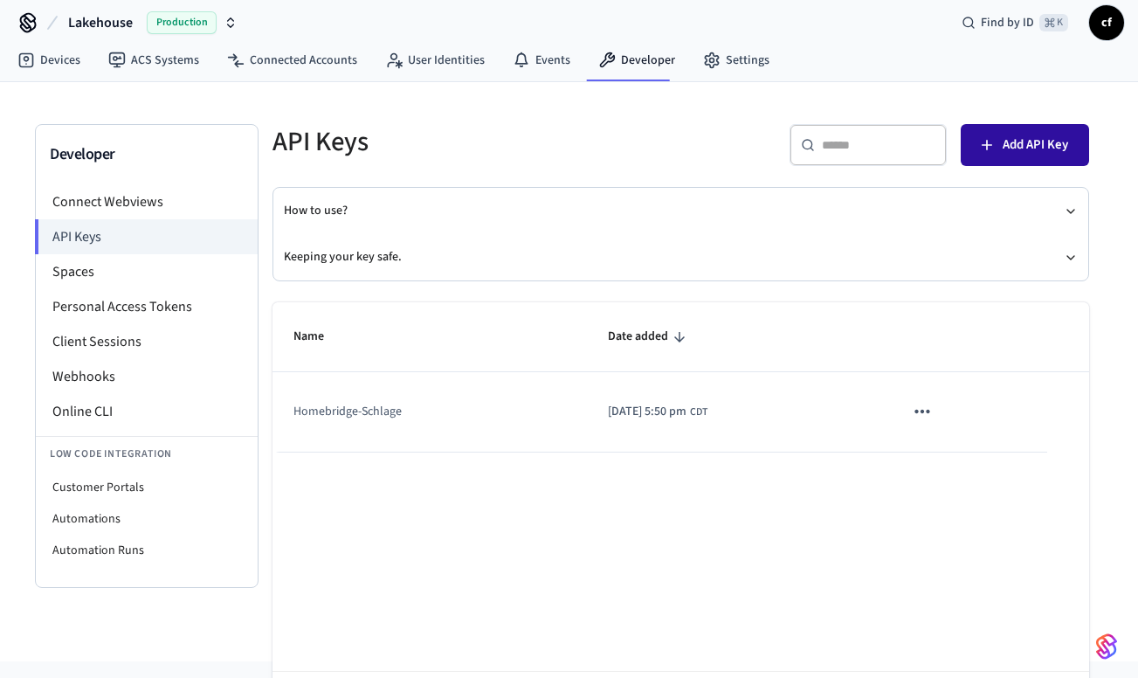
click at [1024, 143] on span "Add API Key" at bounding box center [1035, 145] width 65 height 23
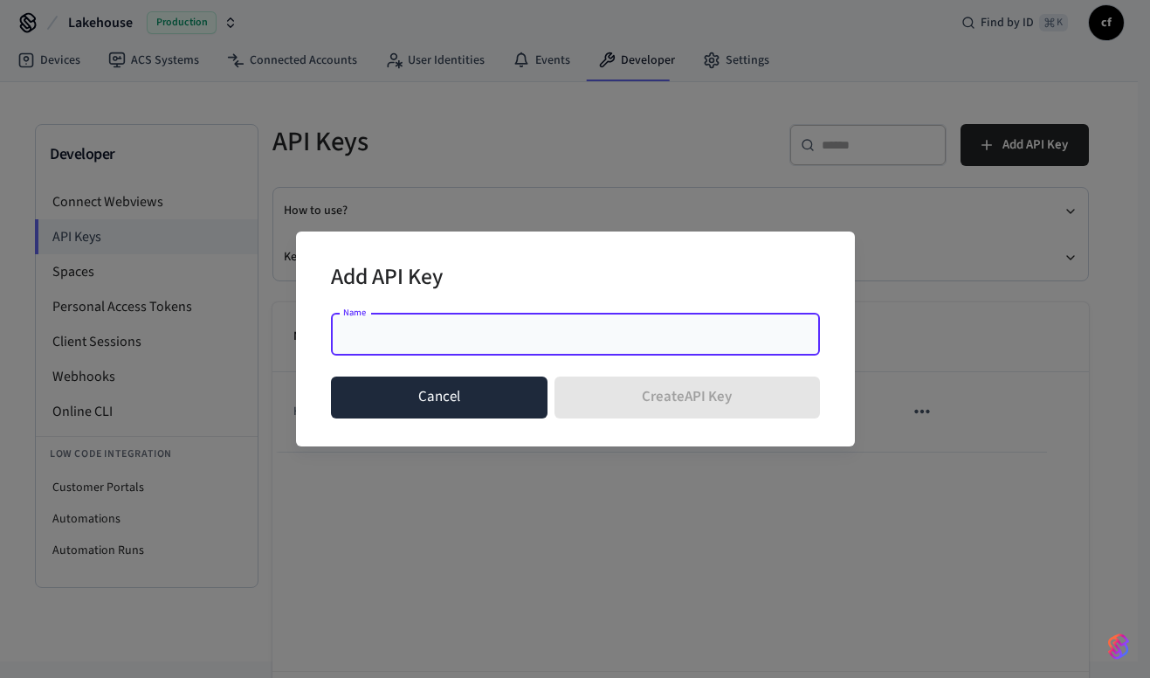
click at [490, 399] on button "Cancel" at bounding box center [439, 397] width 217 height 42
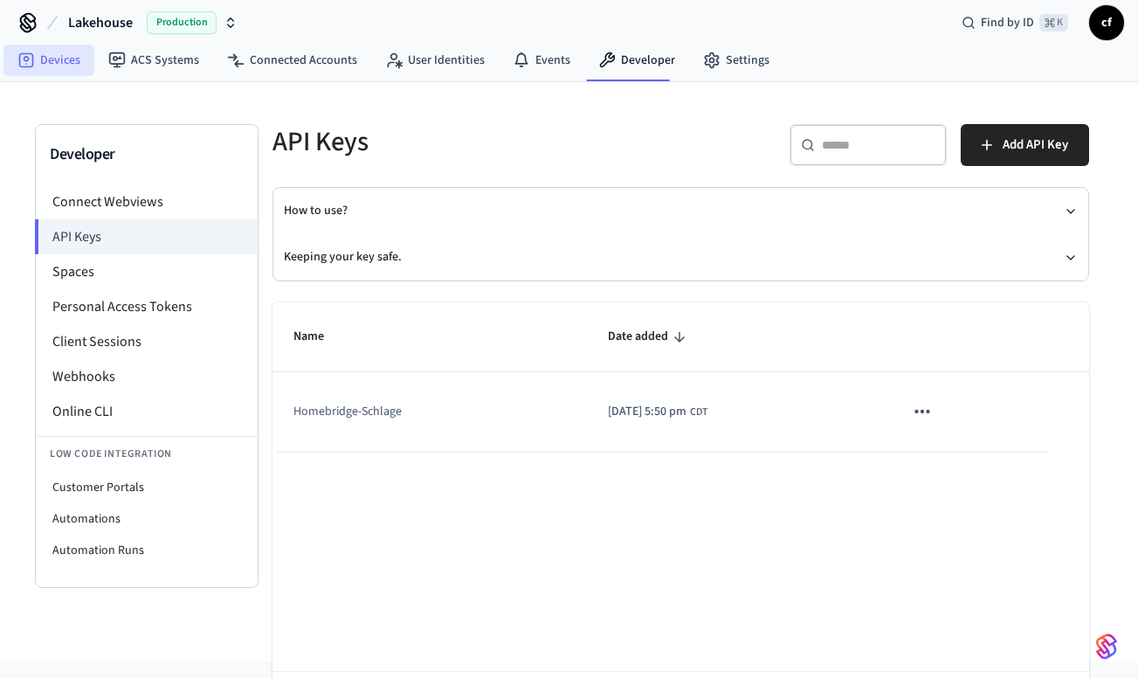
click at [52, 59] on link "Devices" at bounding box center [48, 60] width 91 height 31
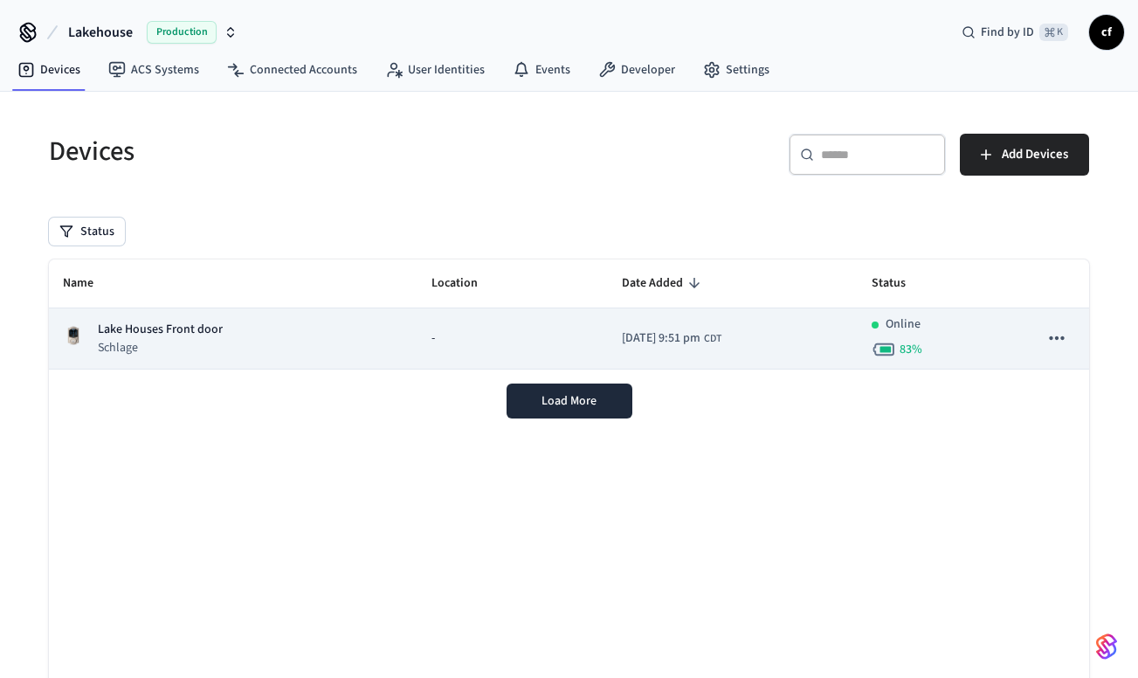
click at [1059, 334] on icon "sticky table" at bounding box center [1056, 338] width 23 height 23
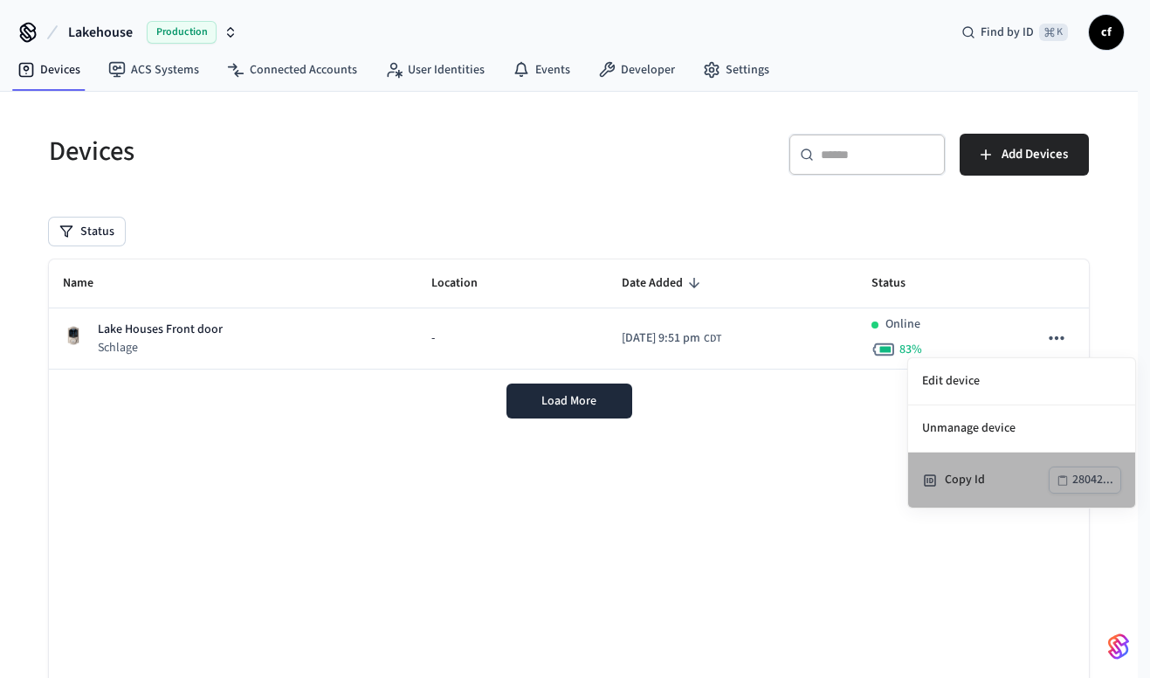
click at [985, 485] on div "Copy Id" at bounding box center [997, 480] width 104 height 18
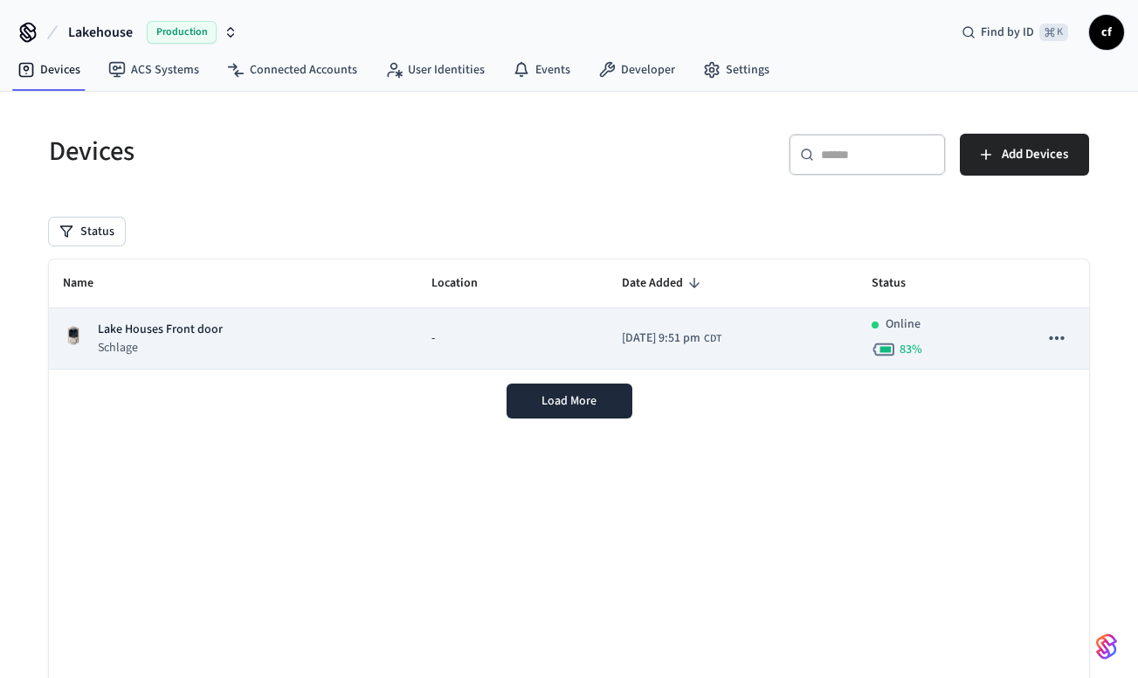
click at [219, 333] on p "Lake Houses Front door" at bounding box center [160, 329] width 125 height 18
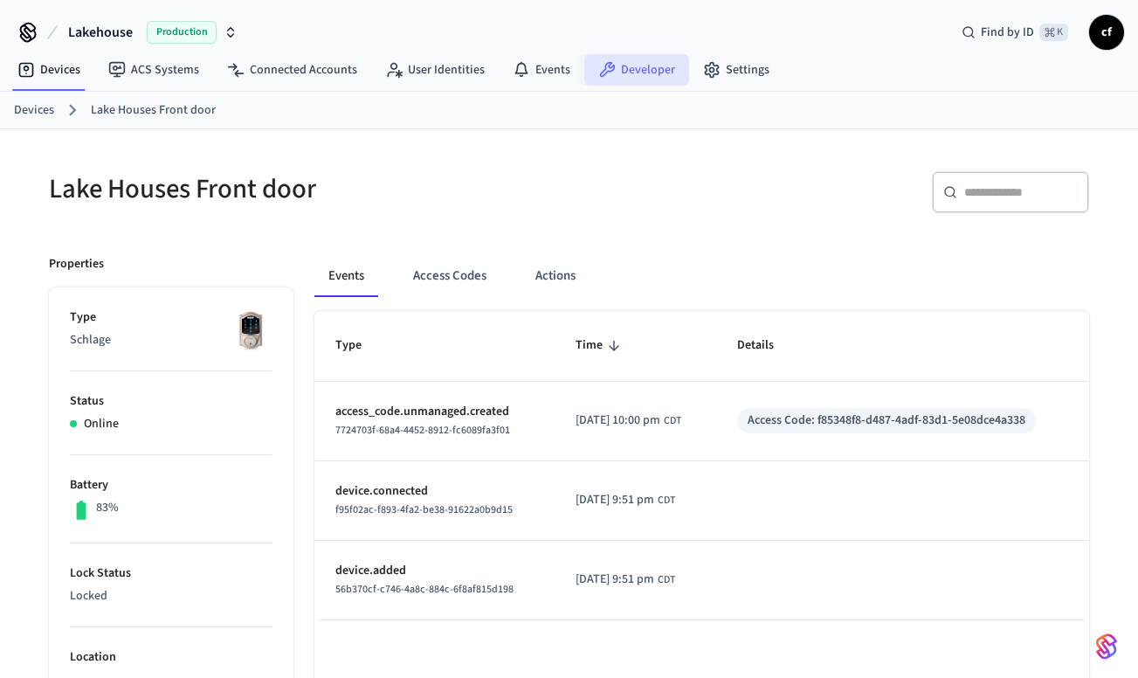
click at [634, 71] on link "Developer" at bounding box center [636, 69] width 105 height 31
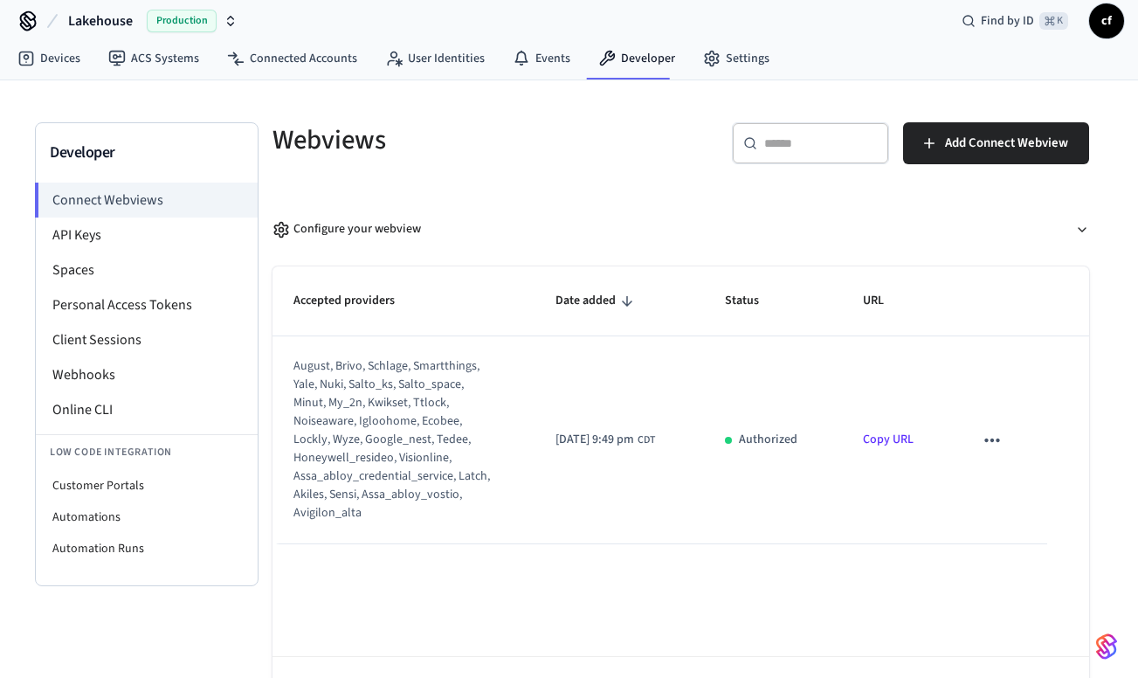
scroll to position [5, 0]
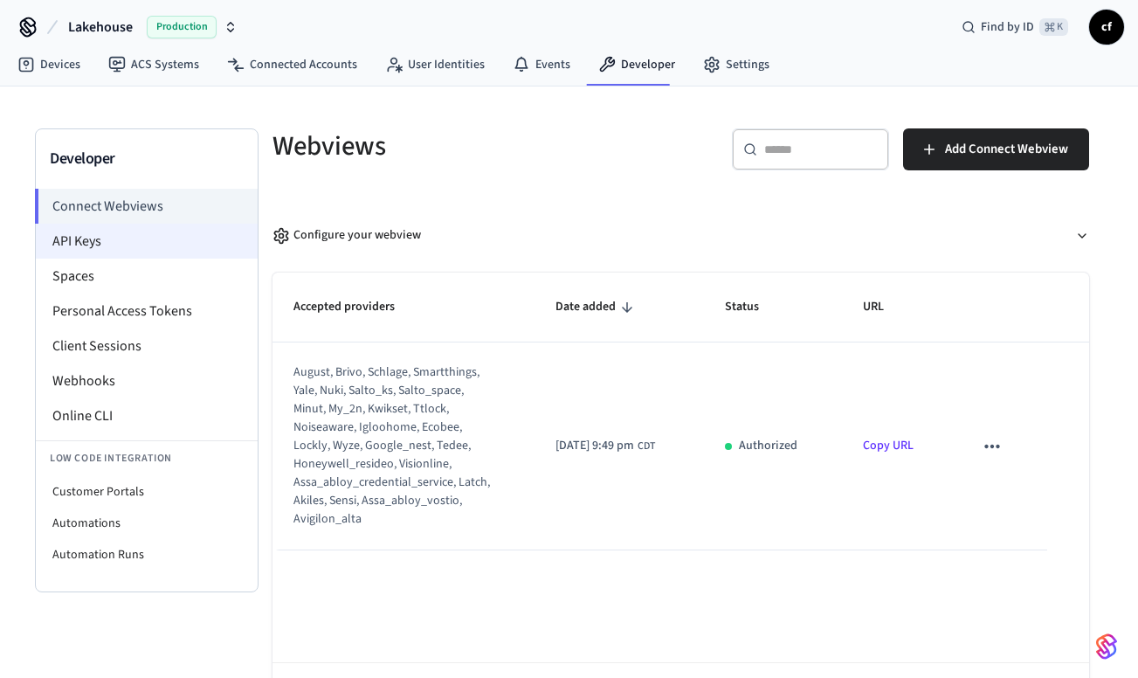
click at [92, 249] on li "API Keys" at bounding box center [147, 241] width 222 height 35
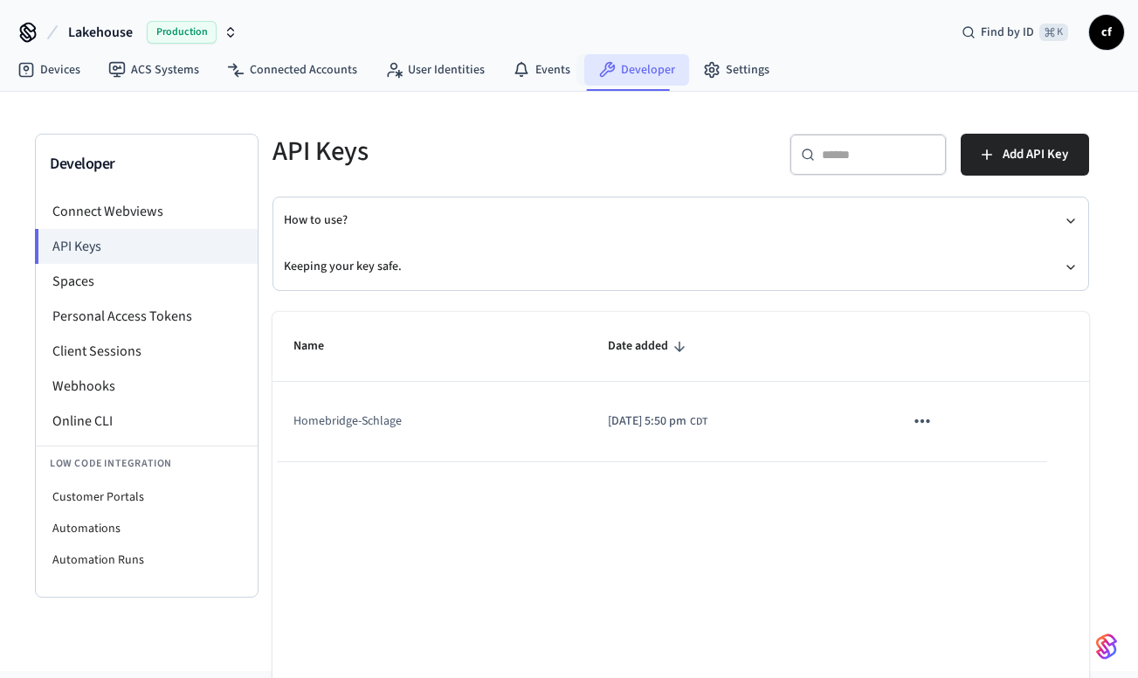
click at [624, 79] on link "Developer" at bounding box center [636, 69] width 105 height 31
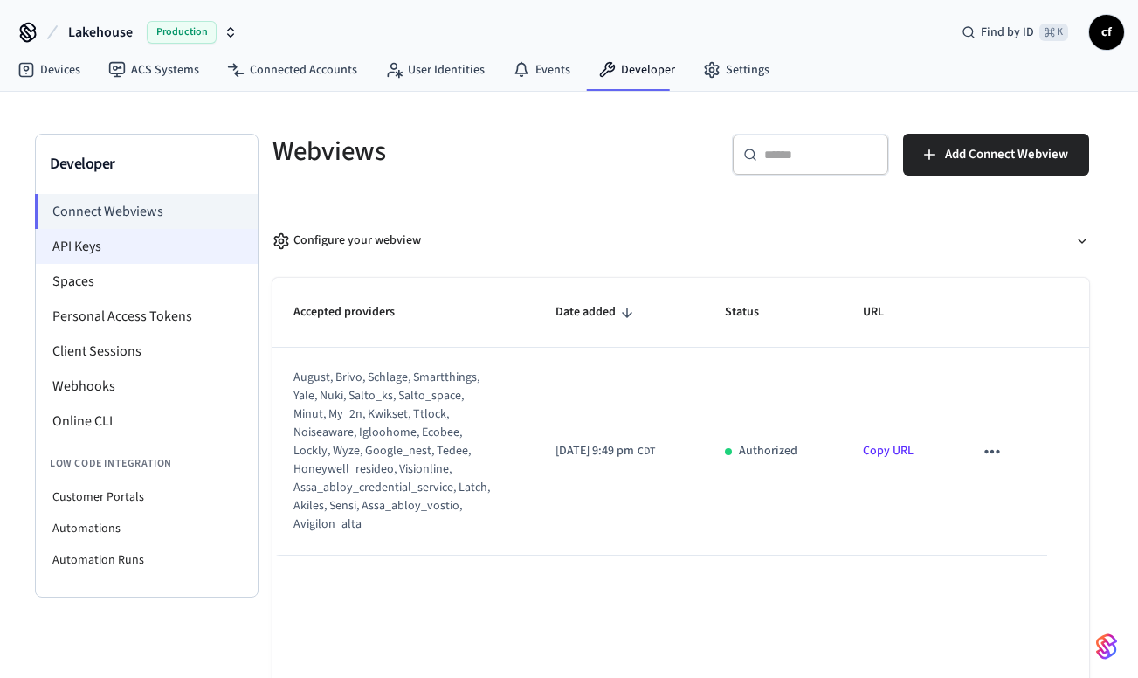
click at [74, 238] on li "API Keys" at bounding box center [147, 246] width 222 height 35
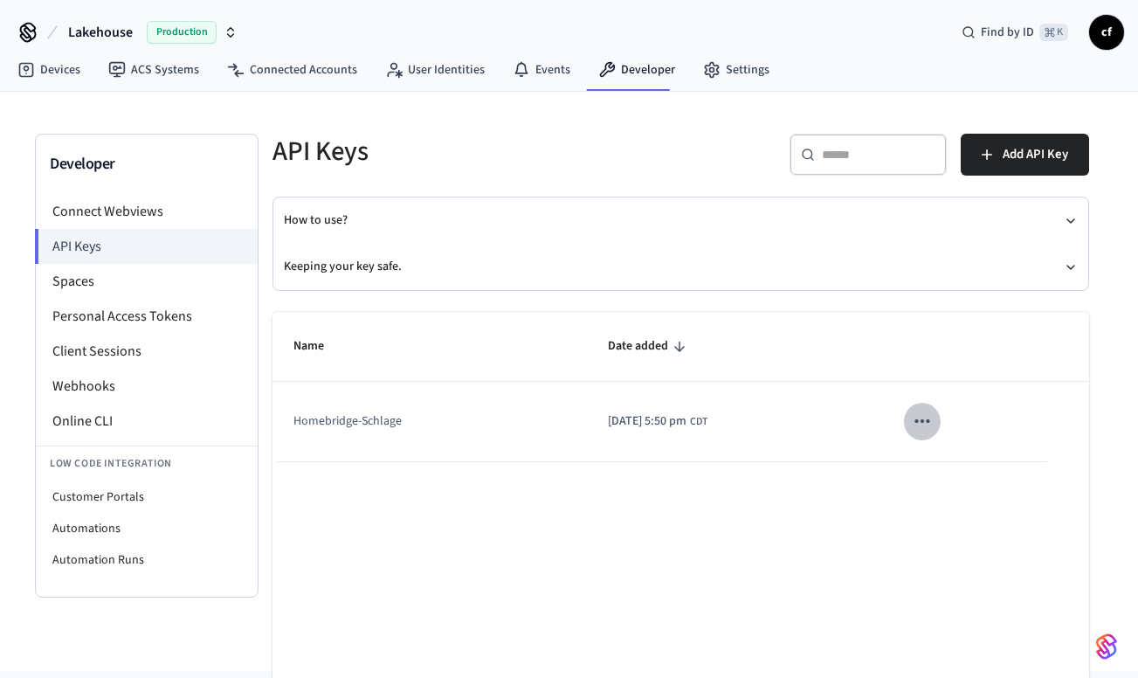
click at [934, 424] on icon "sticky table" at bounding box center [922, 421] width 23 height 23
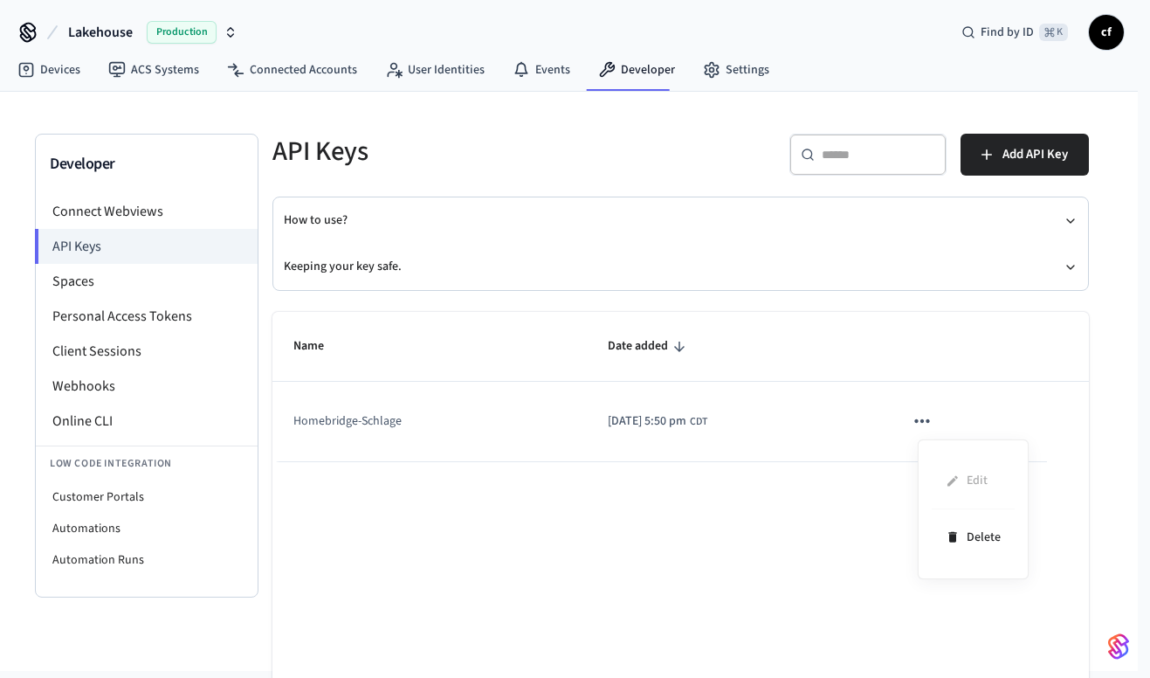
click at [403, 410] on div at bounding box center [575, 339] width 1150 height 678
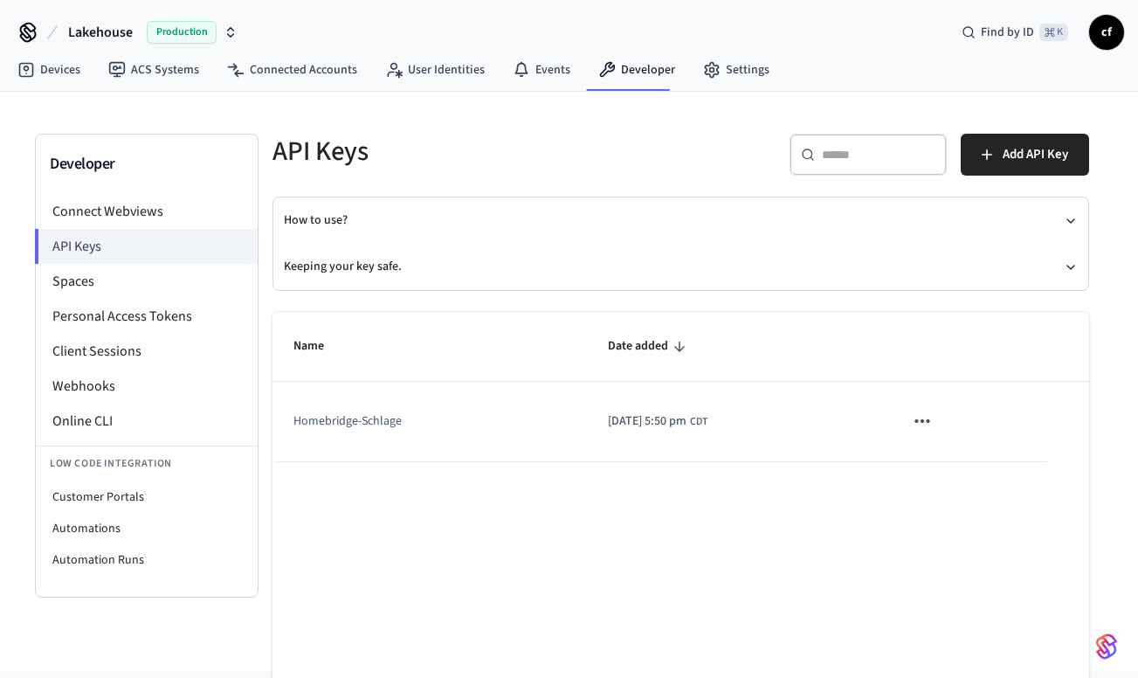
click at [386, 426] on td "Homebridge-Schlage" at bounding box center [429, 421] width 314 height 79
click at [365, 266] on button "Keeping your key safe." at bounding box center [681, 267] width 794 height 46
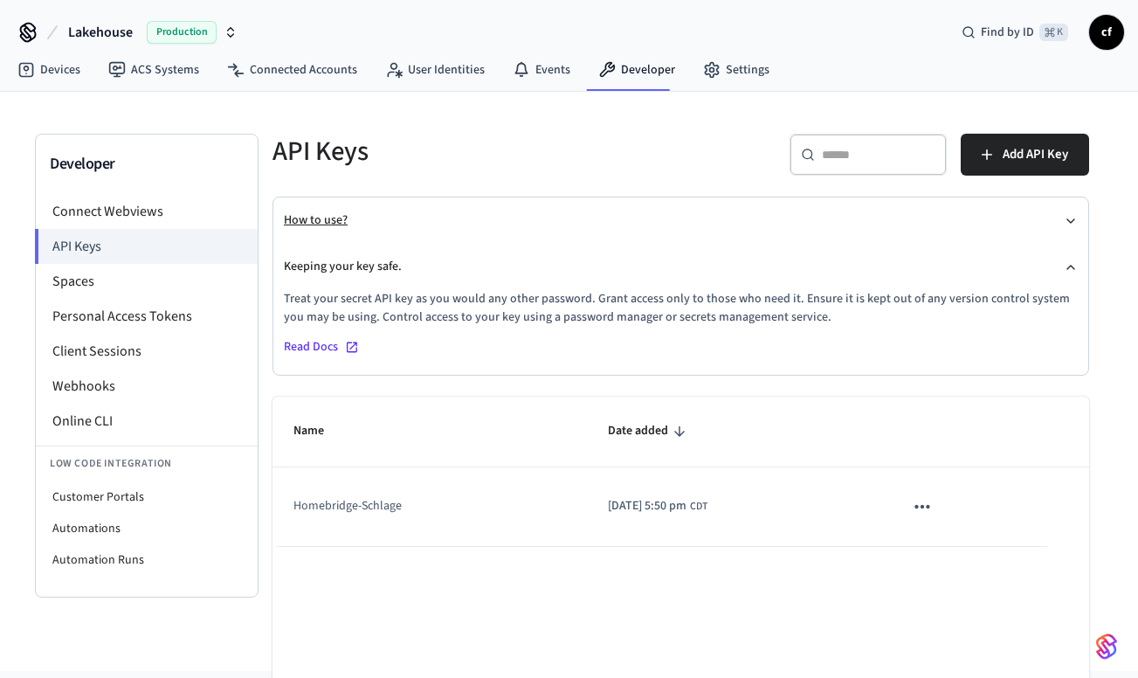
click at [340, 227] on button "How to use?" at bounding box center [681, 220] width 794 height 46
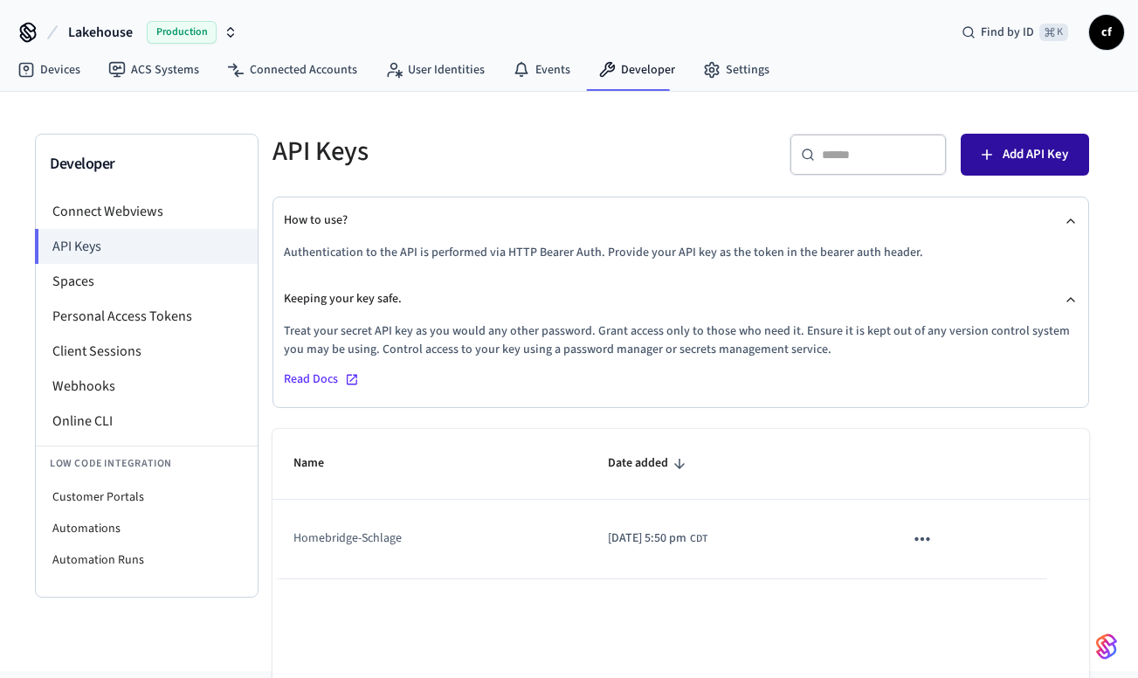
click at [1048, 155] on span "Add API Key" at bounding box center [1035, 154] width 65 height 23
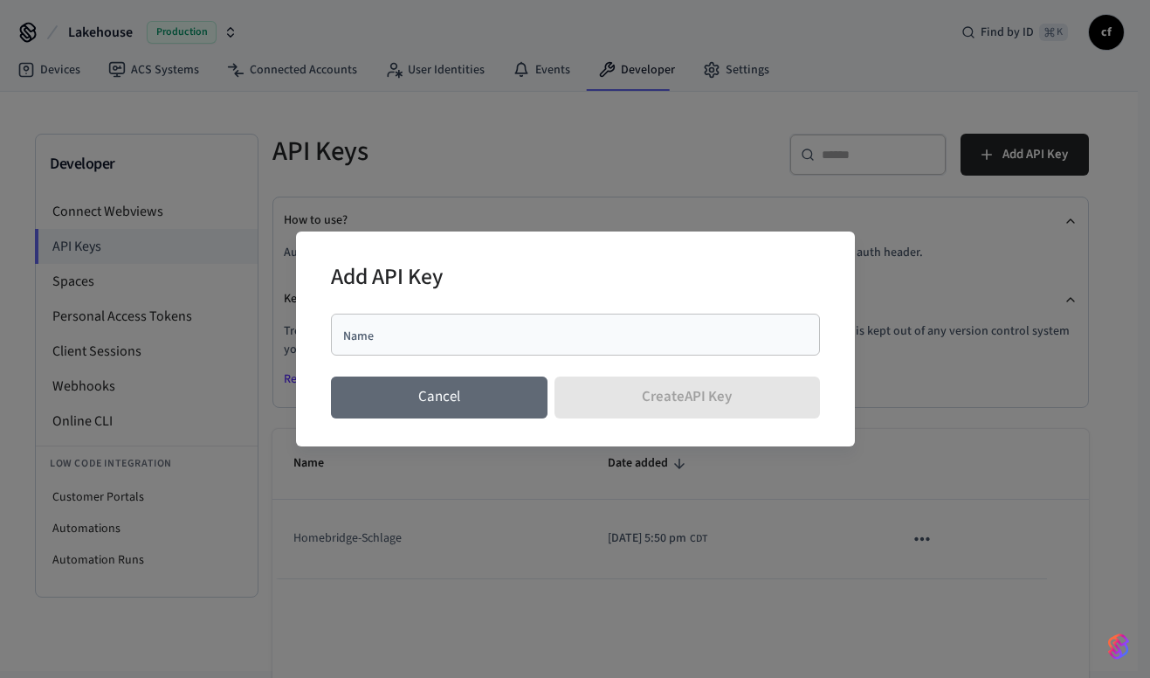
click at [458, 387] on button "Cancel" at bounding box center [439, 397] width 217 height 42
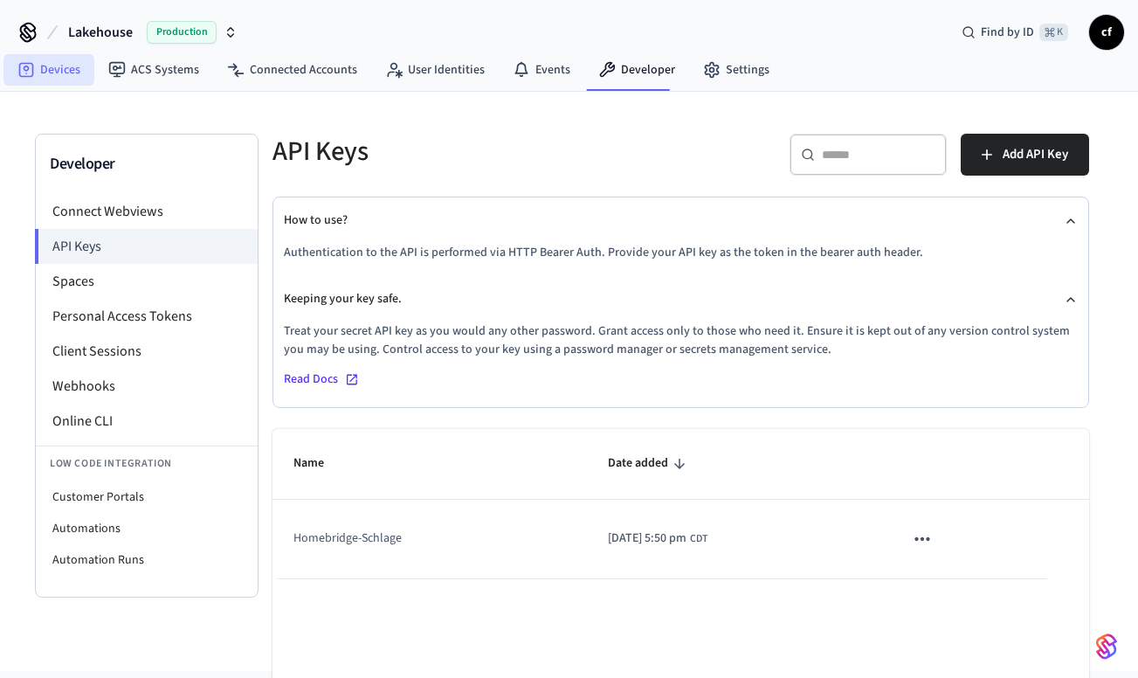
click at [53, 66] on link "Devices" at bounding box center [48, 69] width 91 height 31
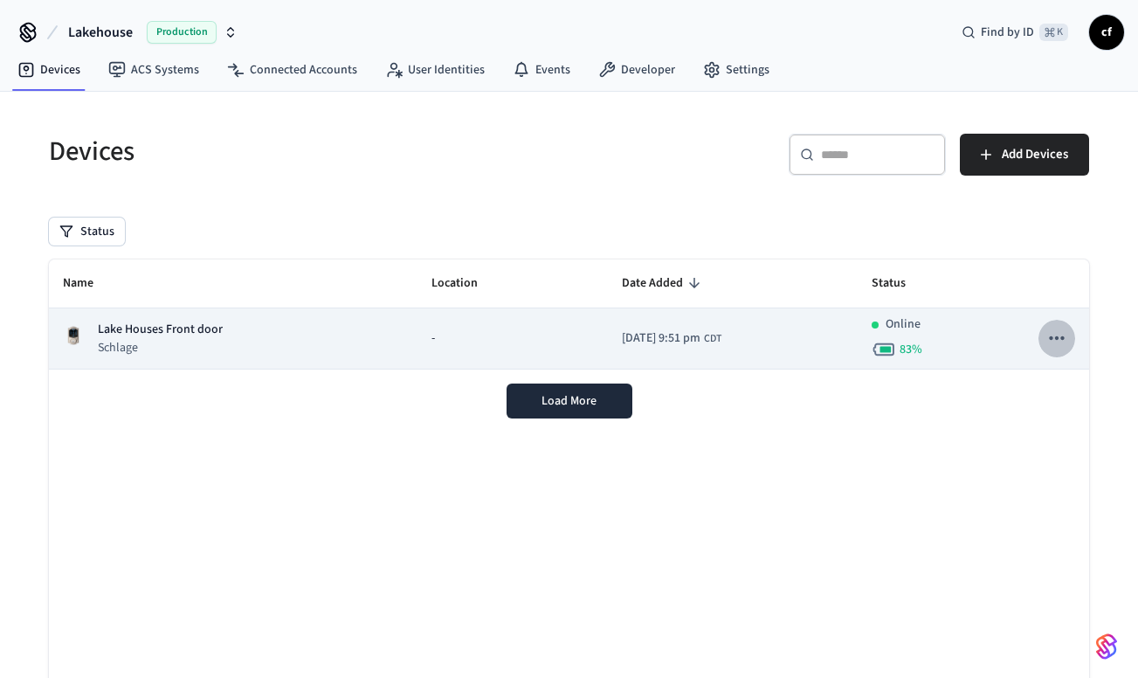
click at [1049, 340] on icon "sticky table" at bounding box center [1056, 338] width 23 height 23
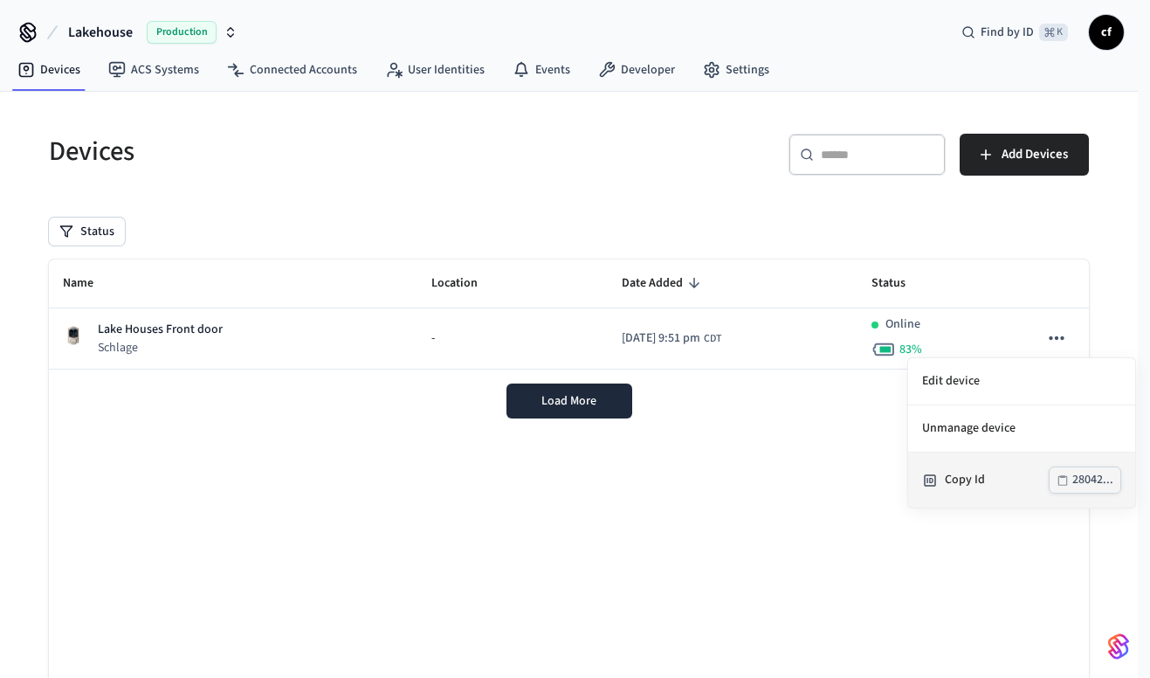
click at [1079, 479] on div "28042..." at bounding box center [1092, 480] width 41 height 22
click at [631, 73] on div at bounding box center [575, 339] width 1150 height 678
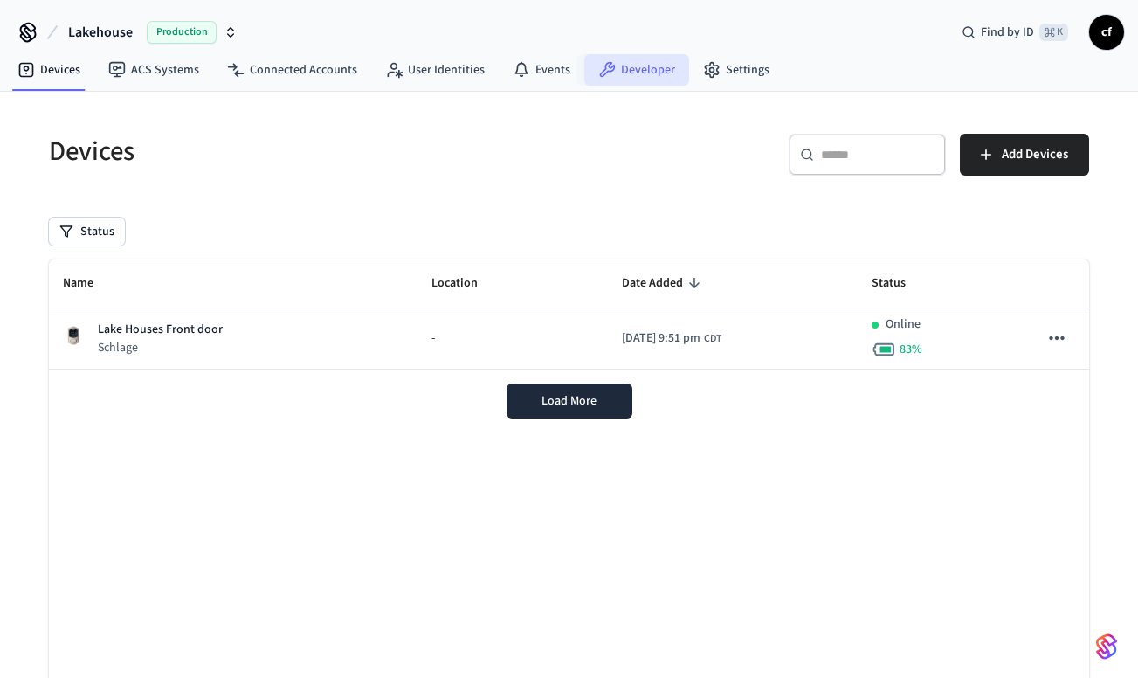
click at [636, 67] on link "Developer" at bounding box center [636, 69] width 105 height 31
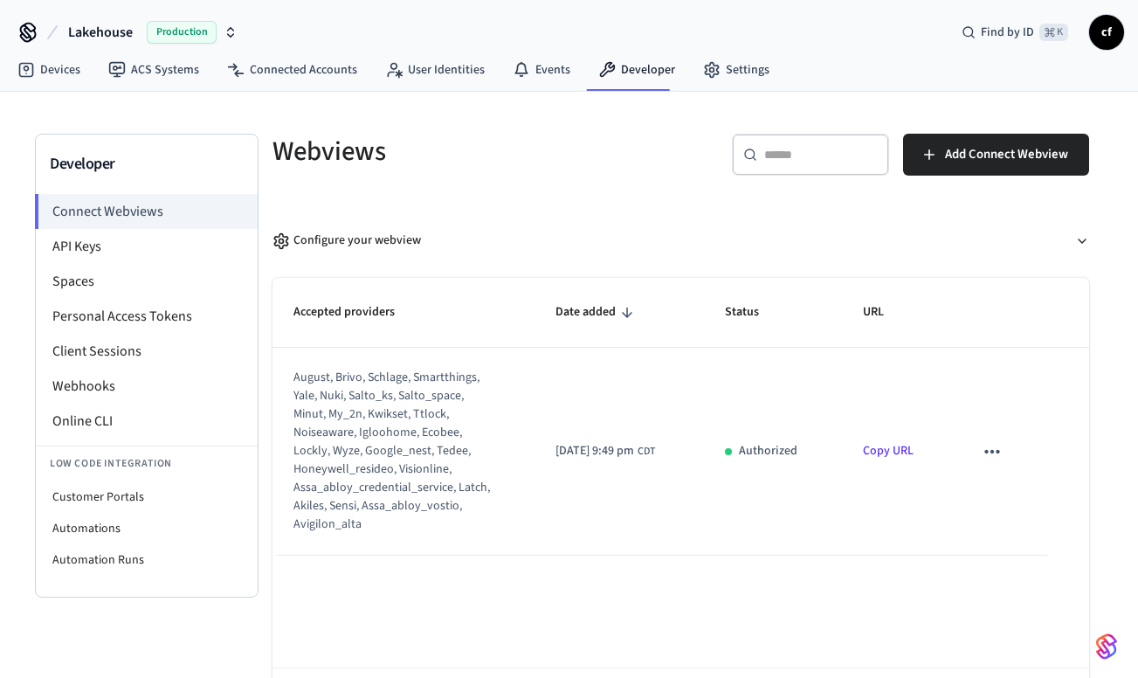
click at [896, 449] on link "Copy URL" at bounding box center [888, 450] width 51 height 17
click at [998, 454] on icon "sticky table" at bounding box center [992, 451] width 23 height 23
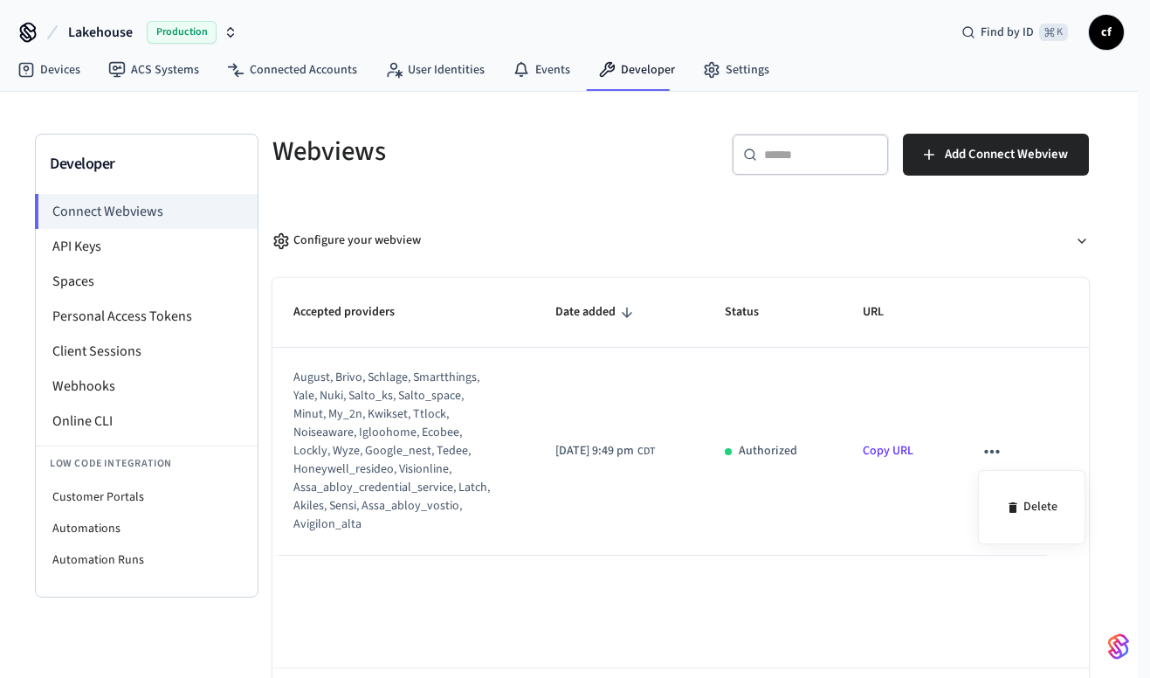
click at [662, 386] on div at bounding box center [575, 339] width 1150 height 678
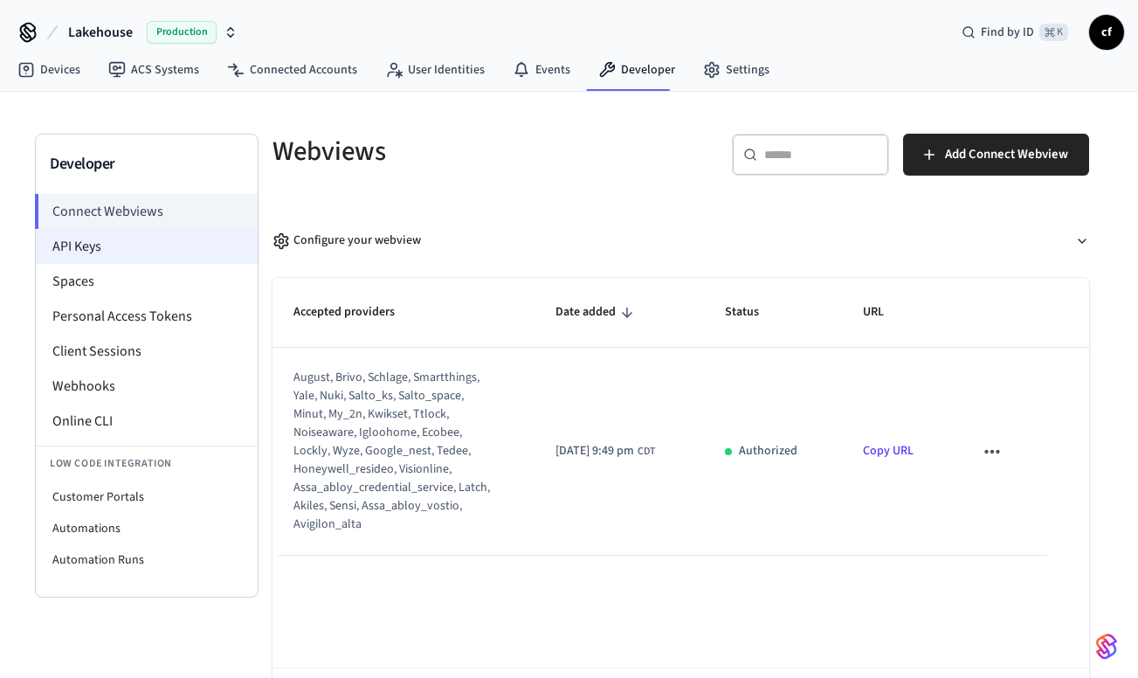
click at [75, 252] on li "API Keys" at bounding box center [147, 246] width 222 height 35
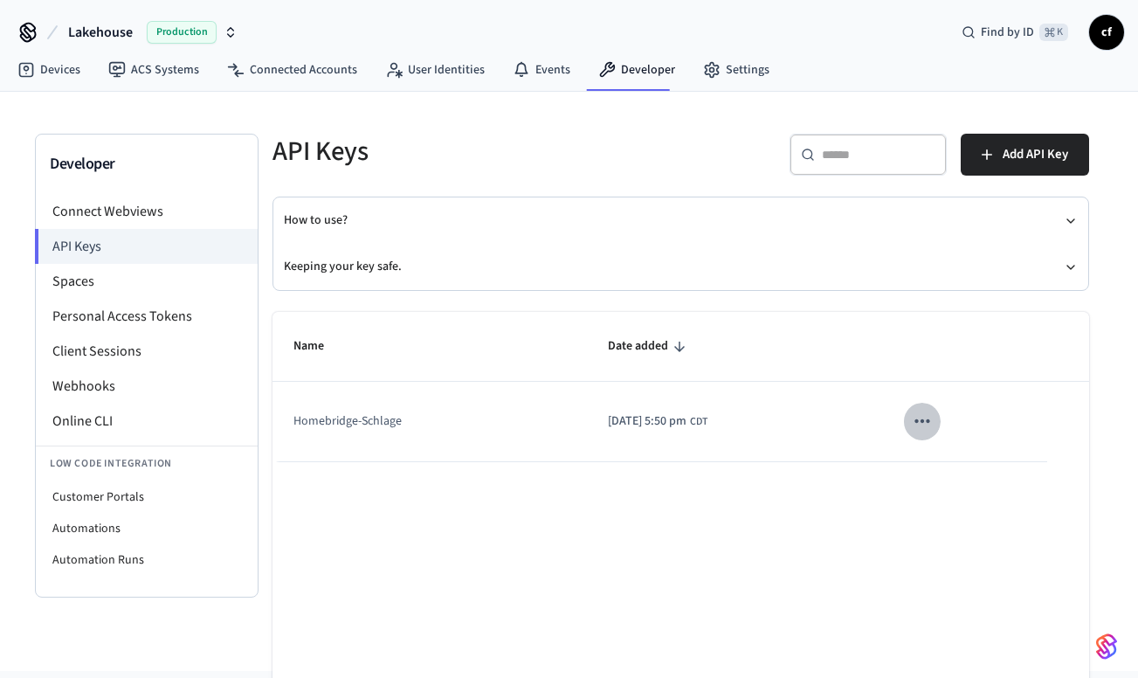
click at [929, 421] on icon "sticky table" at bounding box center [921, 420] width 15 height 3
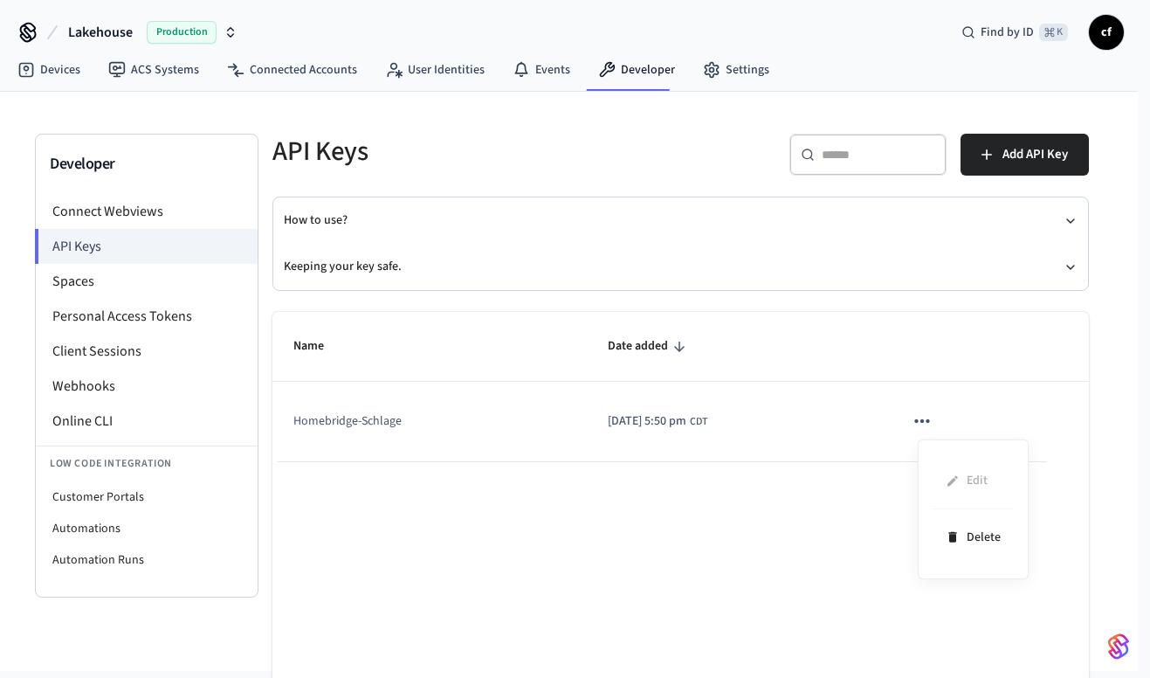
click at [976, 479] on ul "Edit Delete" at bounding box center [973, 509] width 83 height 112
click at [384, 413] on div at bounding box center [575, 339] width 1150 height 678
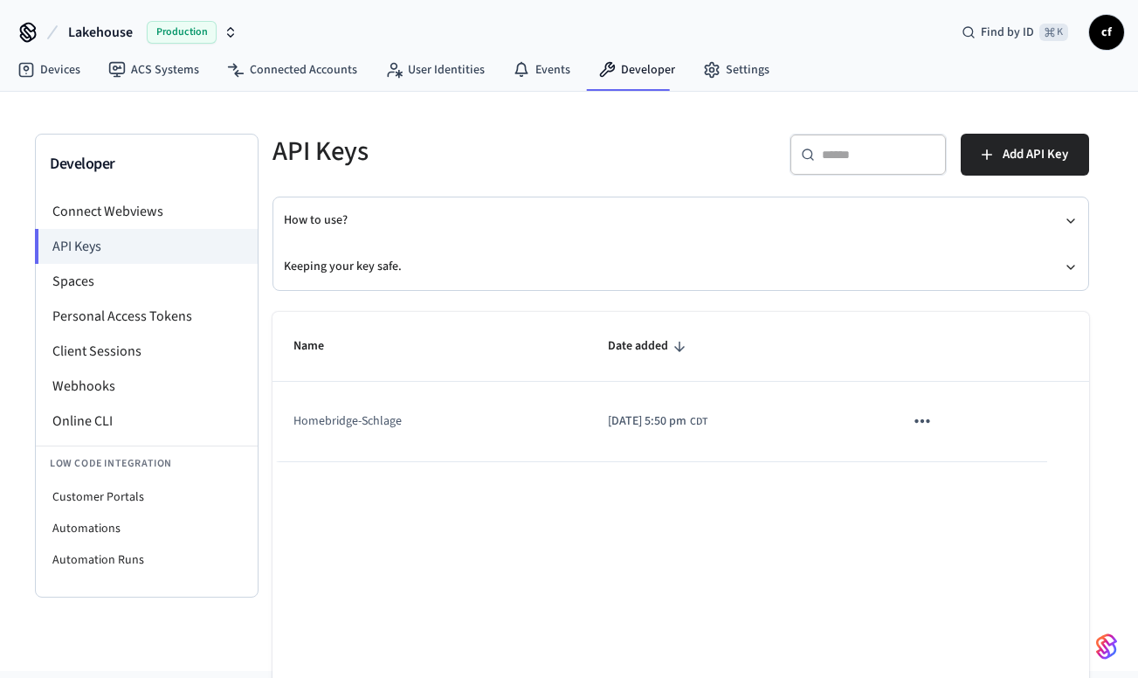
click at [384, 413] on td "Homebridge-Schlage" at bounding box center [429, 421] width 314 height 79
click at [941, 413] on button "sticky table" at bounding box center [922, 421] width 37 height 37
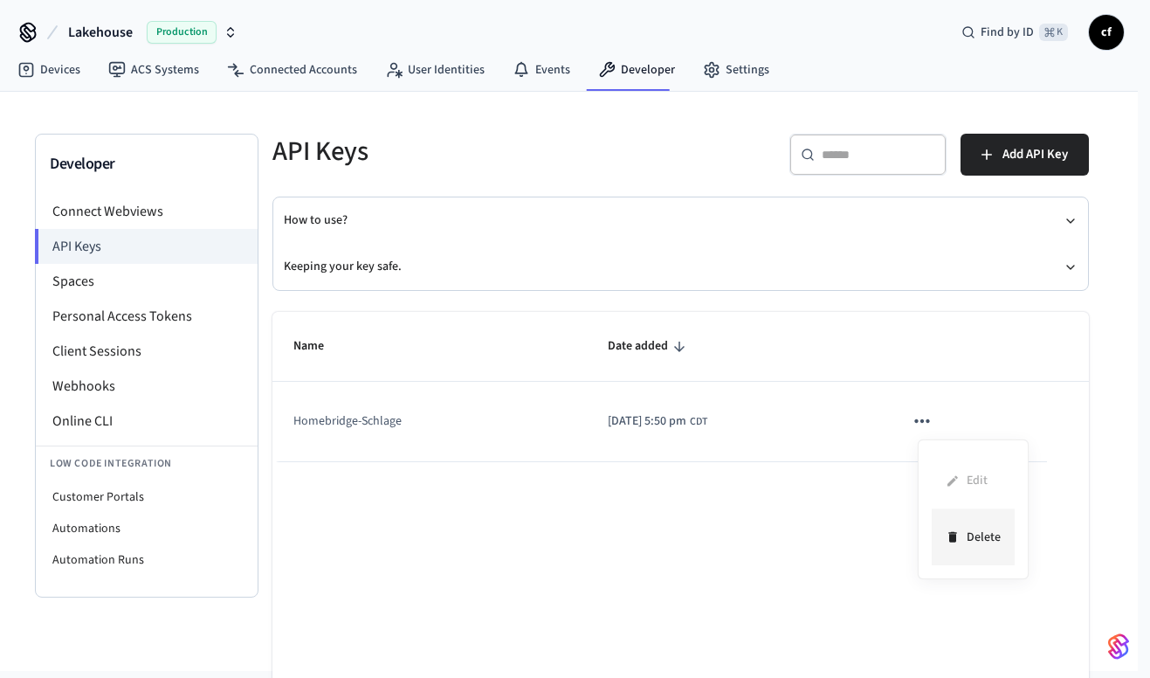
click at [986, 528] on li "Delete" at bounding box center [973, 536] width 83 height 55
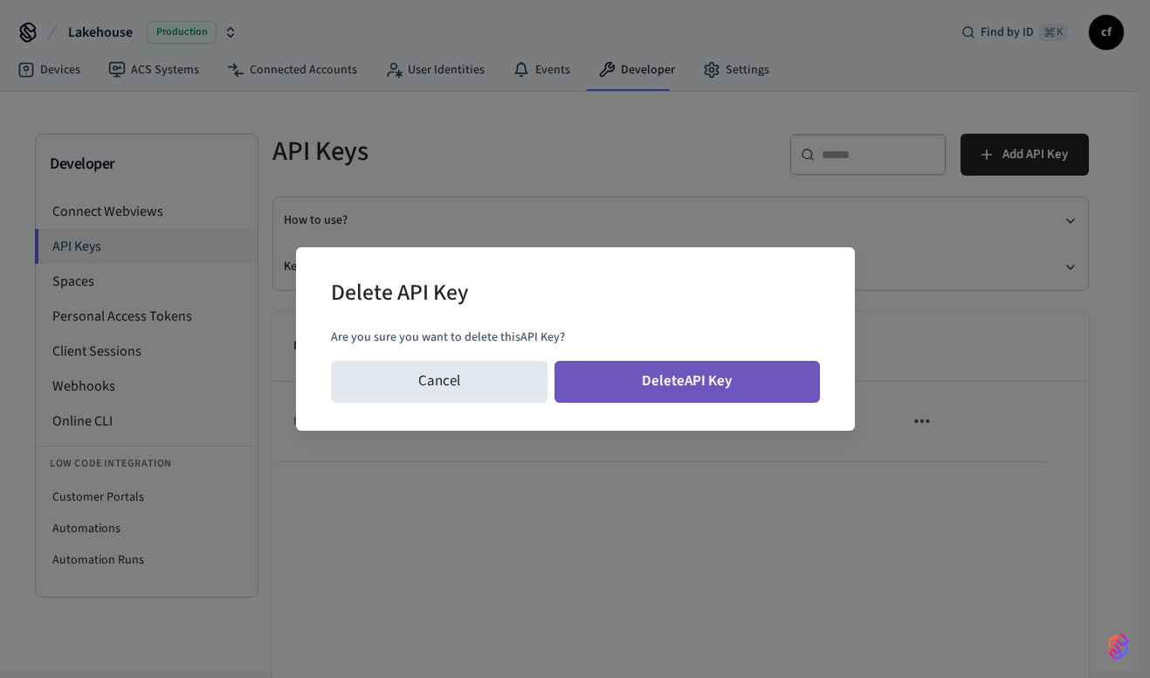
click at [713, 388] on button "Delete API Key" at bounding box center [687, 382] width 265 height 42
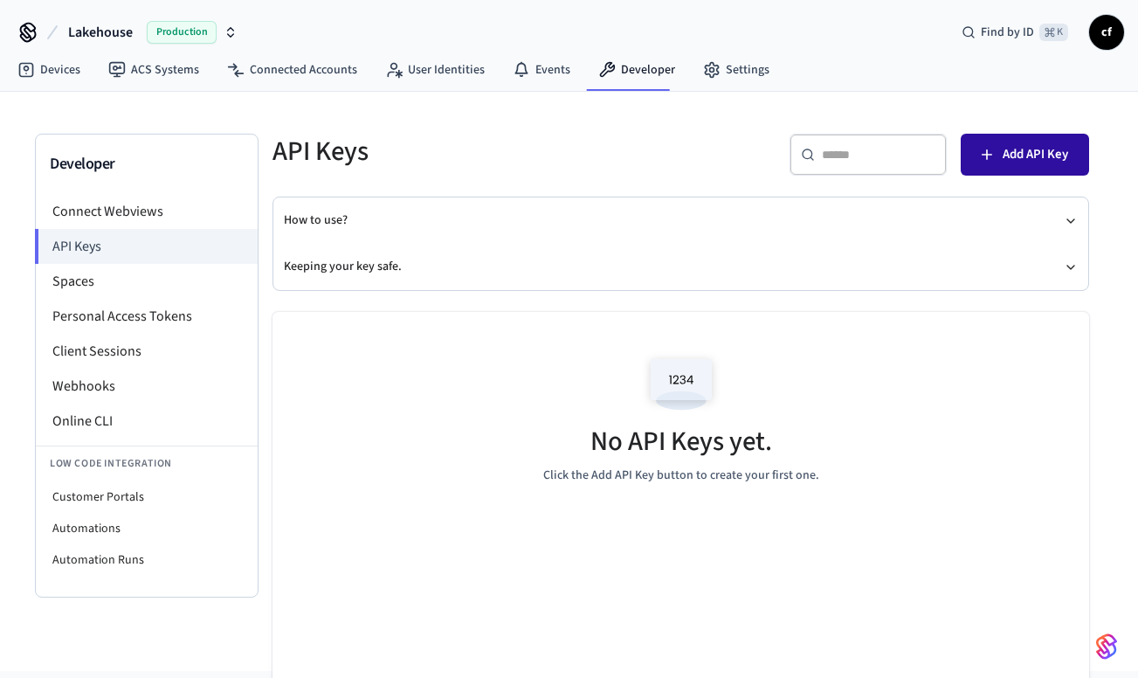
click at [999, 158] on button "Add API Key" at bounding box center [1025, 155] width 128 height 42
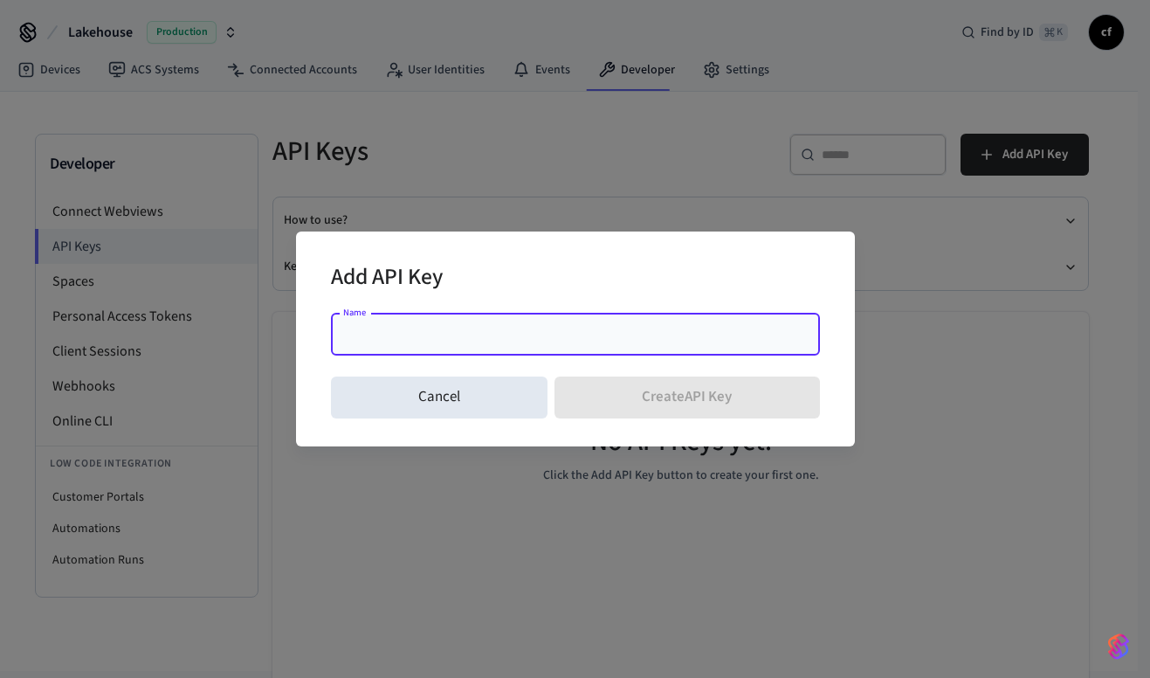
click at [467, 335] on input "Name" at bounding box center [575, 334] width 468 height 17
paste input "**********"
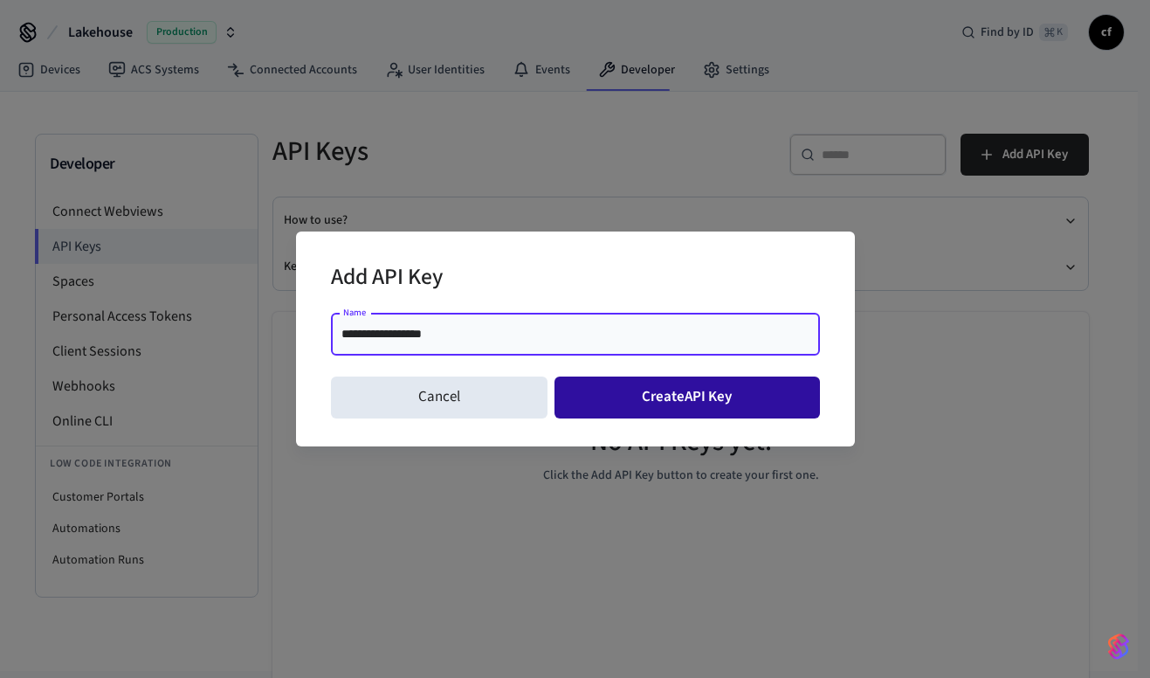
type input "**********"
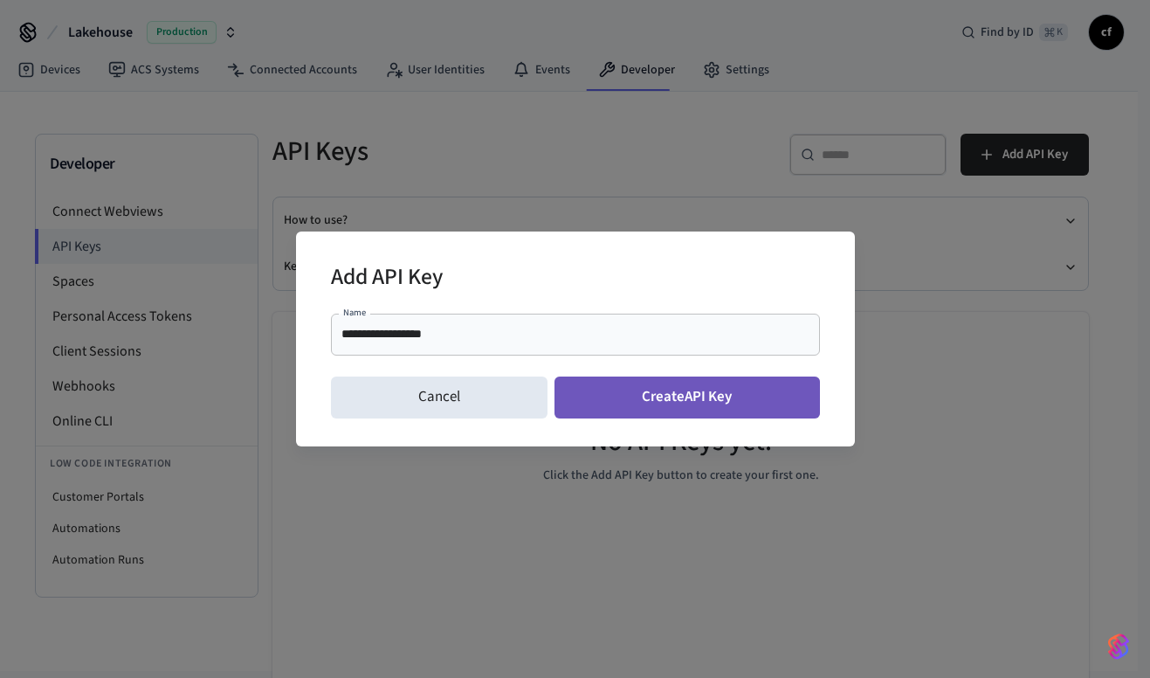
click at [647, 393] on button "Create API Key" at bounding box center [687, 397] width 265 height 42
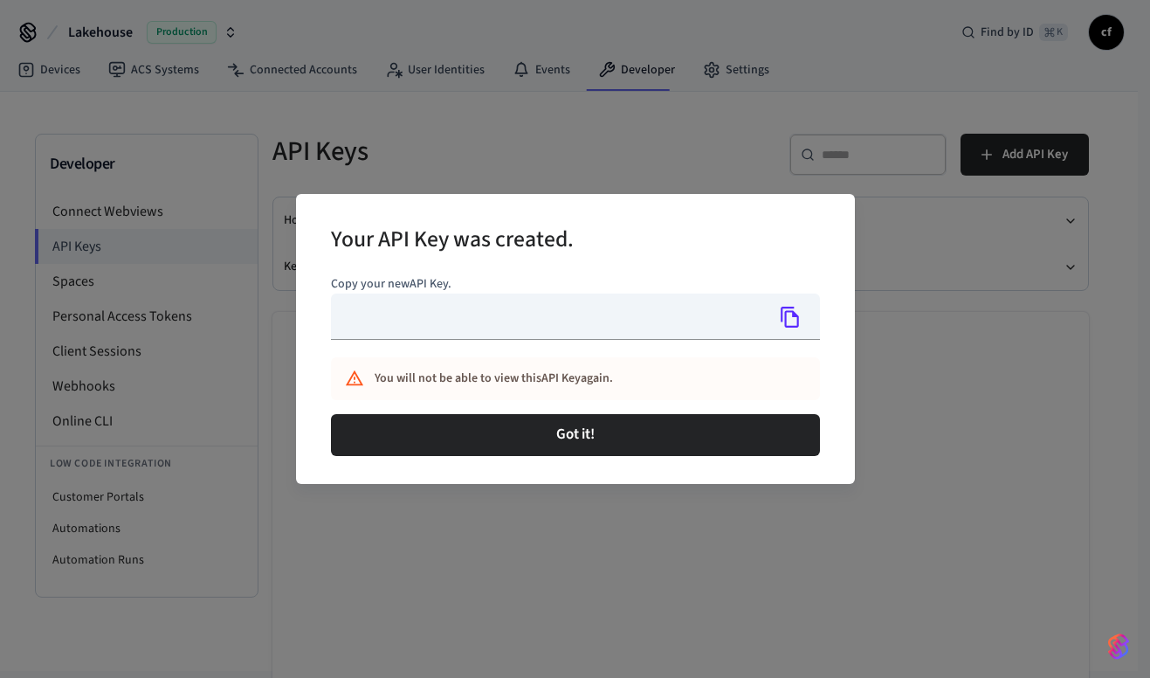
type input "**********"
click at [791, 314] on icon "Copy" at bounding box center [790, 317] width 23 height 23
click at [796, 320] on icon "Copy" at bounding box center [790, 317] width 23 height 23
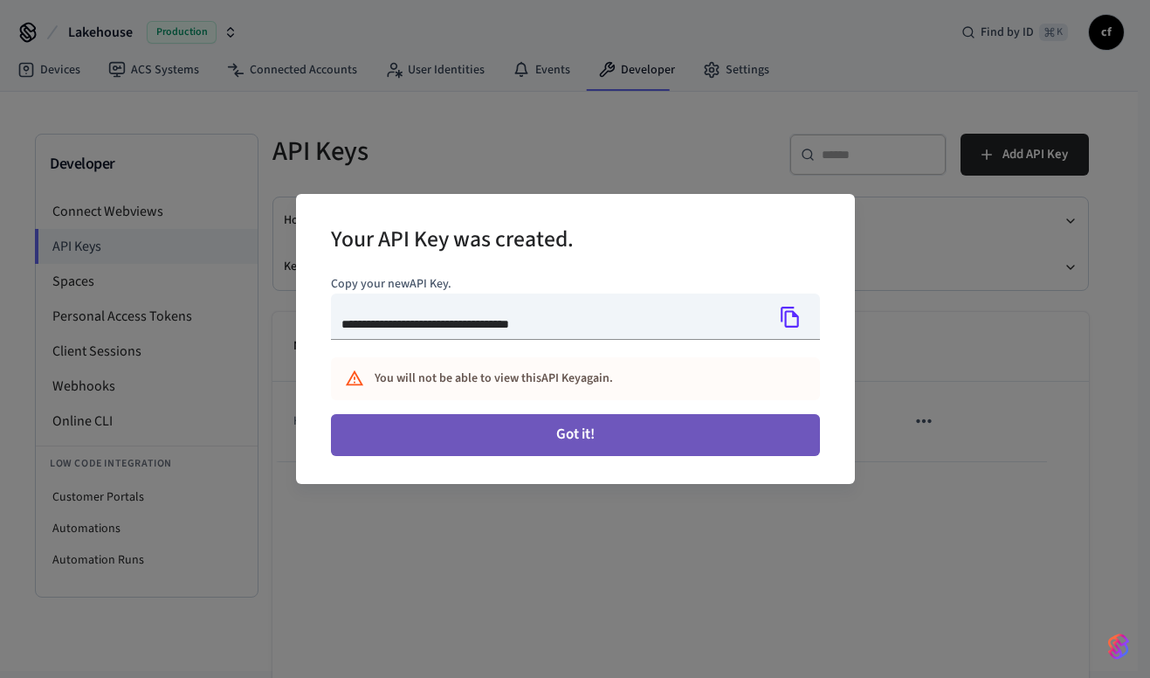
click at [617, 434] on button "Got it!" at bounding box center [575, 435] width 489 height 42
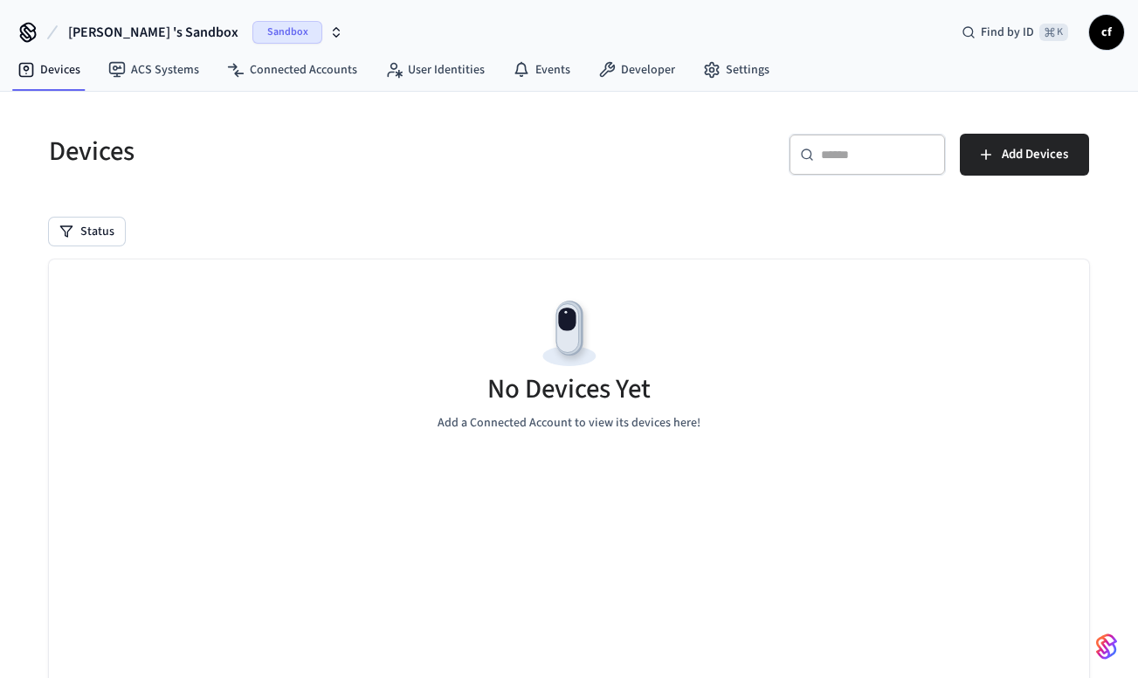
click at [334, 36] on icon "button" at bounding box center [337, 35] width 6 height 3
